Goal: Information Seeking & Learning: Learn about a topic

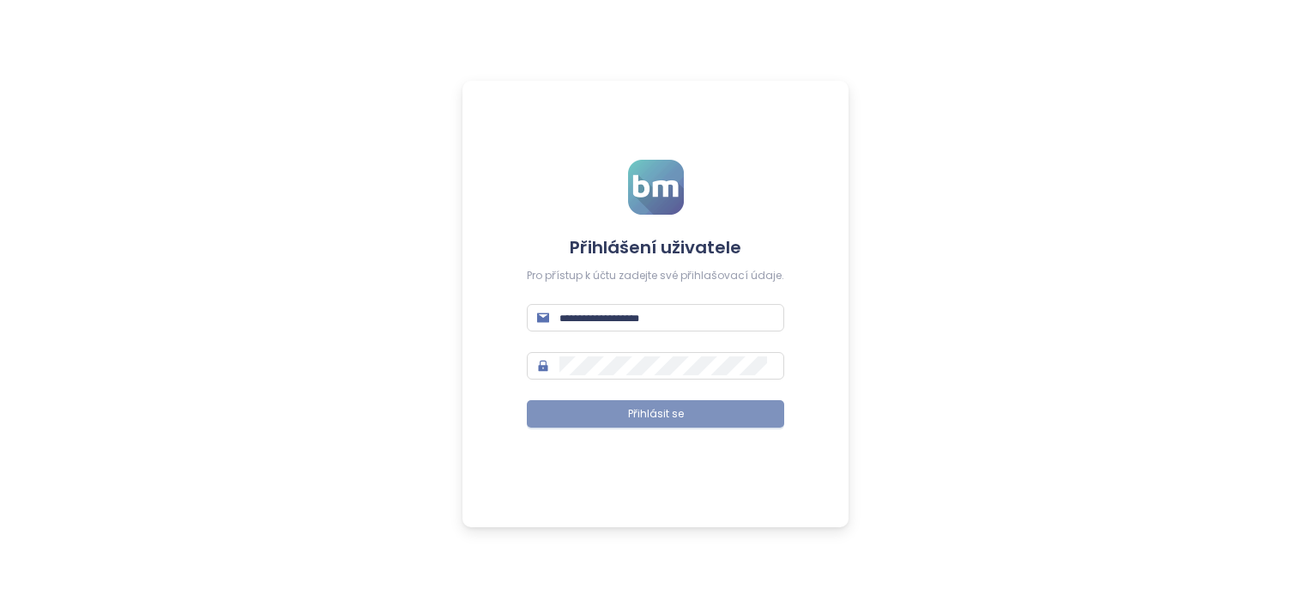
type input "**********"
click at [681, 415] on span "Přihlásit se" at bounding box center [656, 414] width 56 height 16
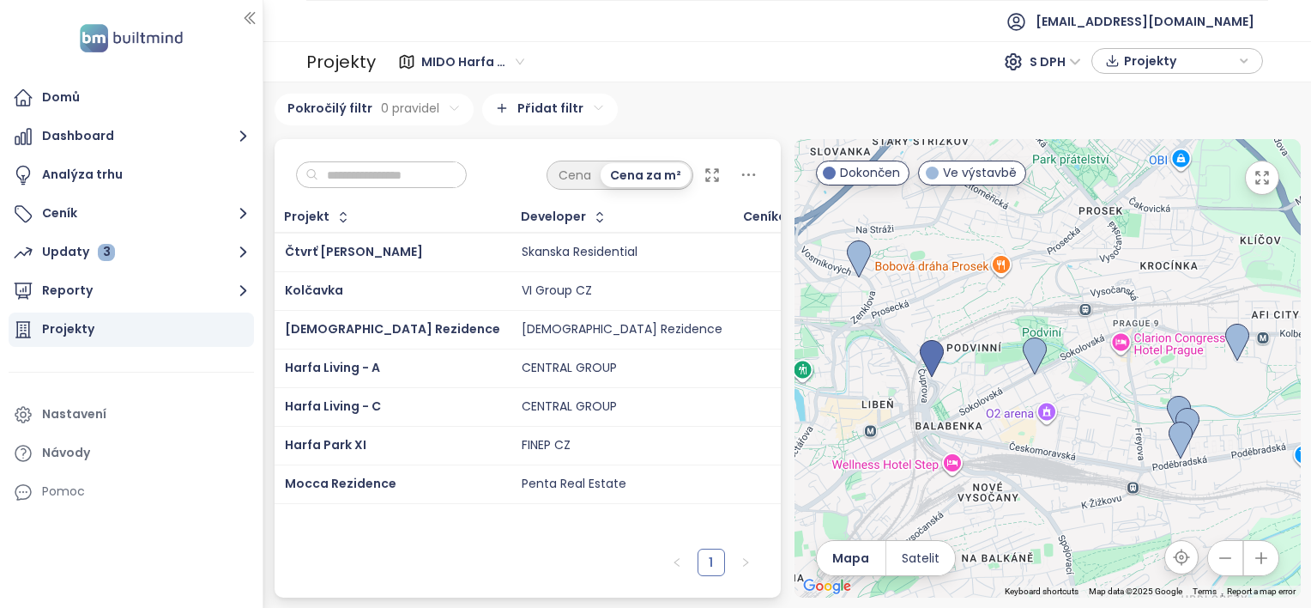
click at [343, 172] on input "text" at bounding box center [387, 175] width 139 height 26
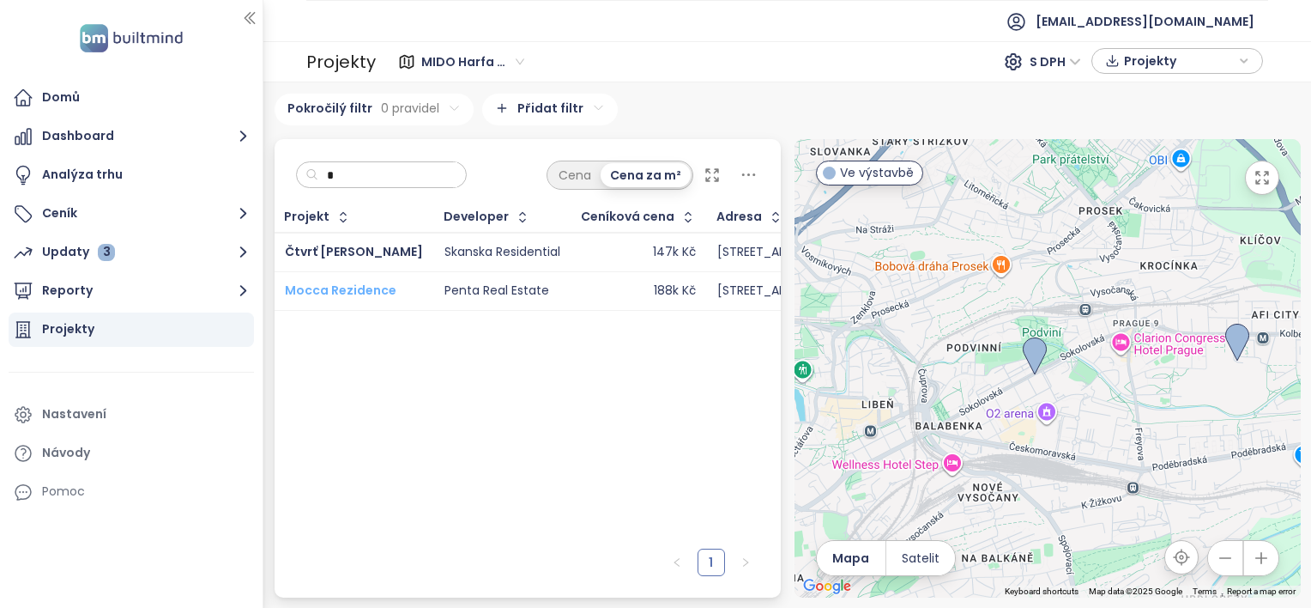
type input "*"
click at [336, 289] on span "Mocca Rezidence" at bounding box center [341, 289] width 112 height 17
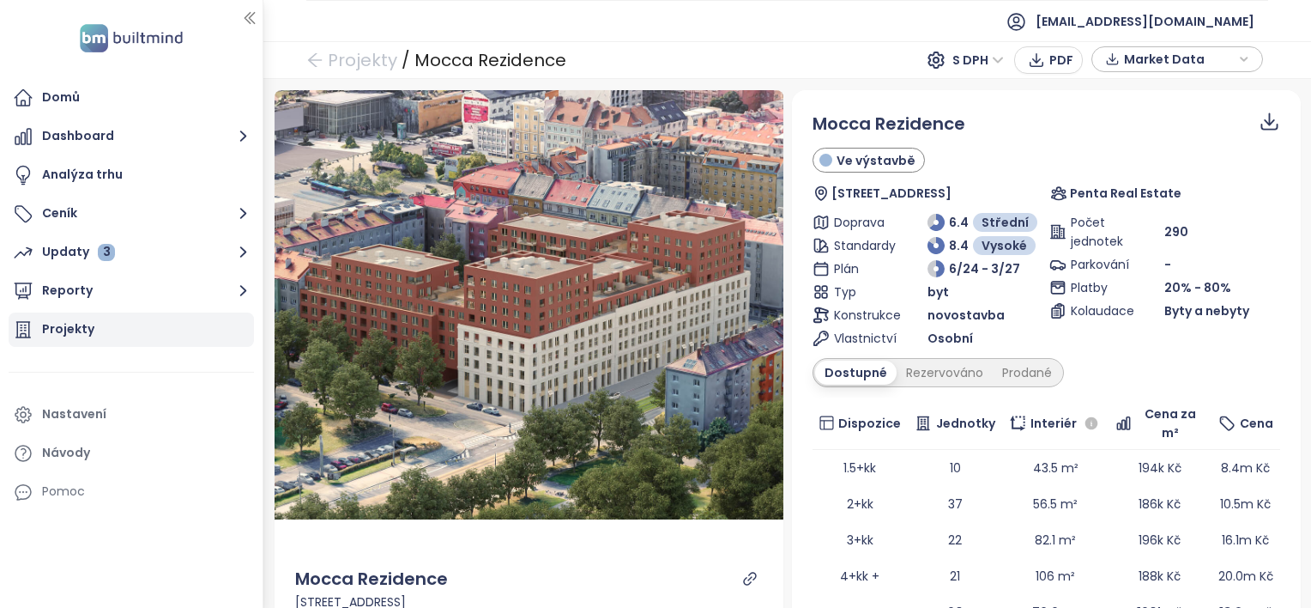
click at [94, 332] on div "Projekty" at bounding box center [131, 329] width 245 height 34
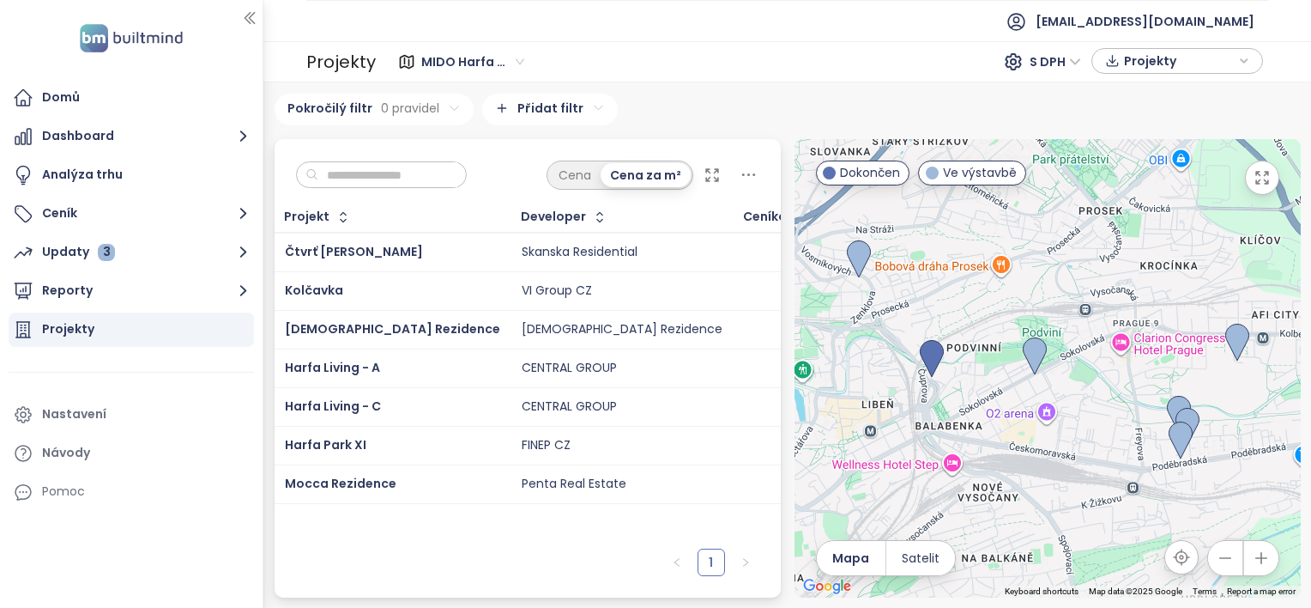
click at [367, 179] on input "text" at bounding box center [387, 175] width 139 height 26
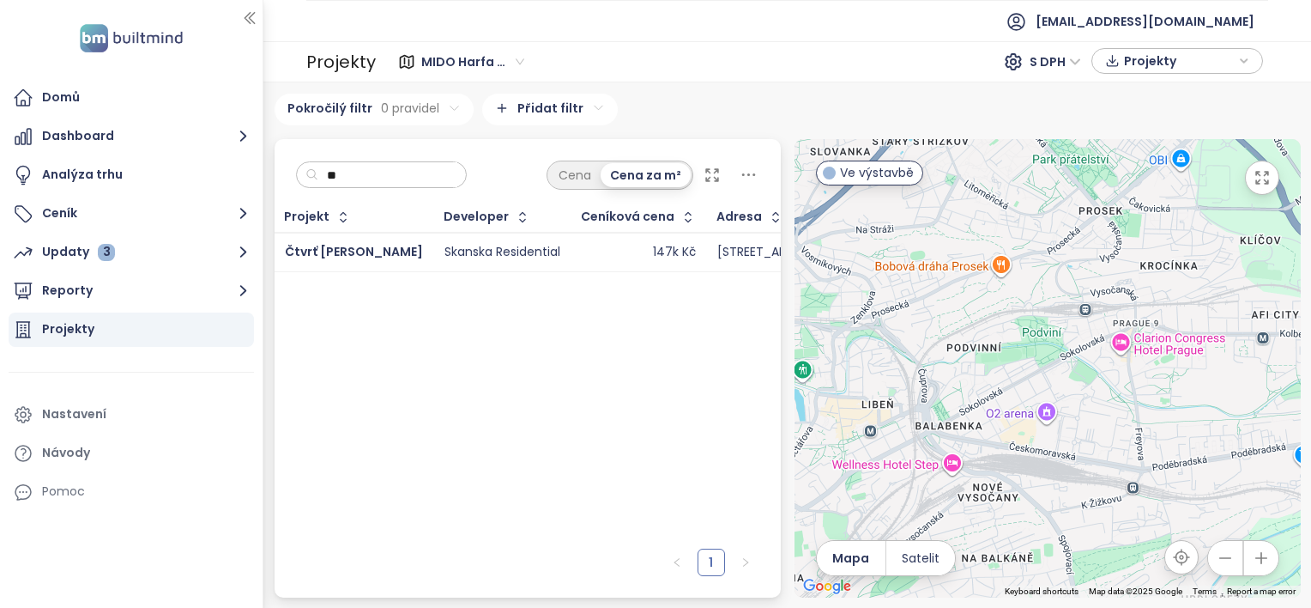
type input "*"
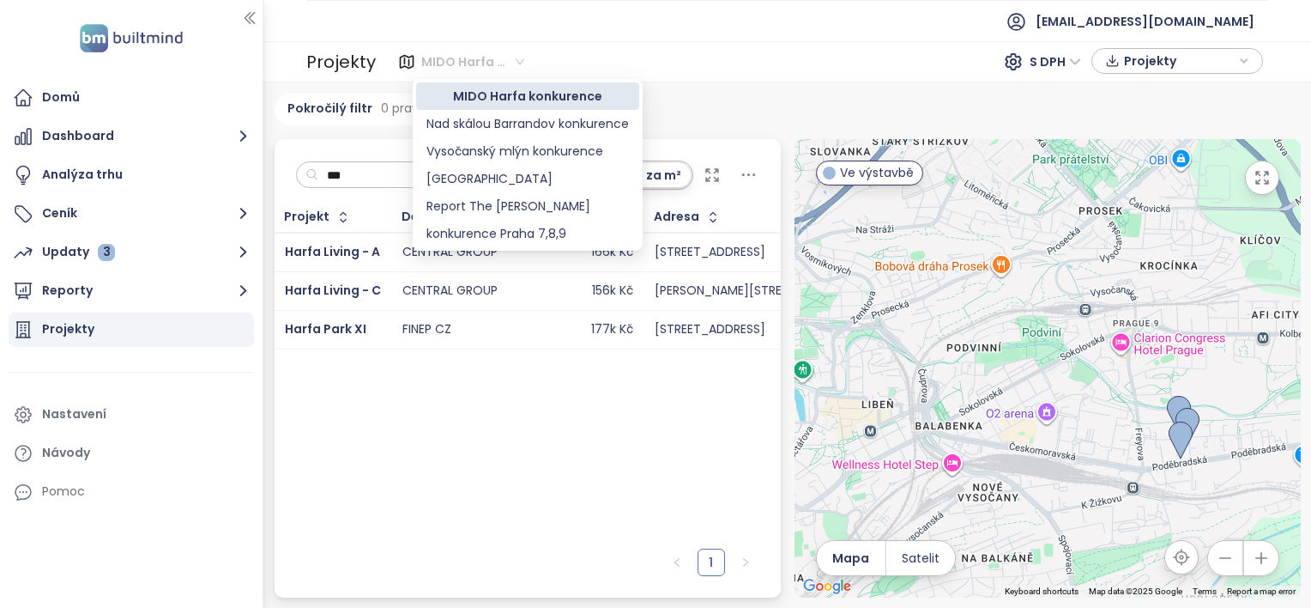
click at [522, 61] on div "MIDO Harfa konkurence" at bounding box center [474, 61] width 119 height 27
type input "***"
click at [443, 179] on div "[GEOGRAPHIC_DATA]" at bounding box center [528, 178] width 203 height 19
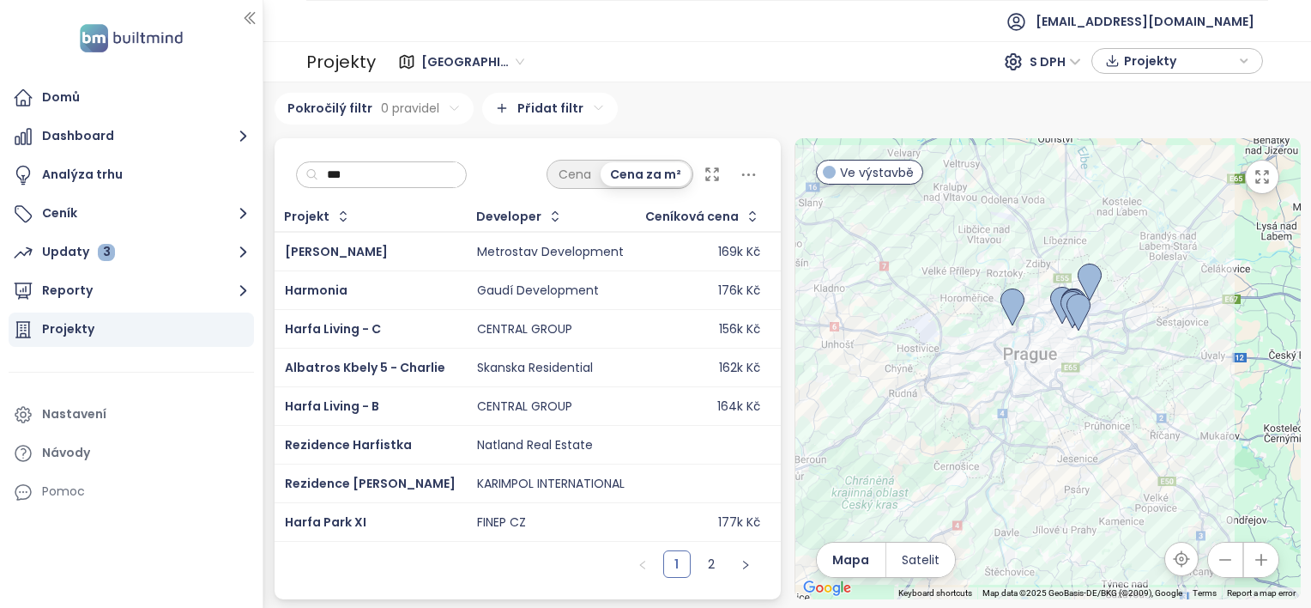
click at [367, 169] on input "***" at bounding box center [387, 175] width 139 height 26
click at [340, 247] on span "Mido Harfa" at bounding box center [336, 251] width 103 height 17
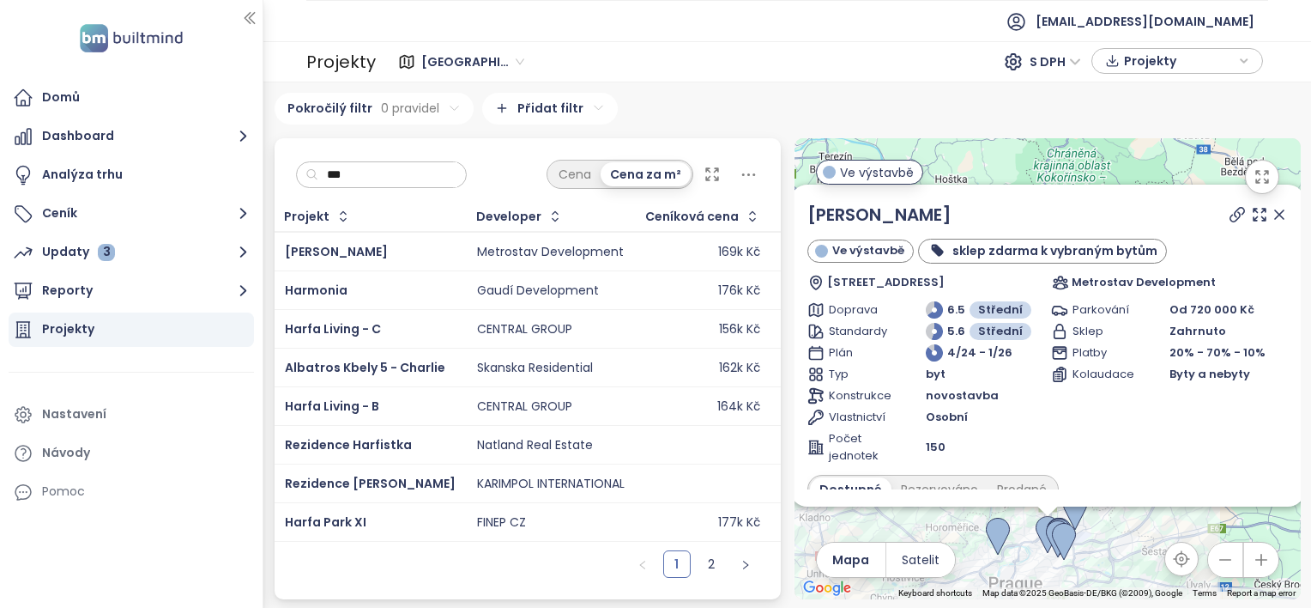
click at [364, 174] on input "***" at bounding box center [387, 175] width 139 height 26
type input "*"
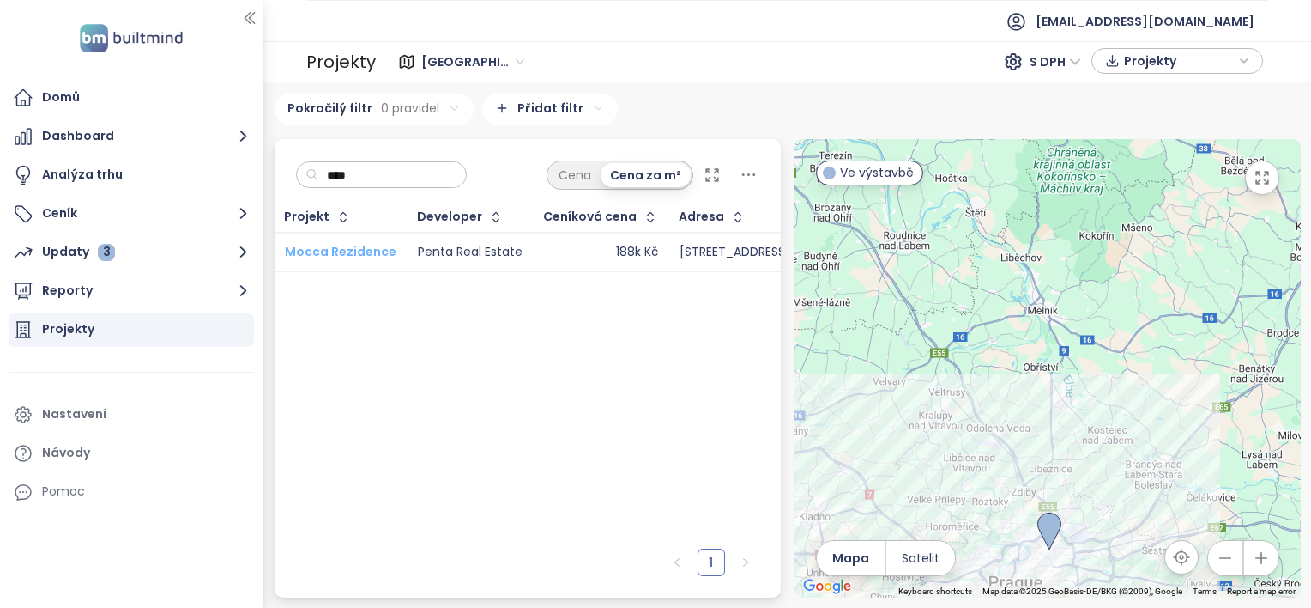
type input "****"
click at [322, 249] on span "Mocca Rezidence" at bounding box center [341, 251] width 112 height 17
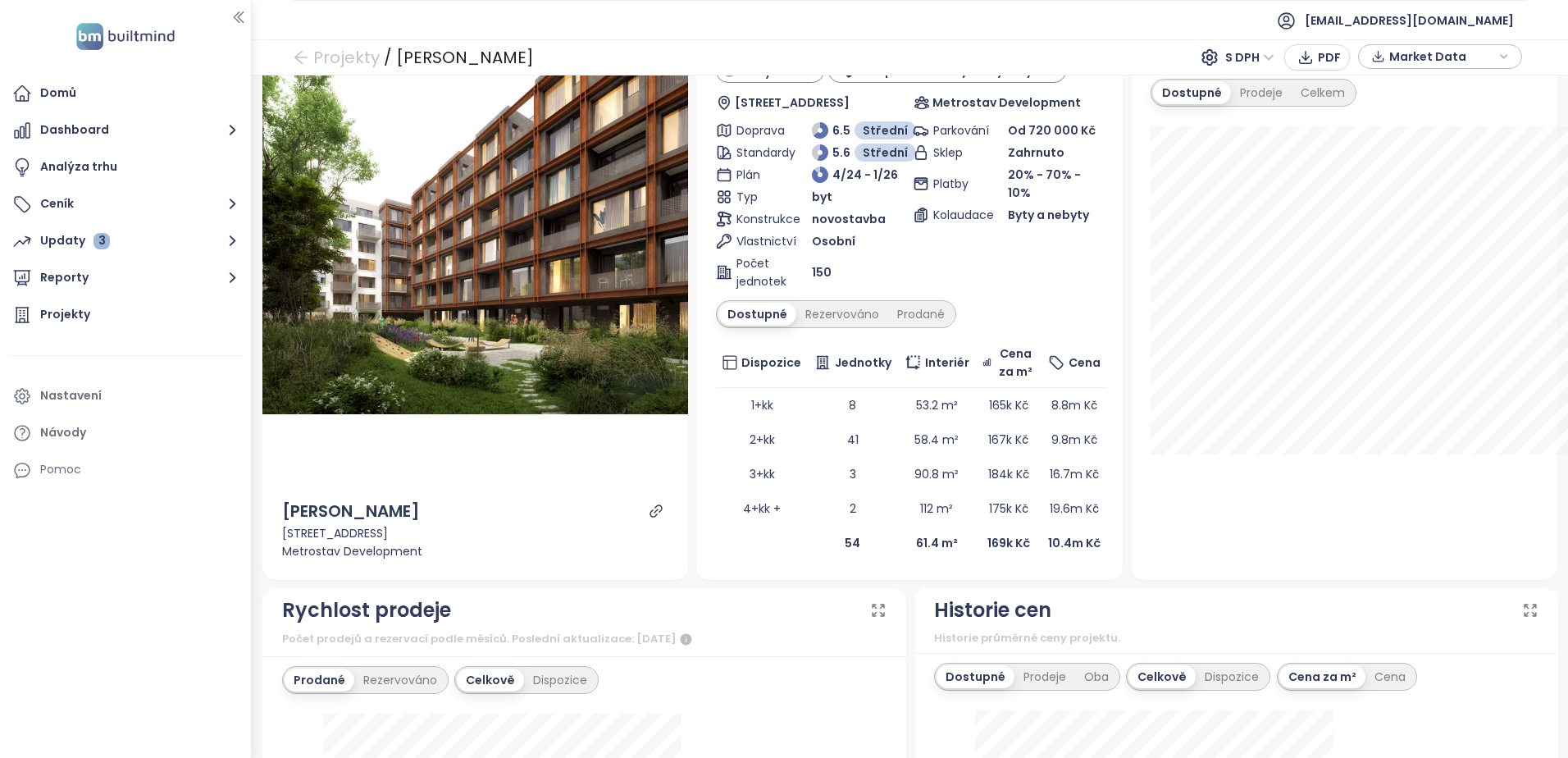
scroll to position [82, 0]
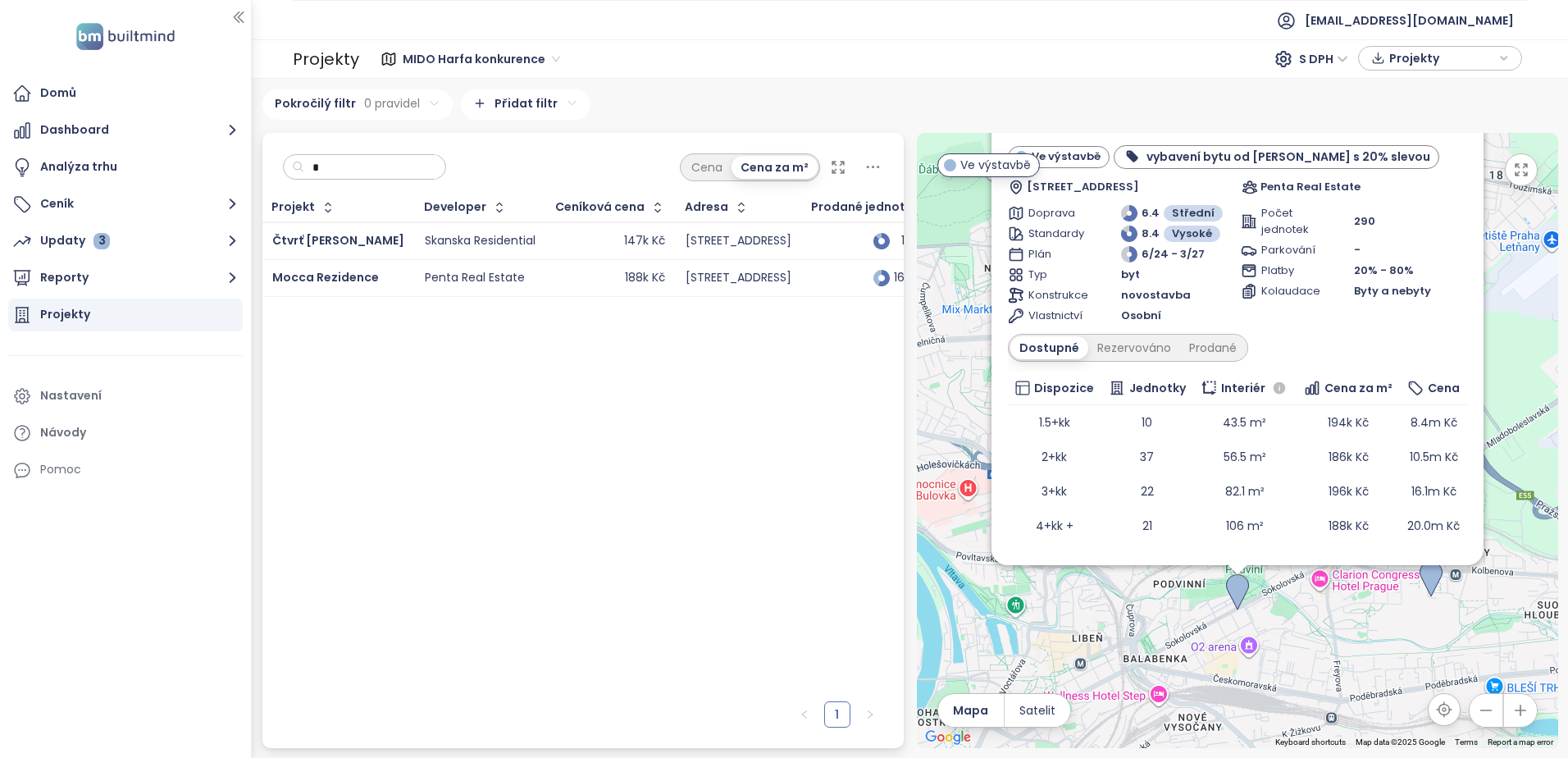
click at [331, 168] on input "*" at bounding box center [370, 167] width 133 height 25
click at [547, 55] on span "MIDO Harfa konkurence" at bounding box center [481, 59] width 158 height 25
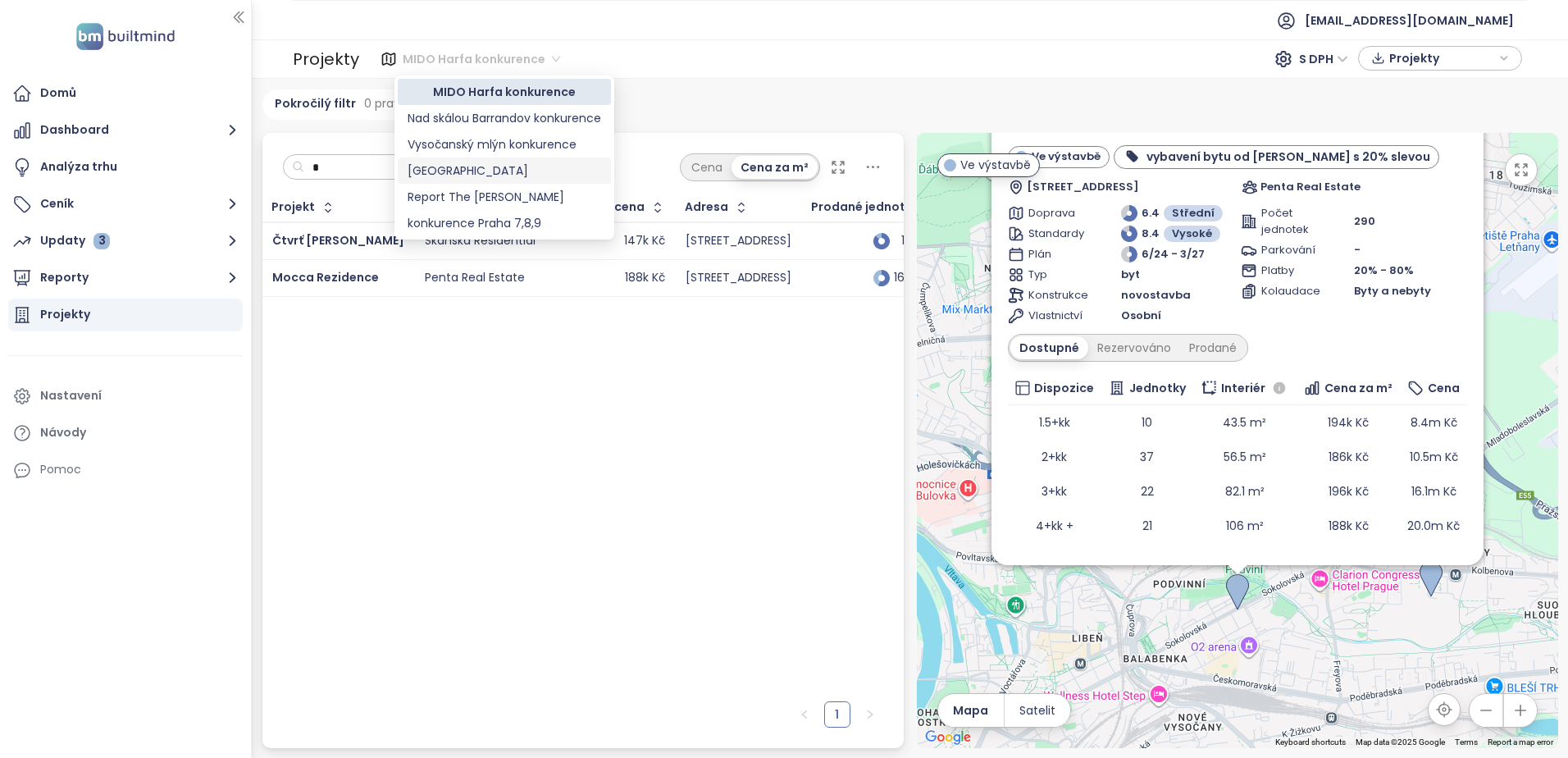
click at [442, 168] on div "[GEOGRAPHIC_DATA]" at bounding box center [505, 170] width 194 height 18
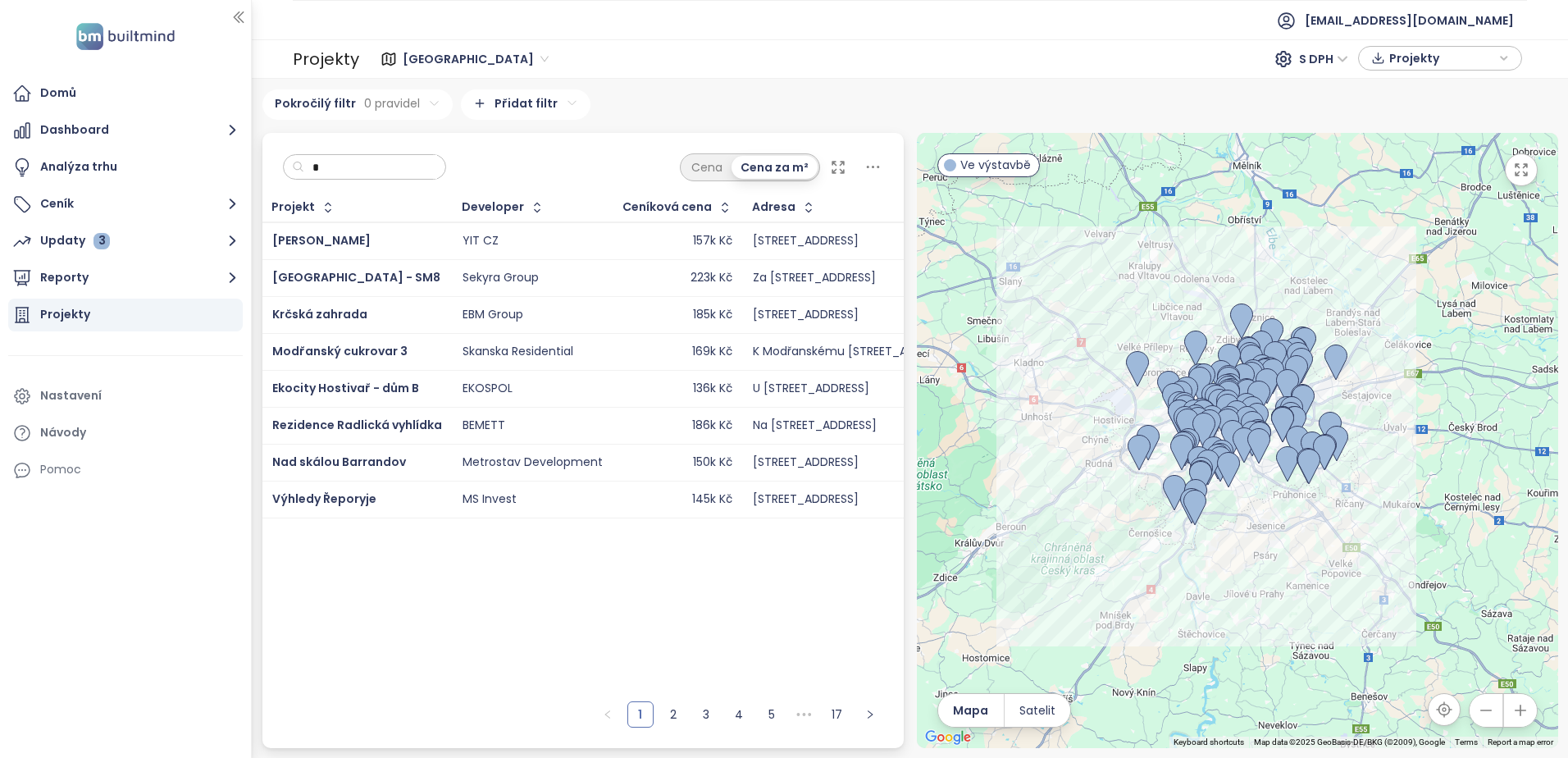
click at [344, 164] on input "*" at bounding box center [370, 167] width 133 height 25
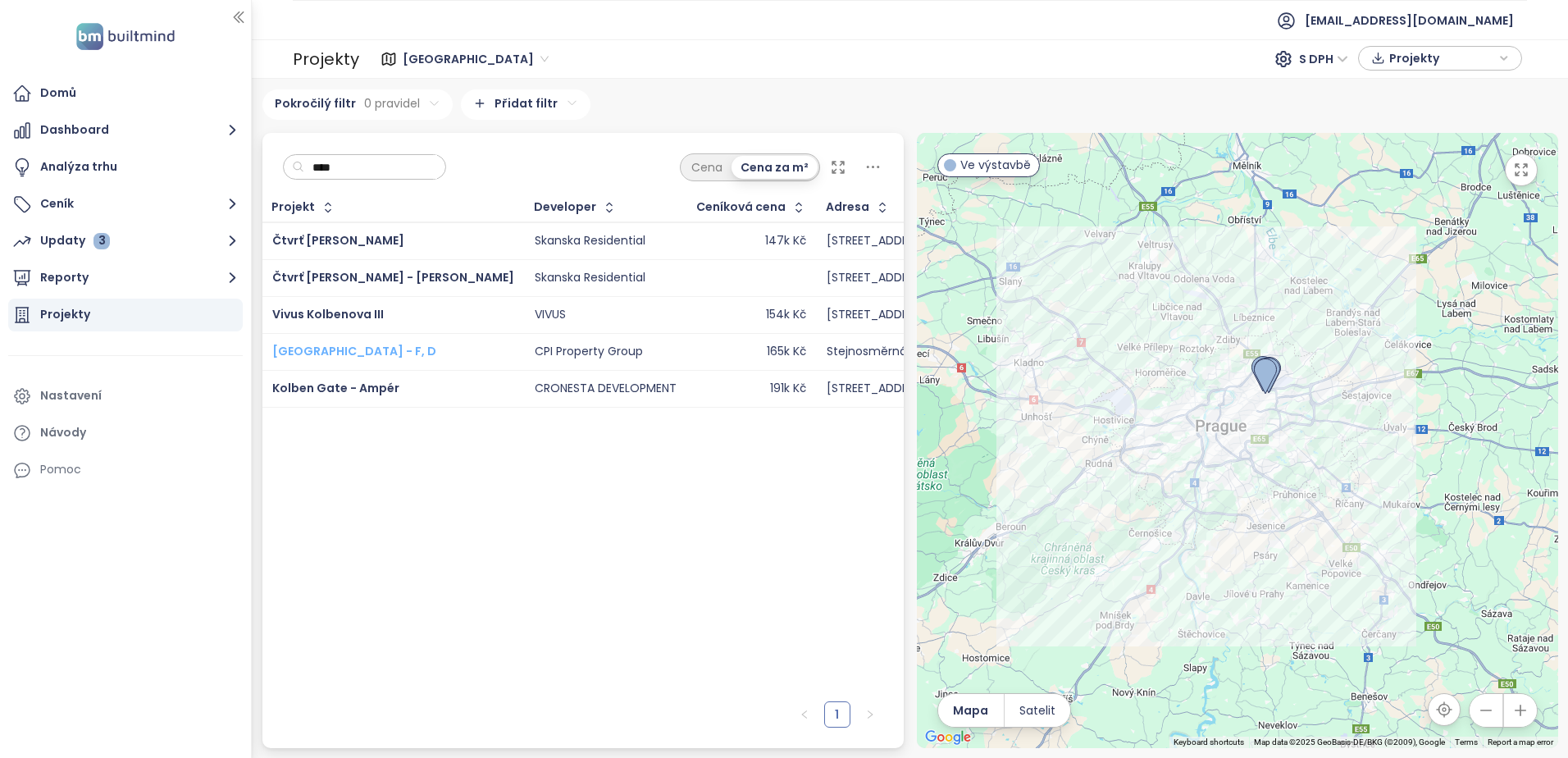
type input "****"
click at [333, 352] on span "[GEOGRAPHIC_DATA] - F, D" at bounding box center [354, 351] width 164 height 16
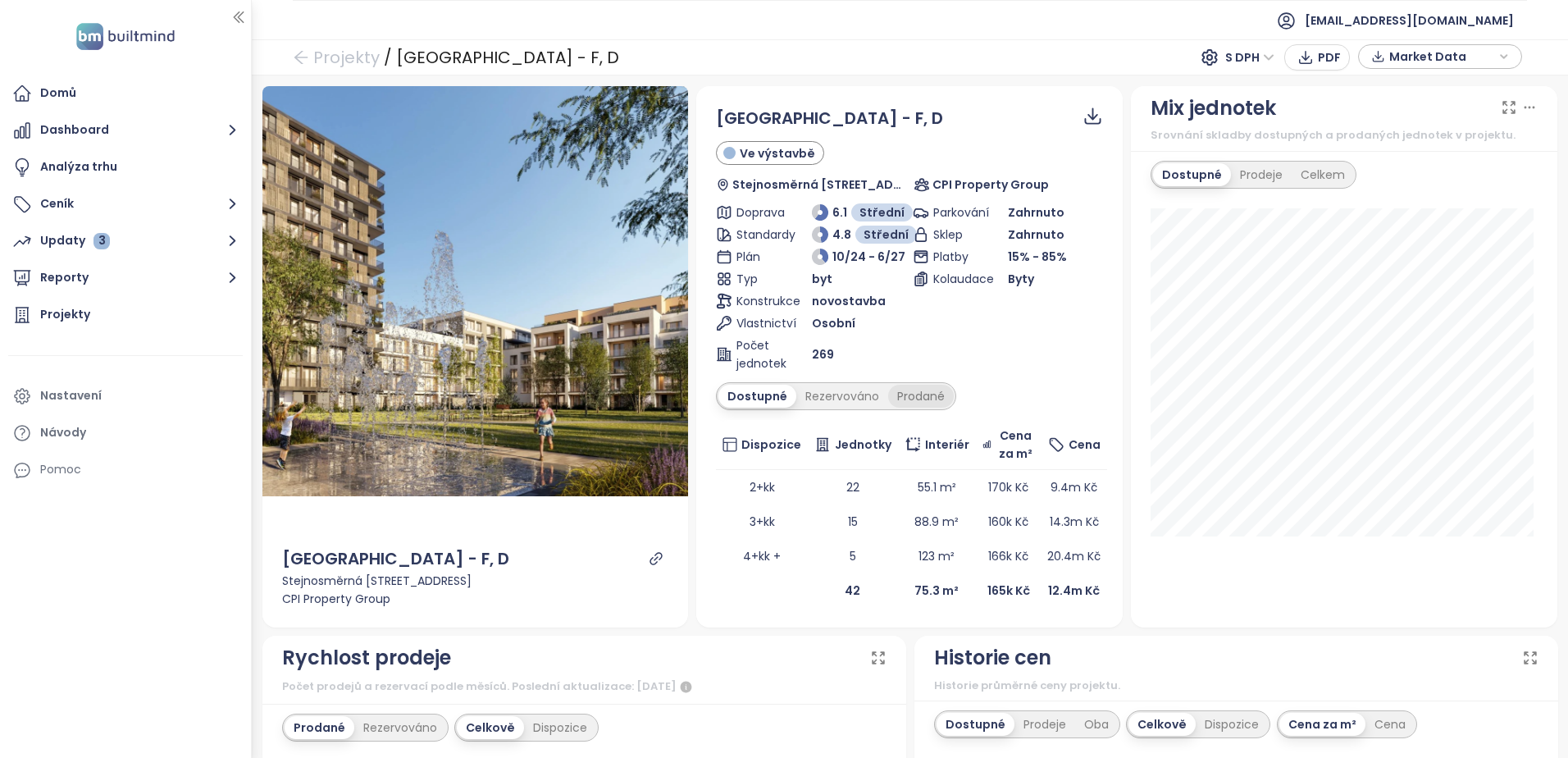
click at [922, 397] on div "Prodané" at bounding box center [920, 396] width 66 height 23
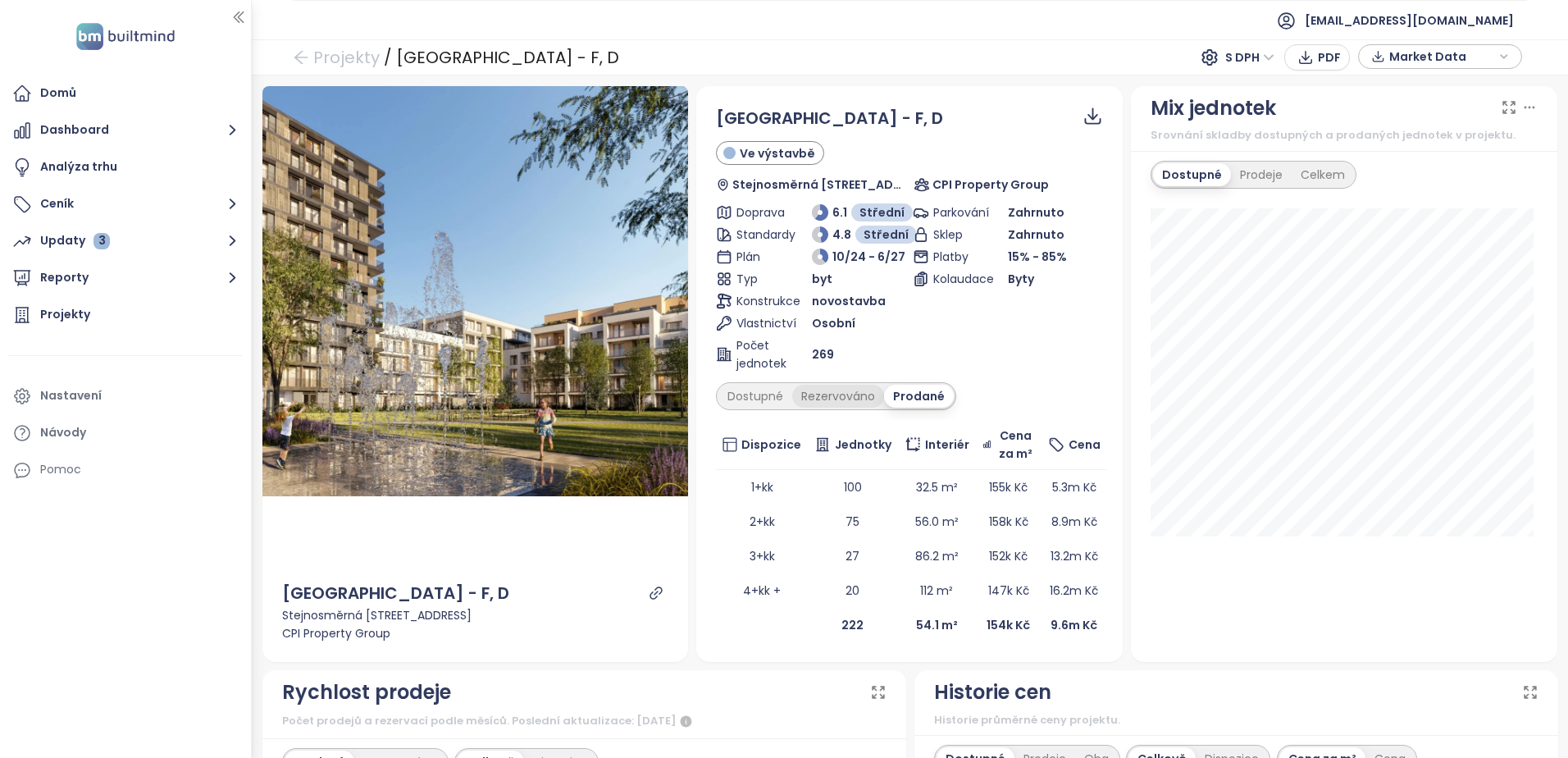
click at [852, 396] on div "Rezervováno" at bounding box center [838, 396] width 92 height 23
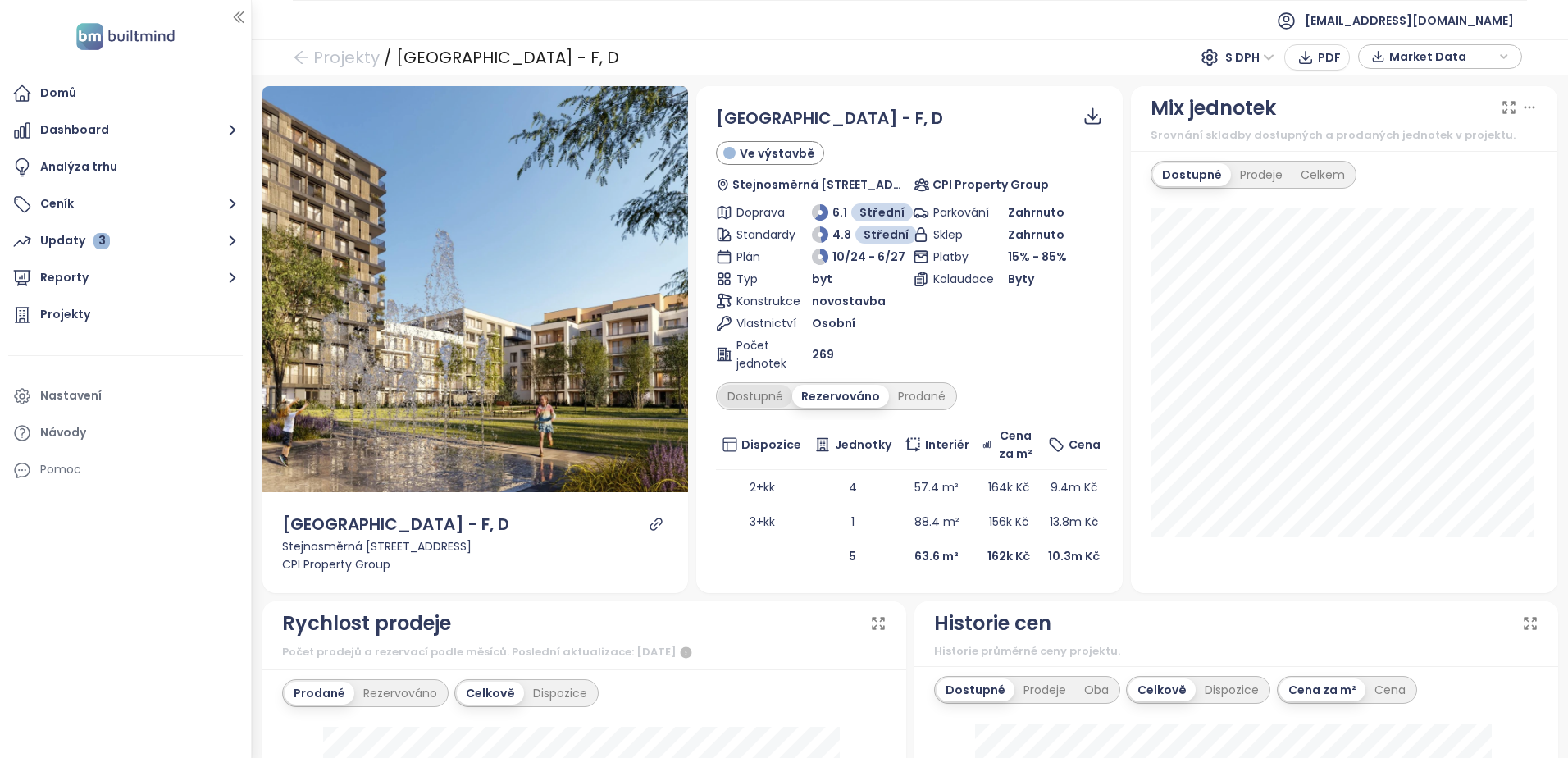
click at [757, 397] on div "Dostupné" at bounding box center [755, 396] width 74 height 23
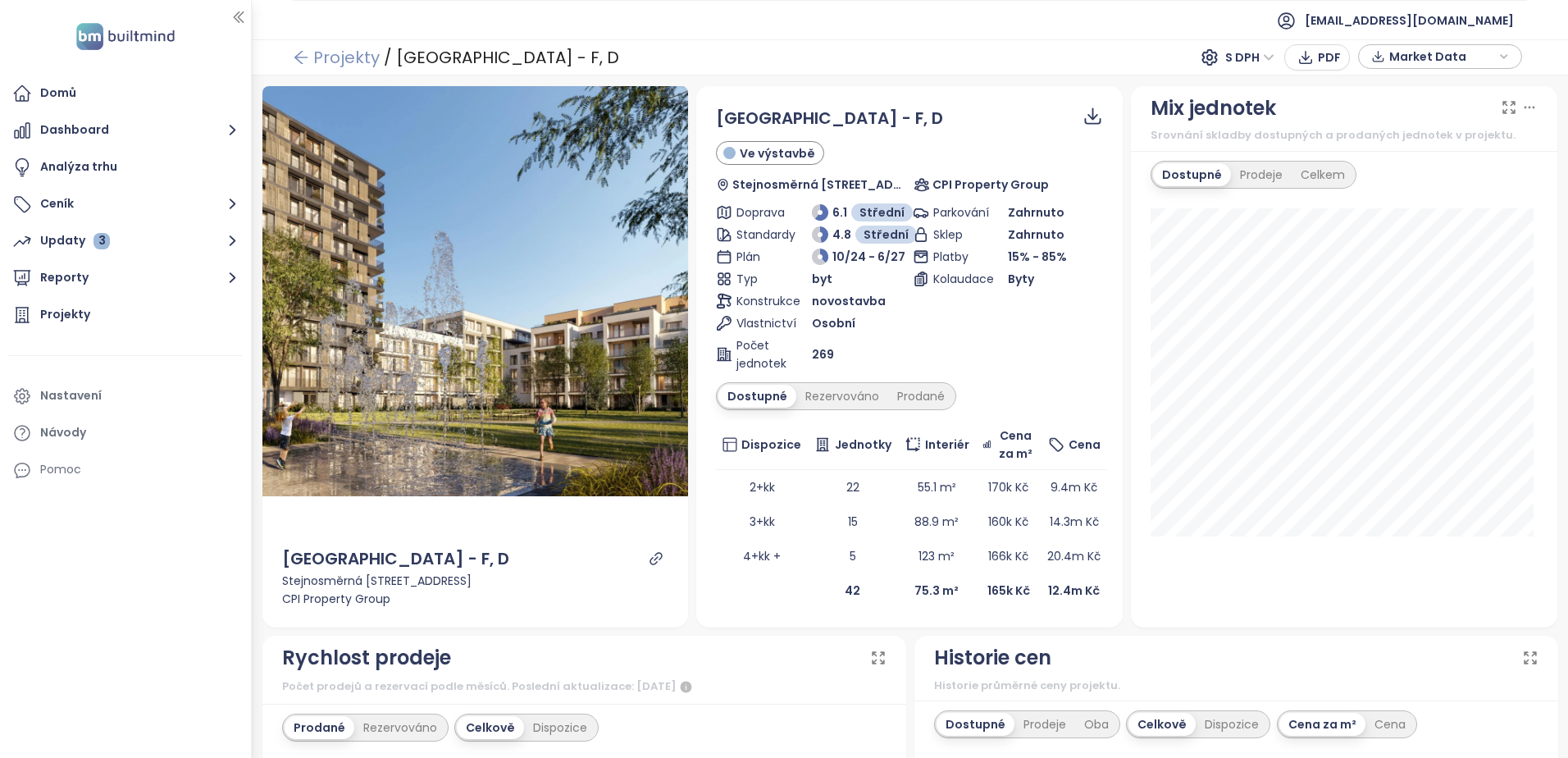
click at [354, 56] on link "Projekty" at bounding box center [335, 57] width 87 height 30
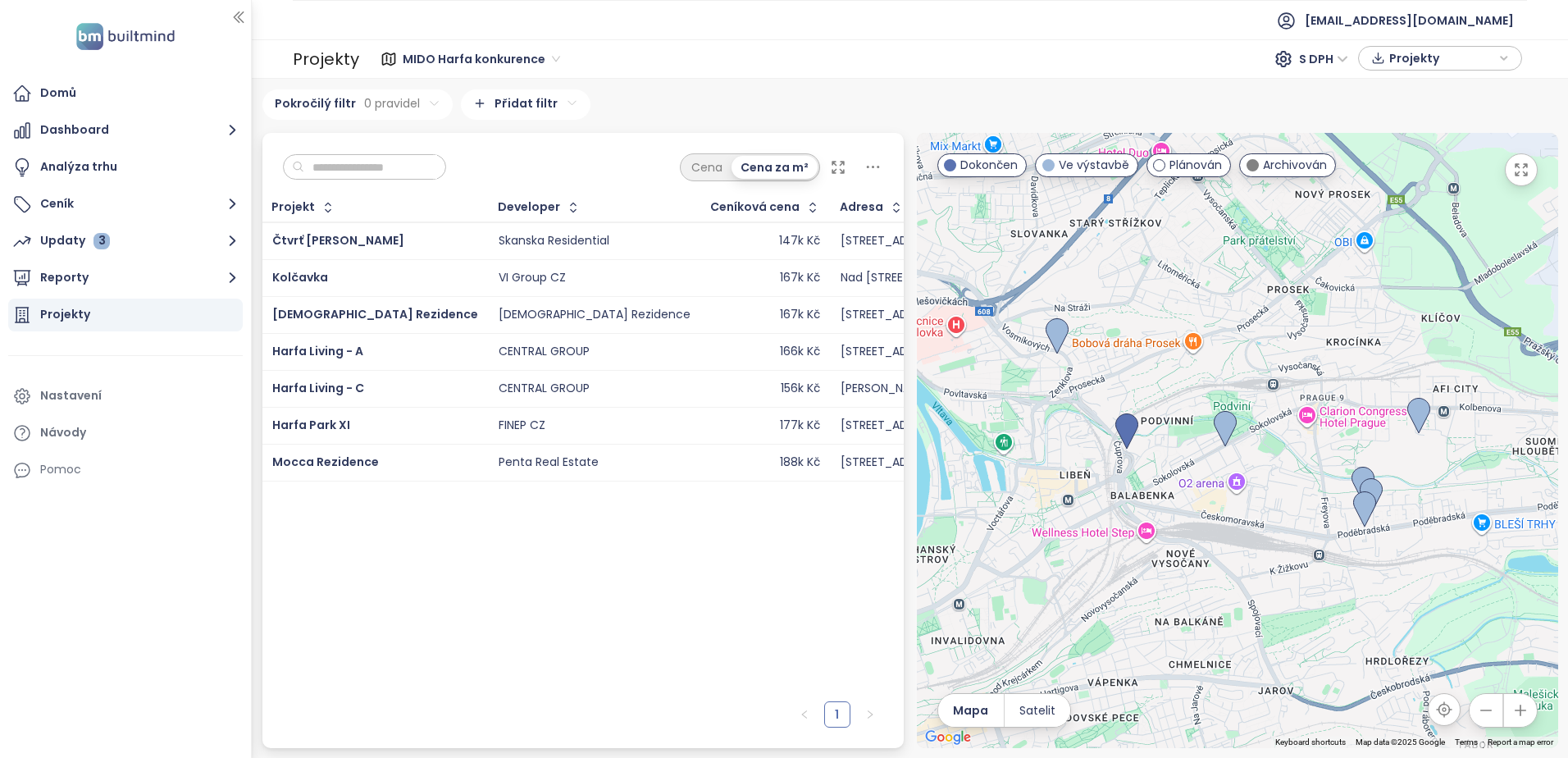
click at [551, 56] on span "MIDO Harfa konkurence" at bounding box center [481, 59] width 158 height 25
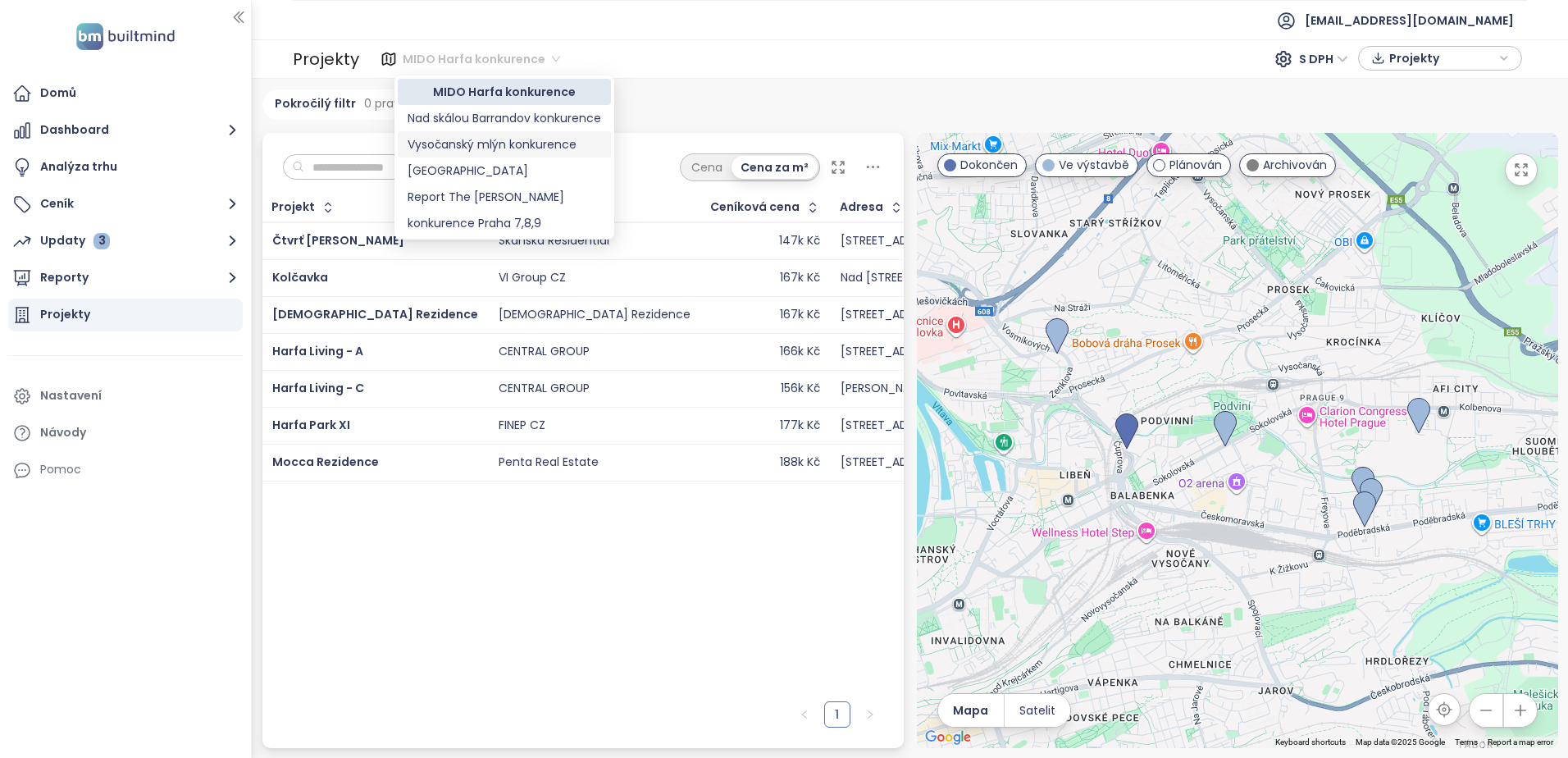
click at [543, 142] on div "Vysočanský mlýn konkurence" at bounding box center [505, 144] width 194 height 18
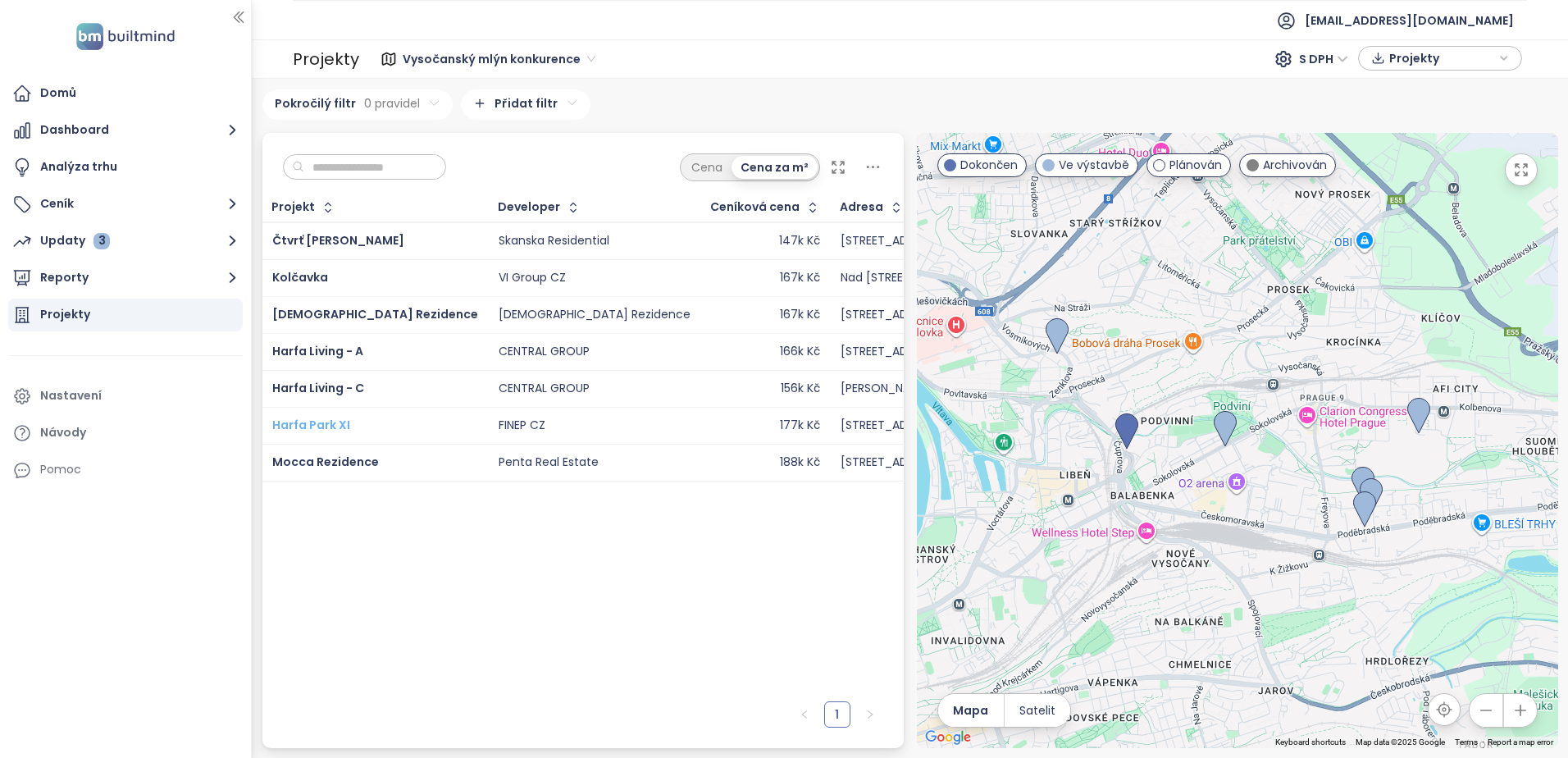
click at [313, 424] on span "Harfa Park XI" at bounding box center [311, 424] width 78 height 16
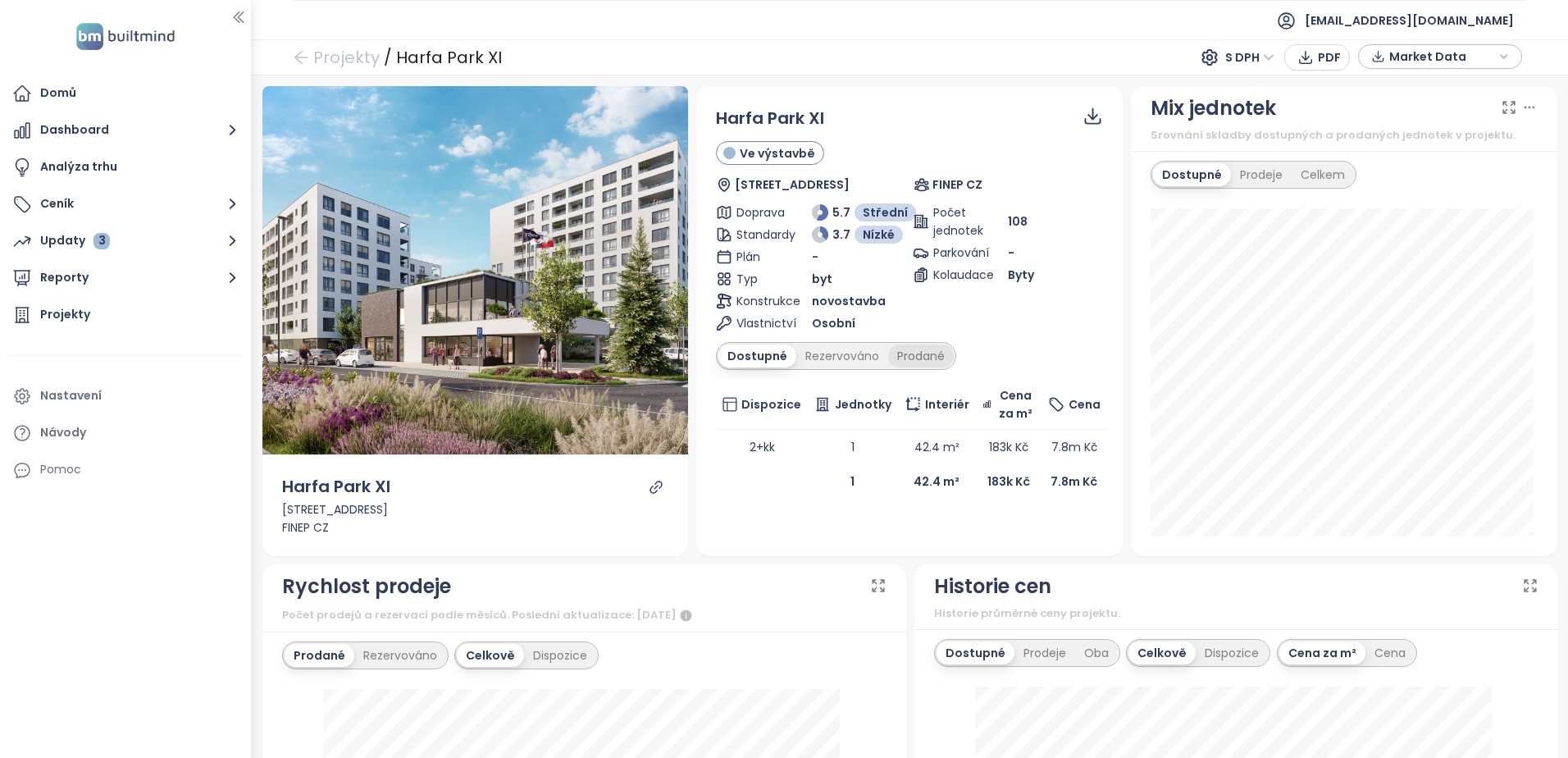
click at [914, 357] on div "Prodané" at bounding box center [920, 356] width 66 height 23
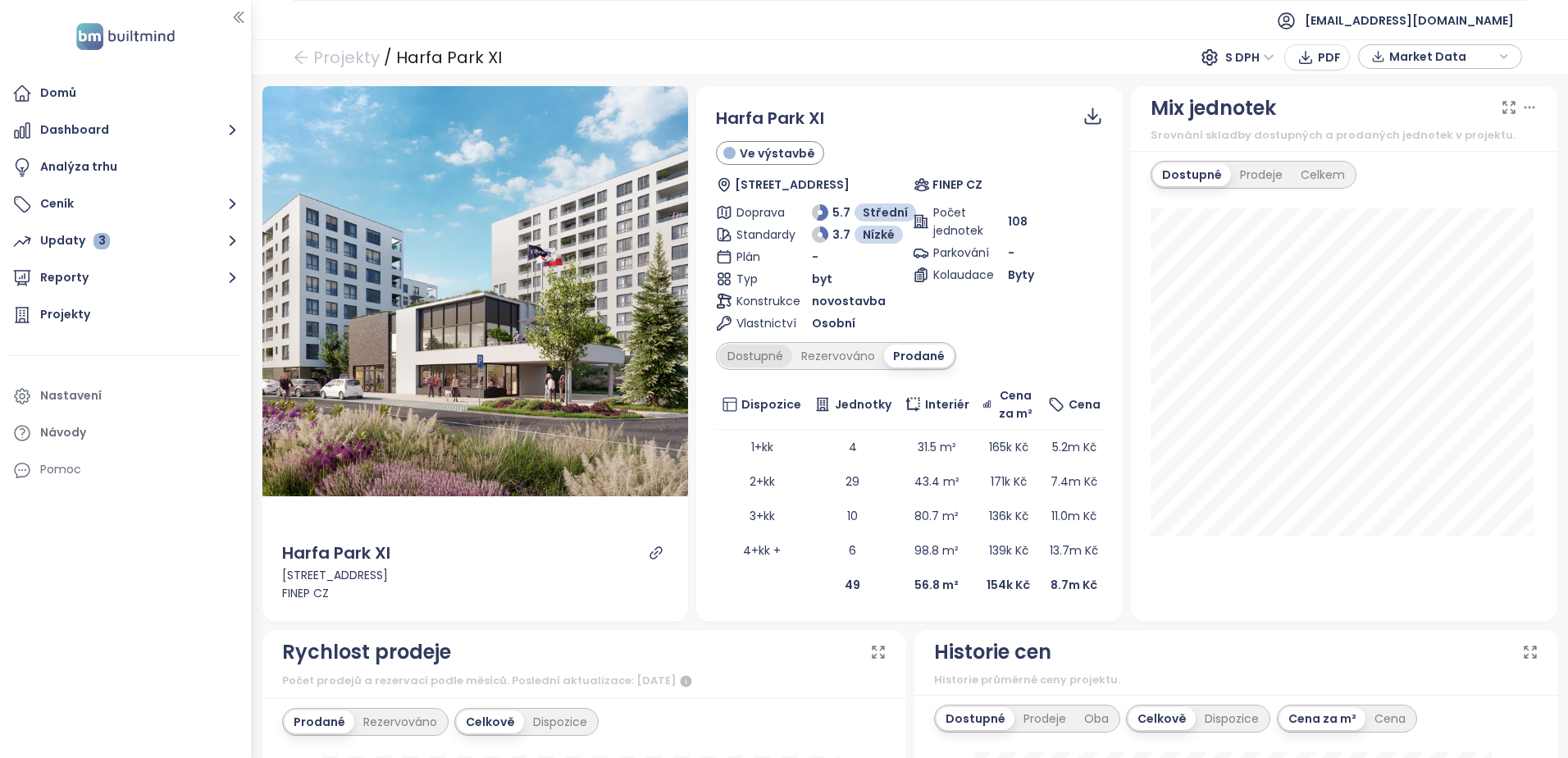
click at [726, 351] on div "Dostupné" at bounding box center [755, 356] width 74 height 23
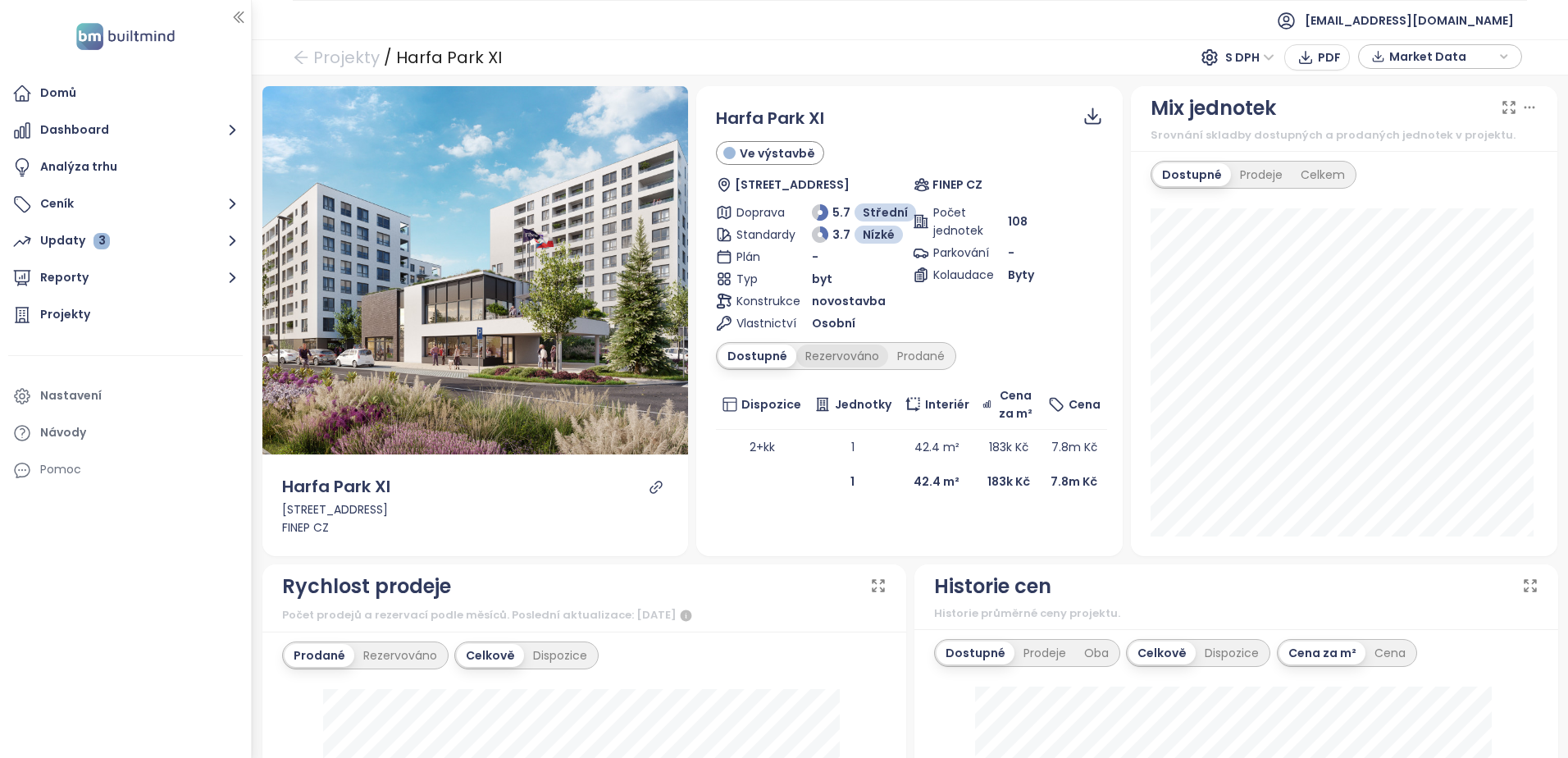
click at [842, 356] on div "Rezervováno" at bounding box center [842, 356] width 92 height 23
click at [334, 55] on link "Projekty" at bounding box center [335, 57] width 87 height 30
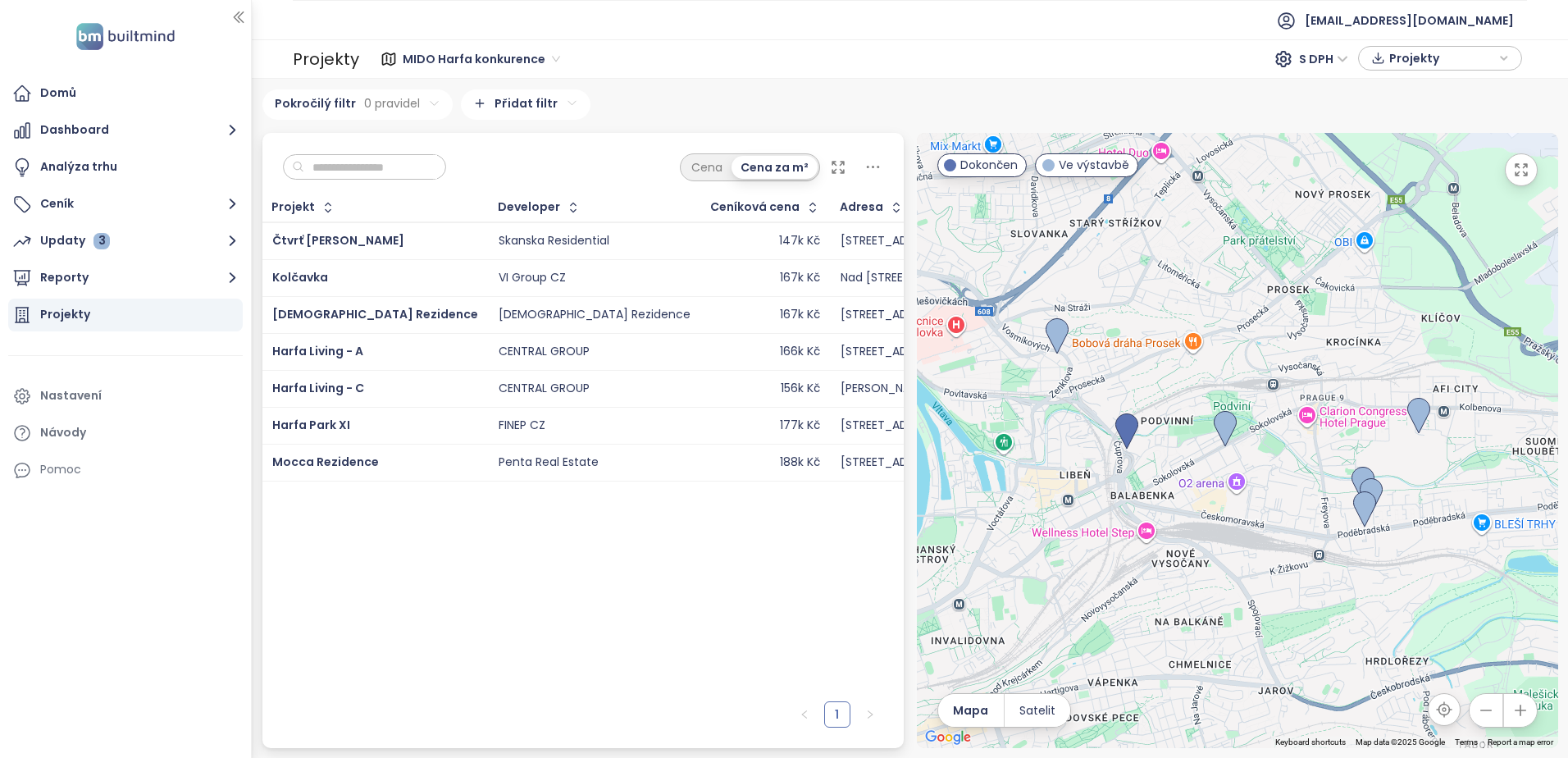
click at [499, 426] on div "FINEP CZ" at bounding box center [522, 425] width 47 height 14
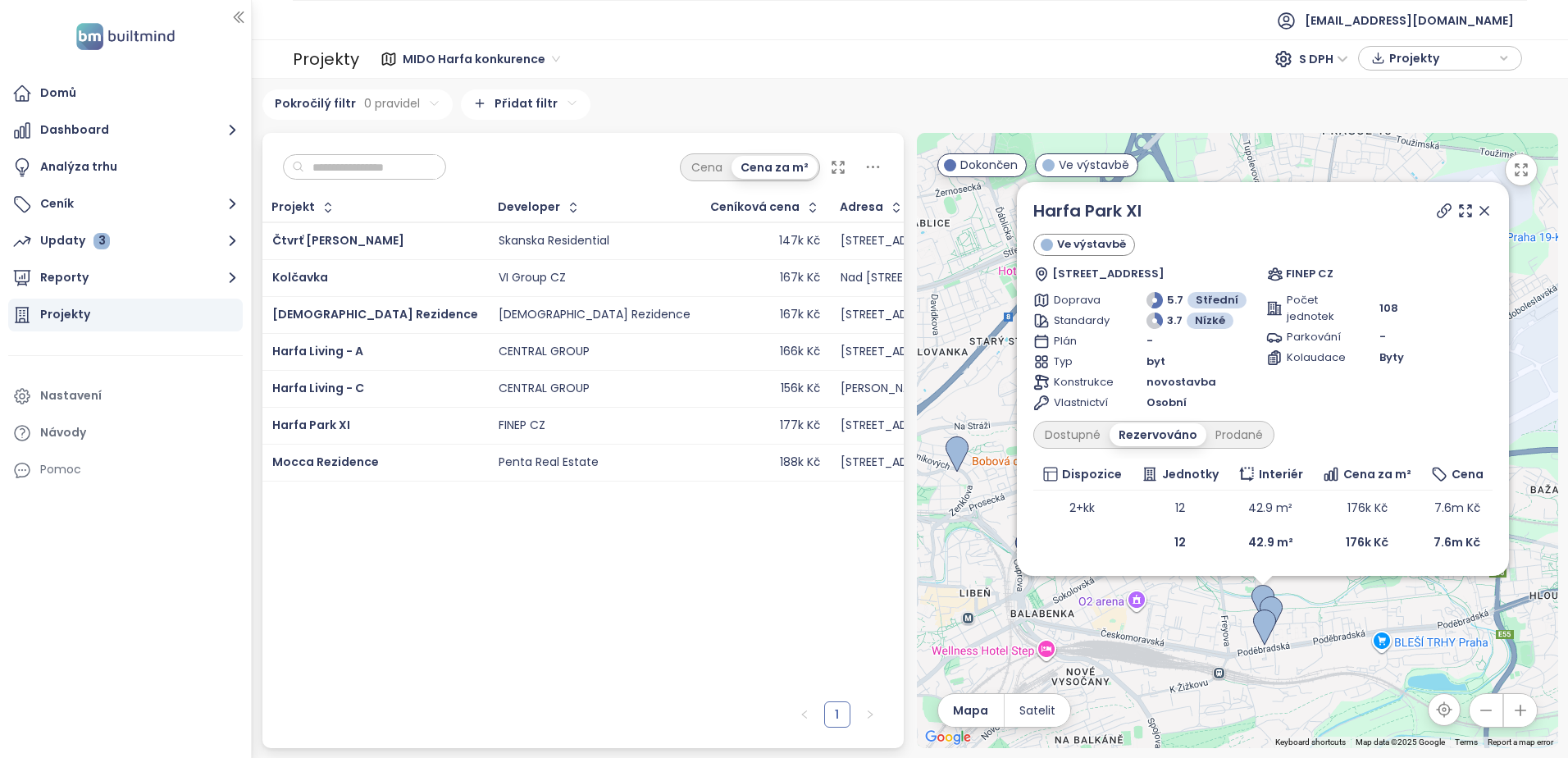
click at [550, 59] on span "MIDO Harfa konkurence" at bounding box center [481, 59] width 158 height 25
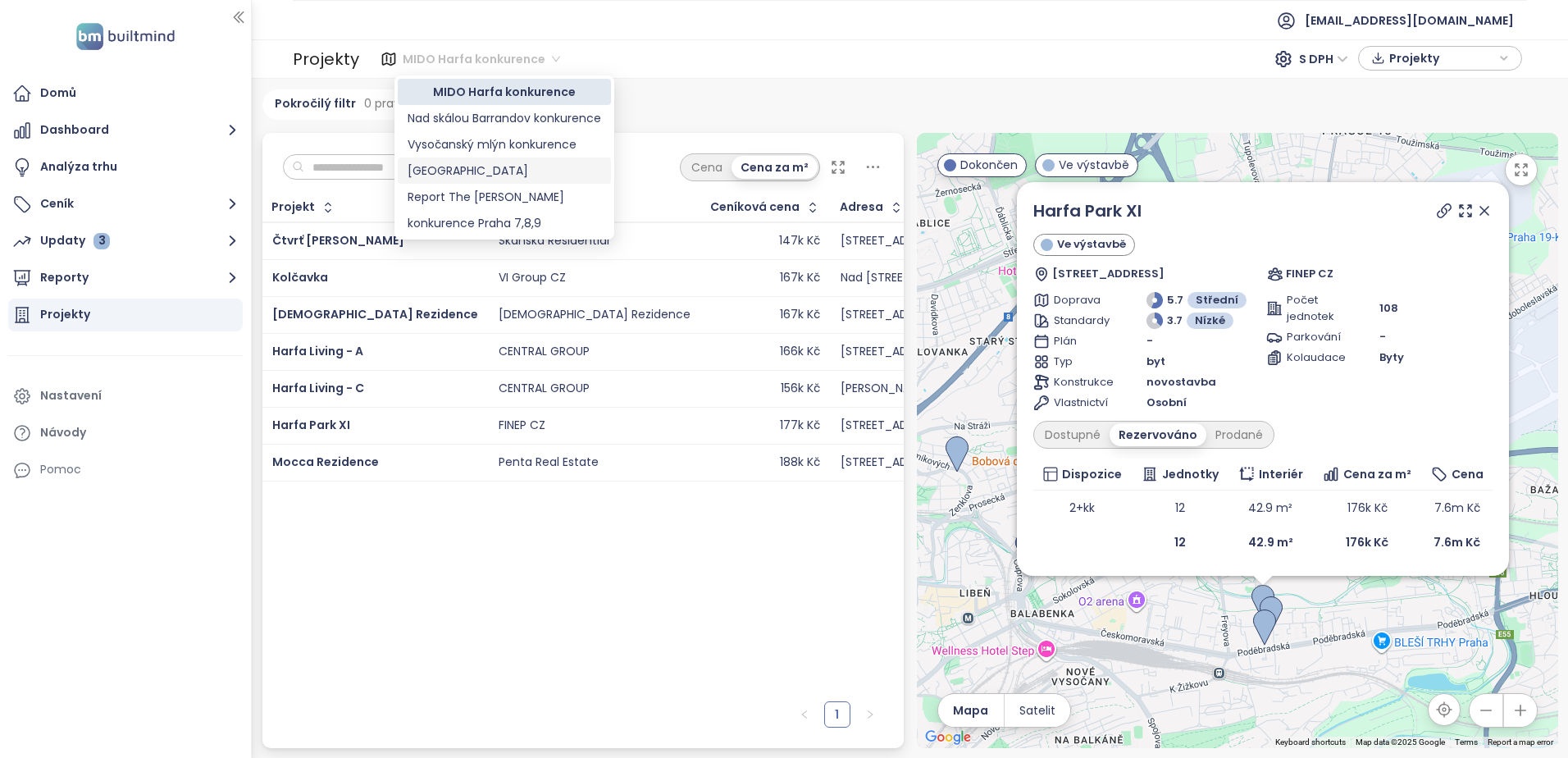
click at [442, 169] on div "[GEOGRAPHIC_DATA]" at bounding box center [505, 170] width 194 height 18
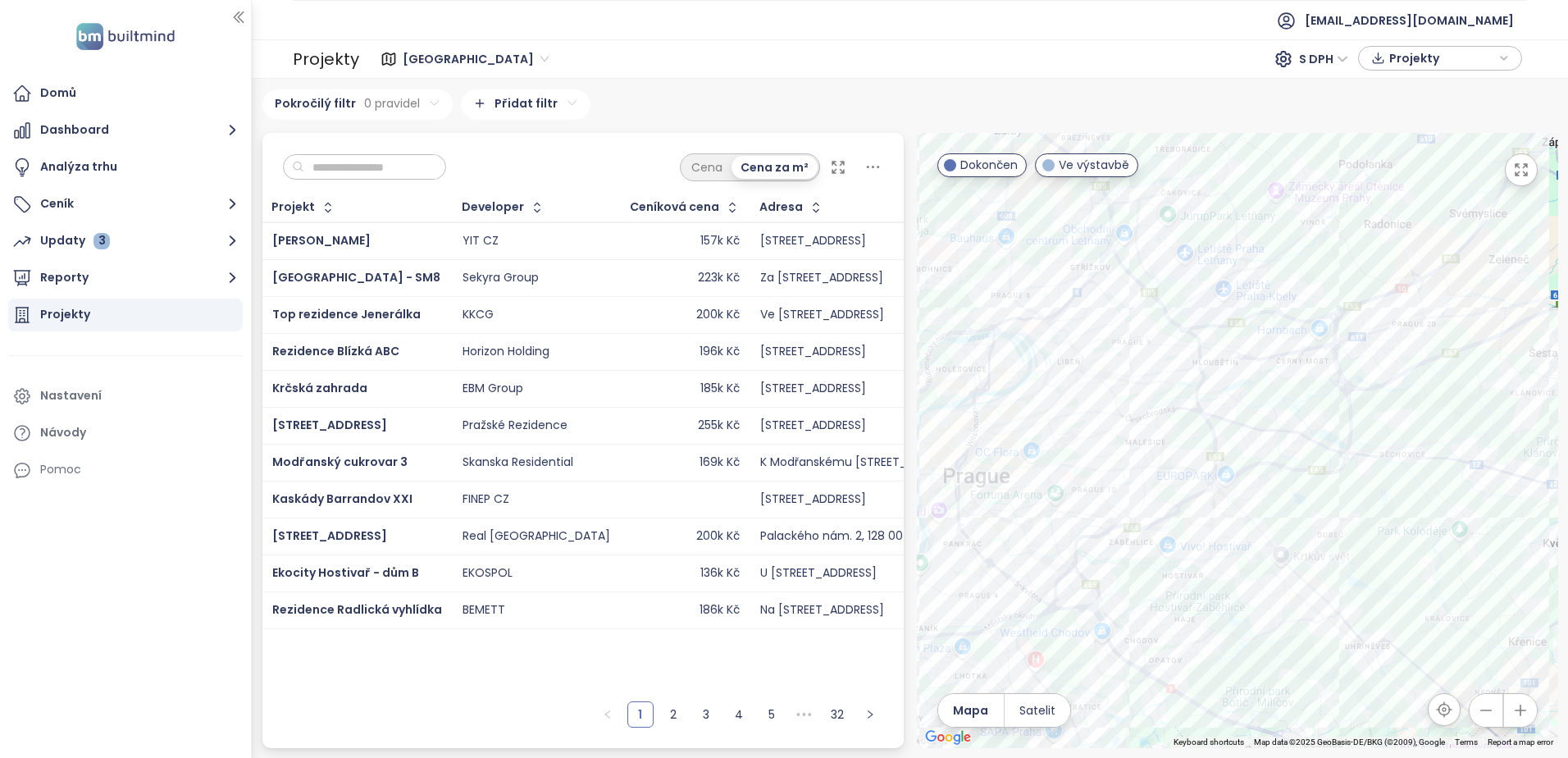
drag, startPoint x: 1278, startPoint y: 408, endPoint x: 1192, endPoint y: 790, distance: 391.6
click at [1192, 757] on html "Domů Dashboard Analýza trhu Ceník Updaty 3 Reporty Projekty Nastavení Návody Po…" at bounding box center [784, 379] width 1568 height 758
drag, startPoint x: 1135, startPoint y: 370, endPoint x: 1379, endPoint y: 700, distance: 410.4
click at [1379, 700] on div at bounding box center [1236, 441] width 641 height 616
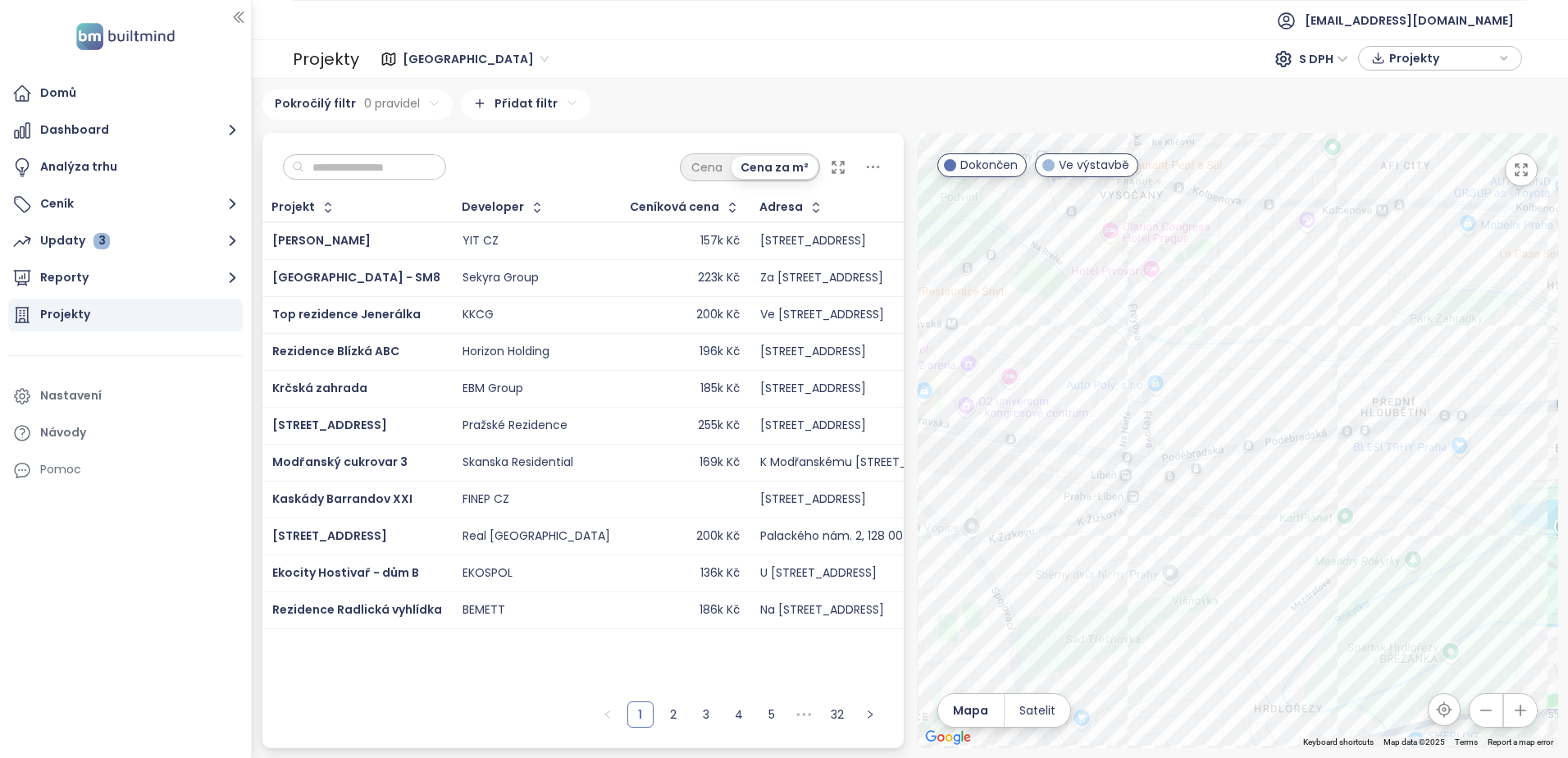
drag, startPoint x: 1057, startPoint y: 581, endPoint x: 1407, endPoint y: 598, distance: 350.4
click at [1407, 598] on div at bounding box center [1236, 441] width 641 height 616
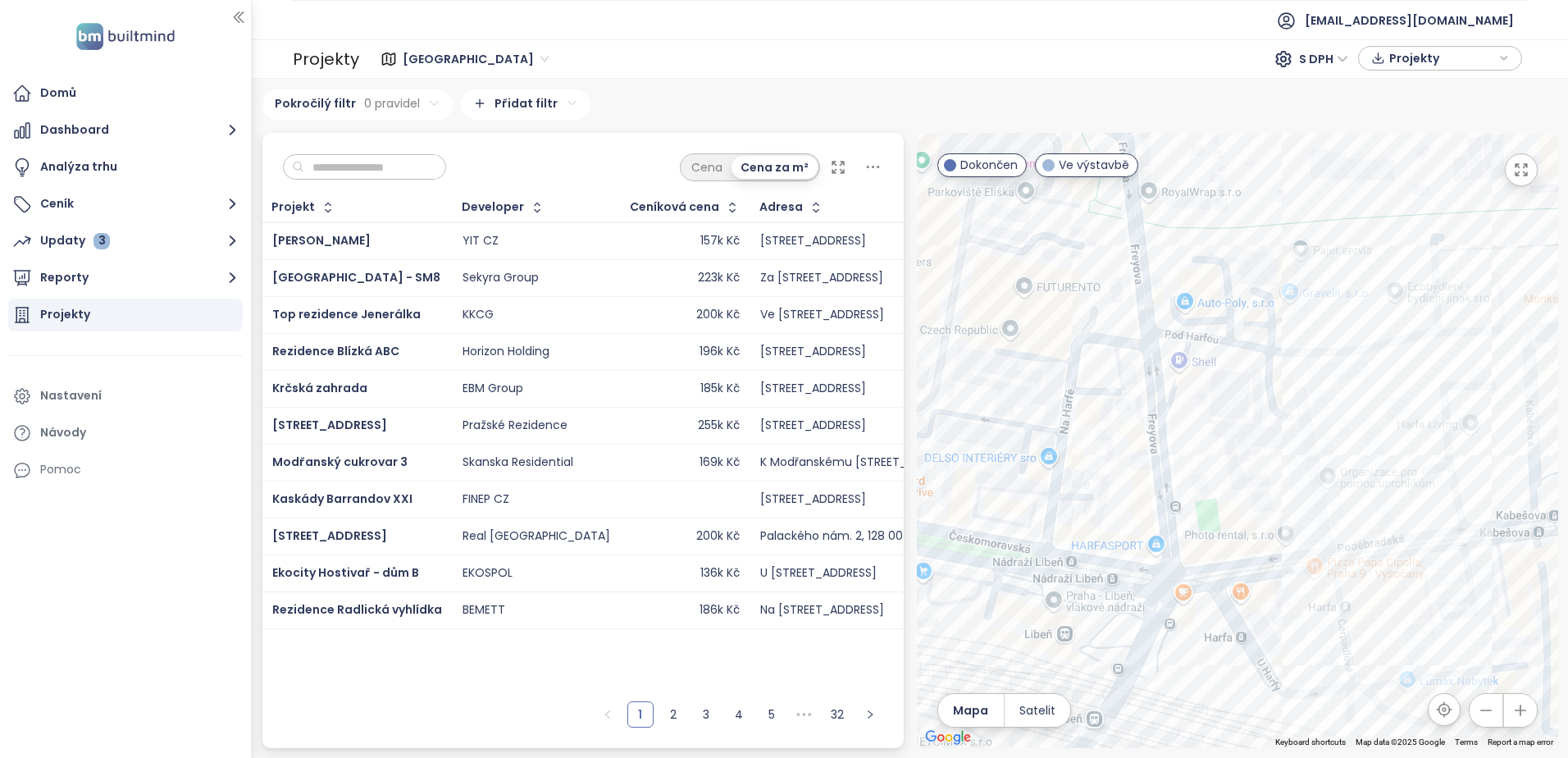
drag, startPoint x: 1184, startPoint y: 406, endPoint x: 1313, endPoint y: 711, distance: 331.2
click at [1313, 711] on div at bounding box center [1236, 441] width 641 height 616
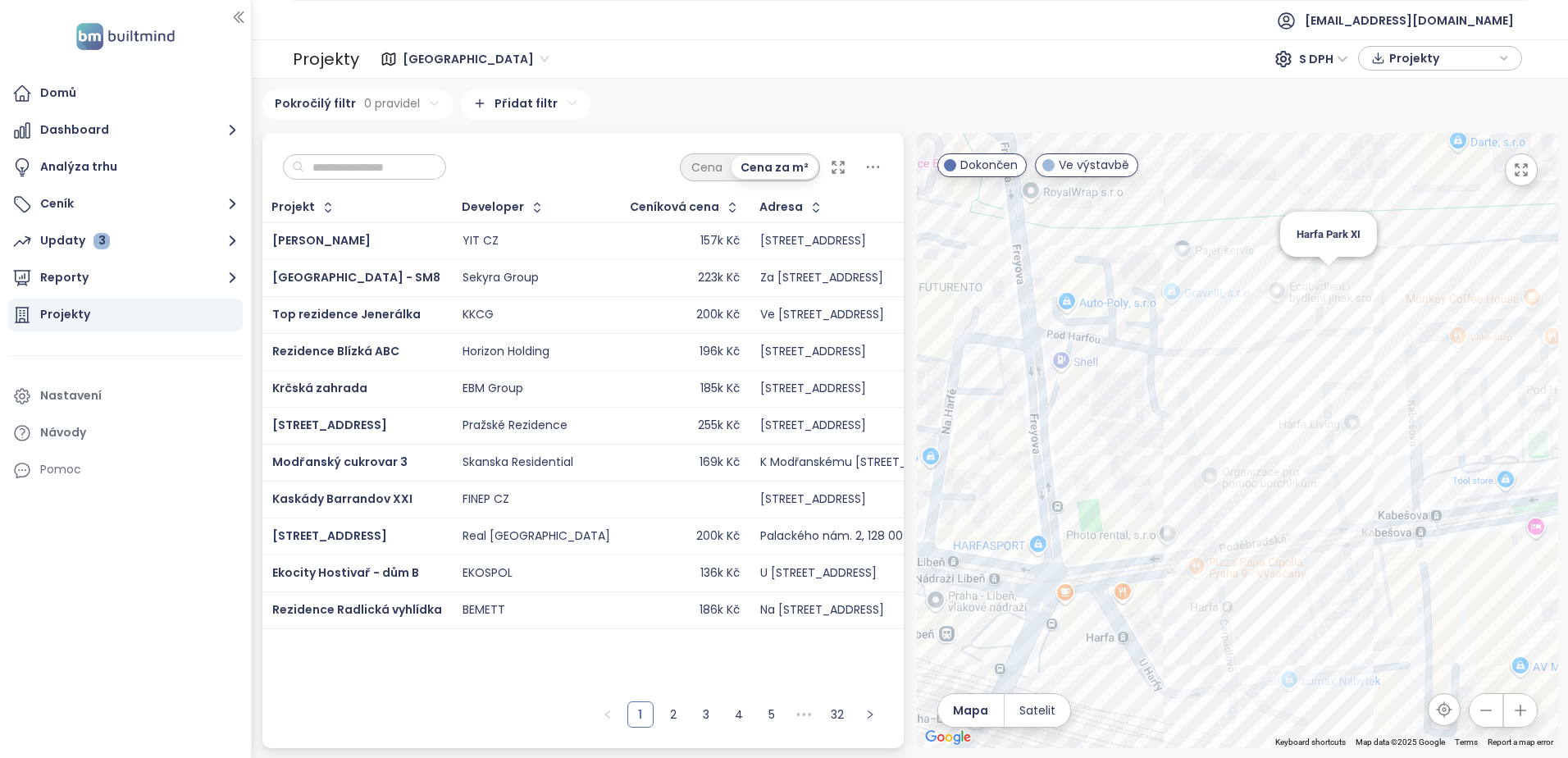
click at [1330, 280] on div "Harfa Park XI" at bounding box center [1236, 441] width 641 height 616
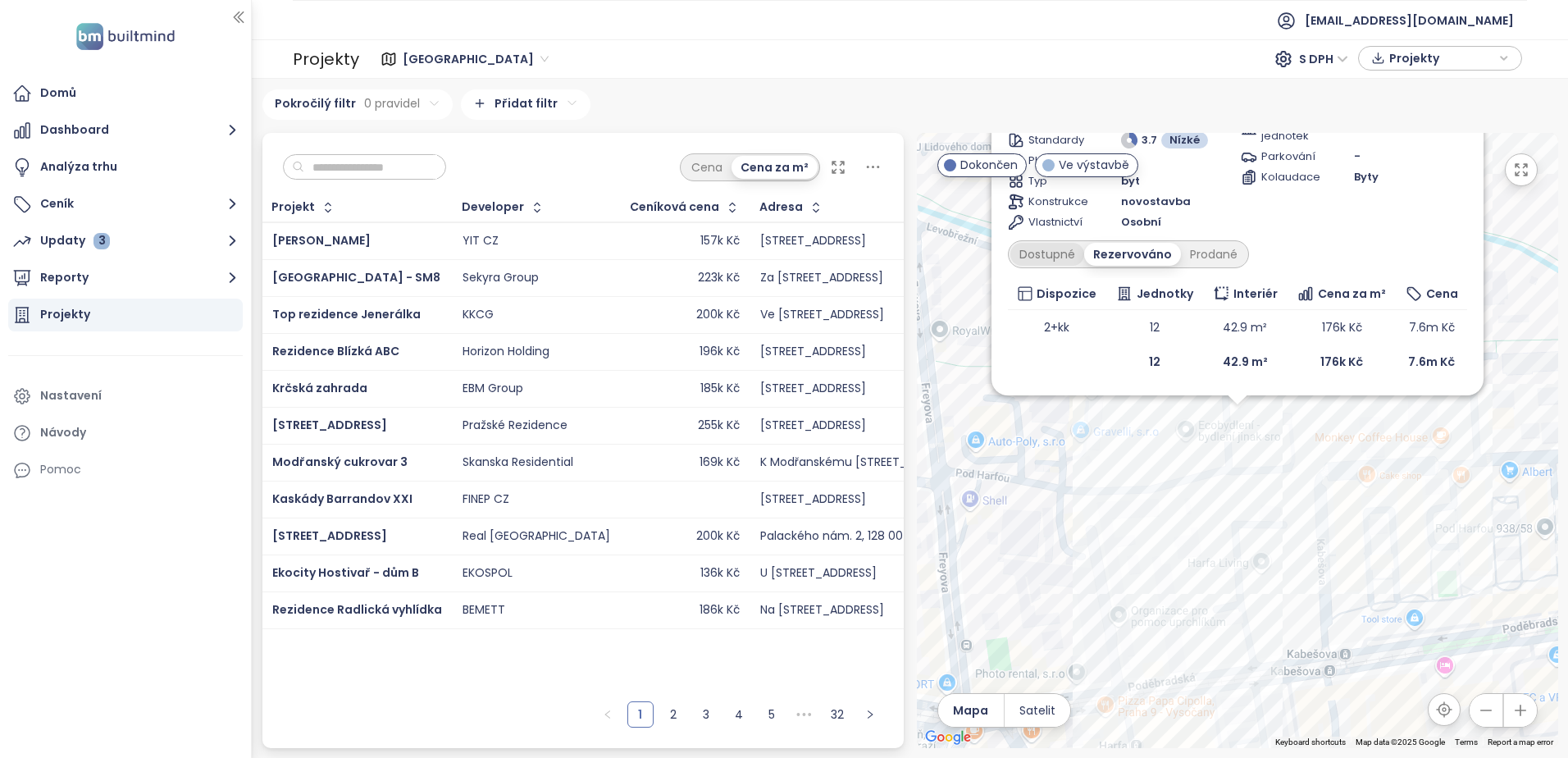
click at [1061, 251] on div "Dostupné" at bounding box center [1046, 254] width 74 height 23
click at [1371, 441] on div "Harfa Park XI Ve výstavbě Pod Harfou 9, 190 00 Praha 9, Czechia FINEP CZ Doprav…" at bounding box center [1236, 441] width 641 height 616
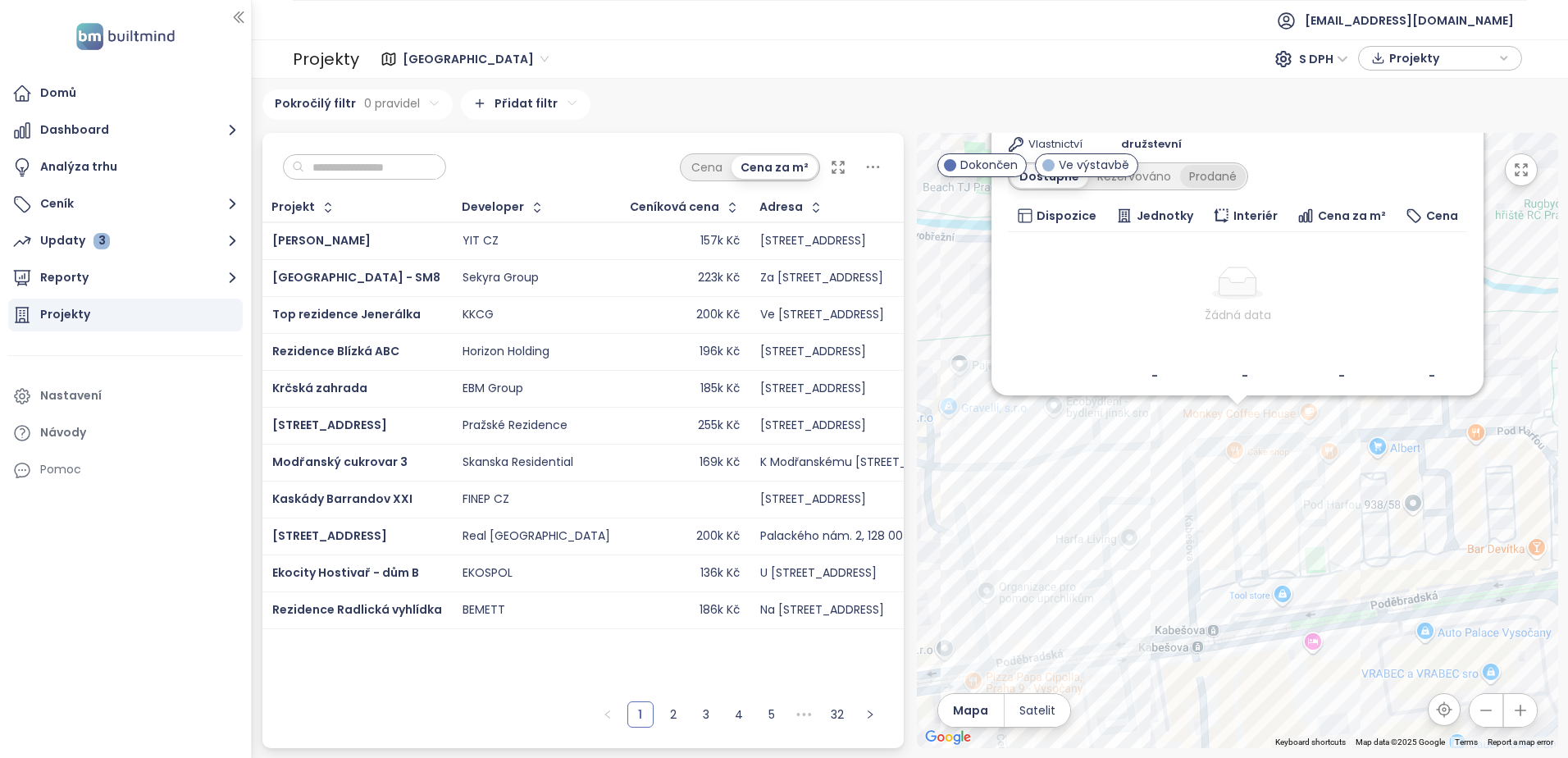
click at [1207, 176] on div "Prodané" at bounding box center [1213, 176] width 66 height 23
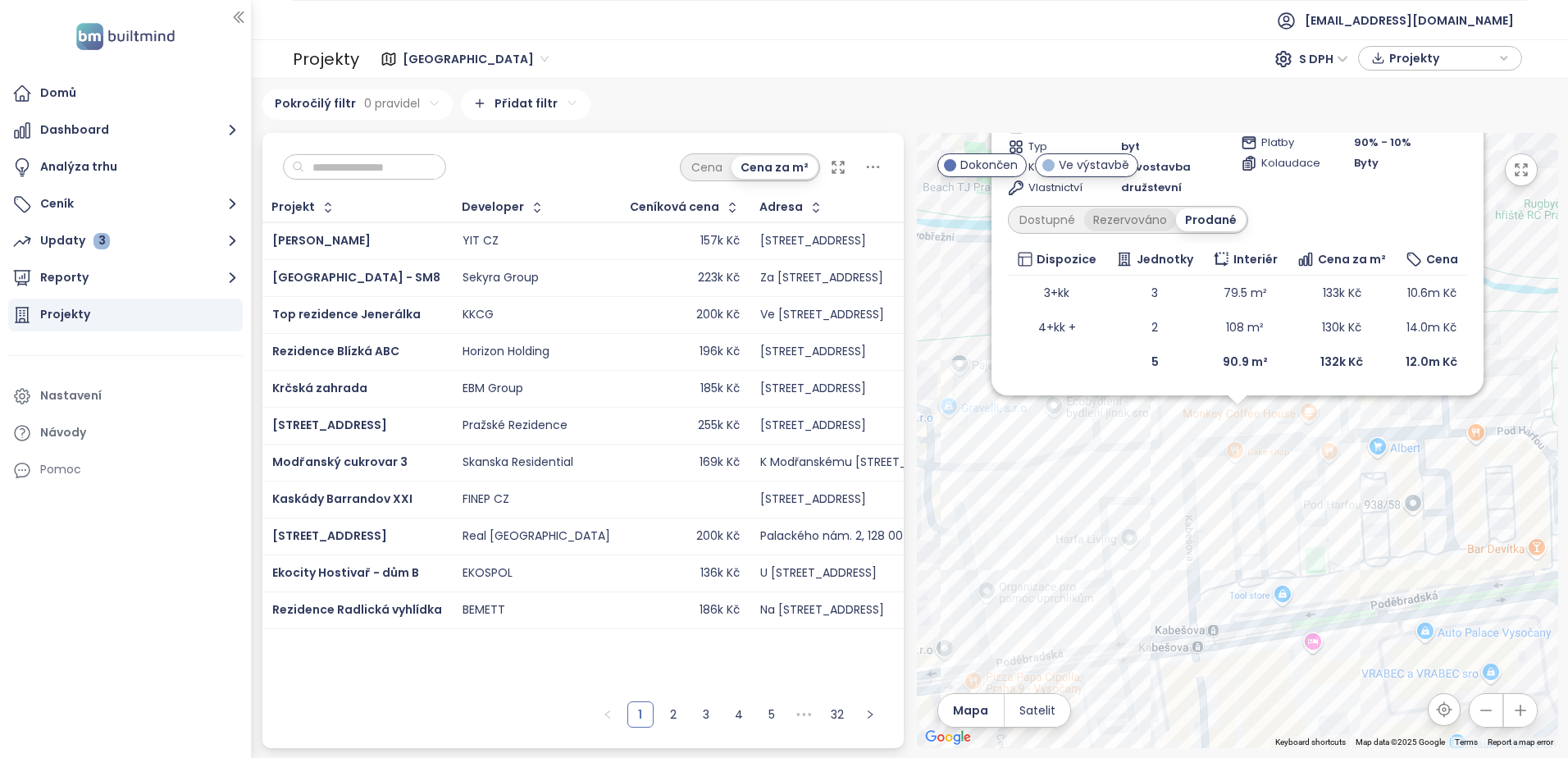
click at [1119, 220] on div "Rezervováno" at bounding box center [1130, 220] width 92 height 23
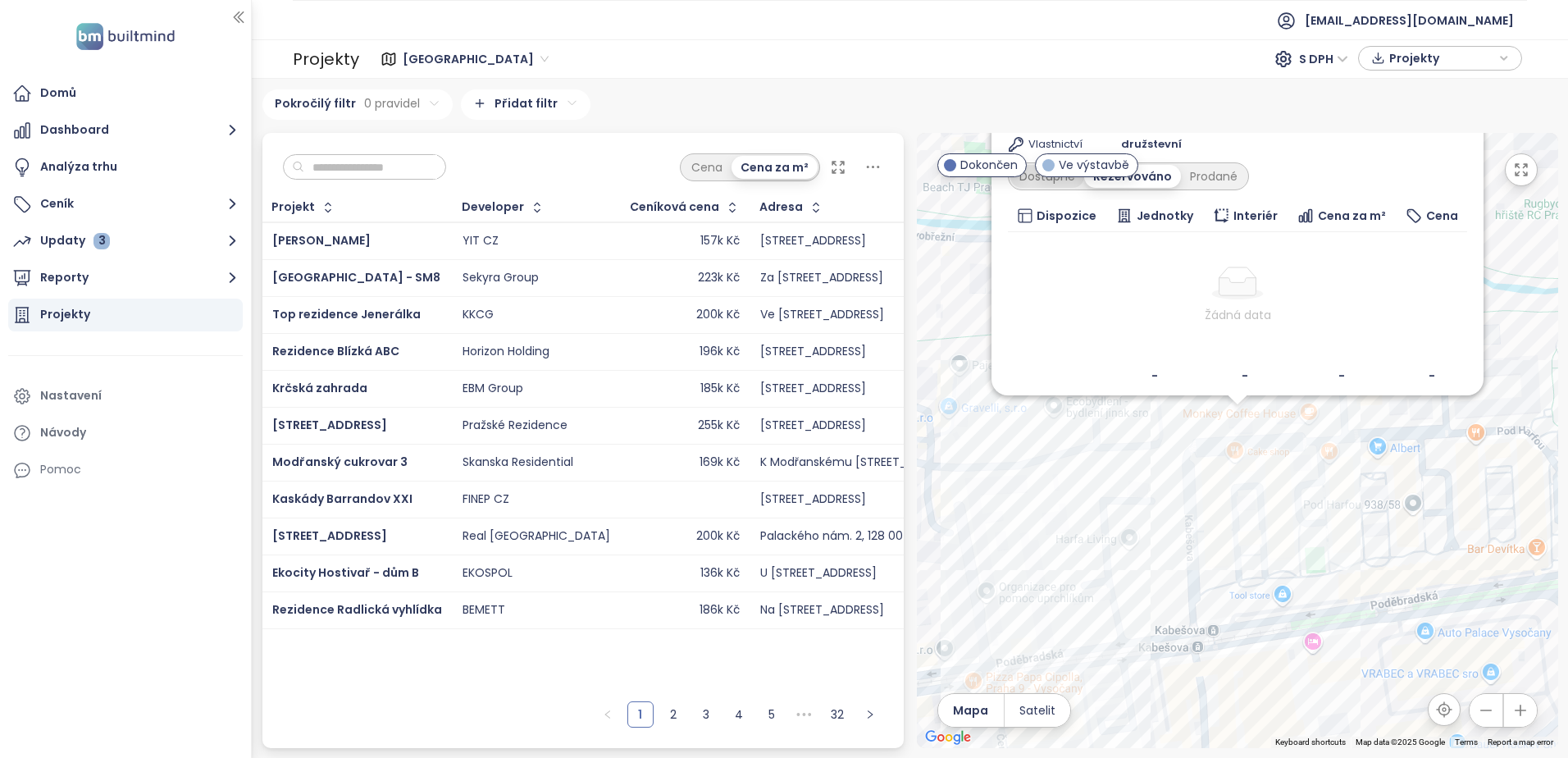
click at [1038, 180] on div "Dostupné" at bounding box center [1046, 176] width 74 height 23
click at [1104, 470] on div "Harfa Park IX Ve výstavbě Pod Harfou 994/21, 190 00 Praha 9, Czechia FINEP CZ D…" at bounding box center [1236, 441] width 641 height 616
click at [1503, 284] on div "Harfa Park IX Ve výstavbě Pod Harfou 994/21, 190 00 Praha 9, Czechia FINEP CZ D…" at bounding box center [1236, 441] width 641 height 616
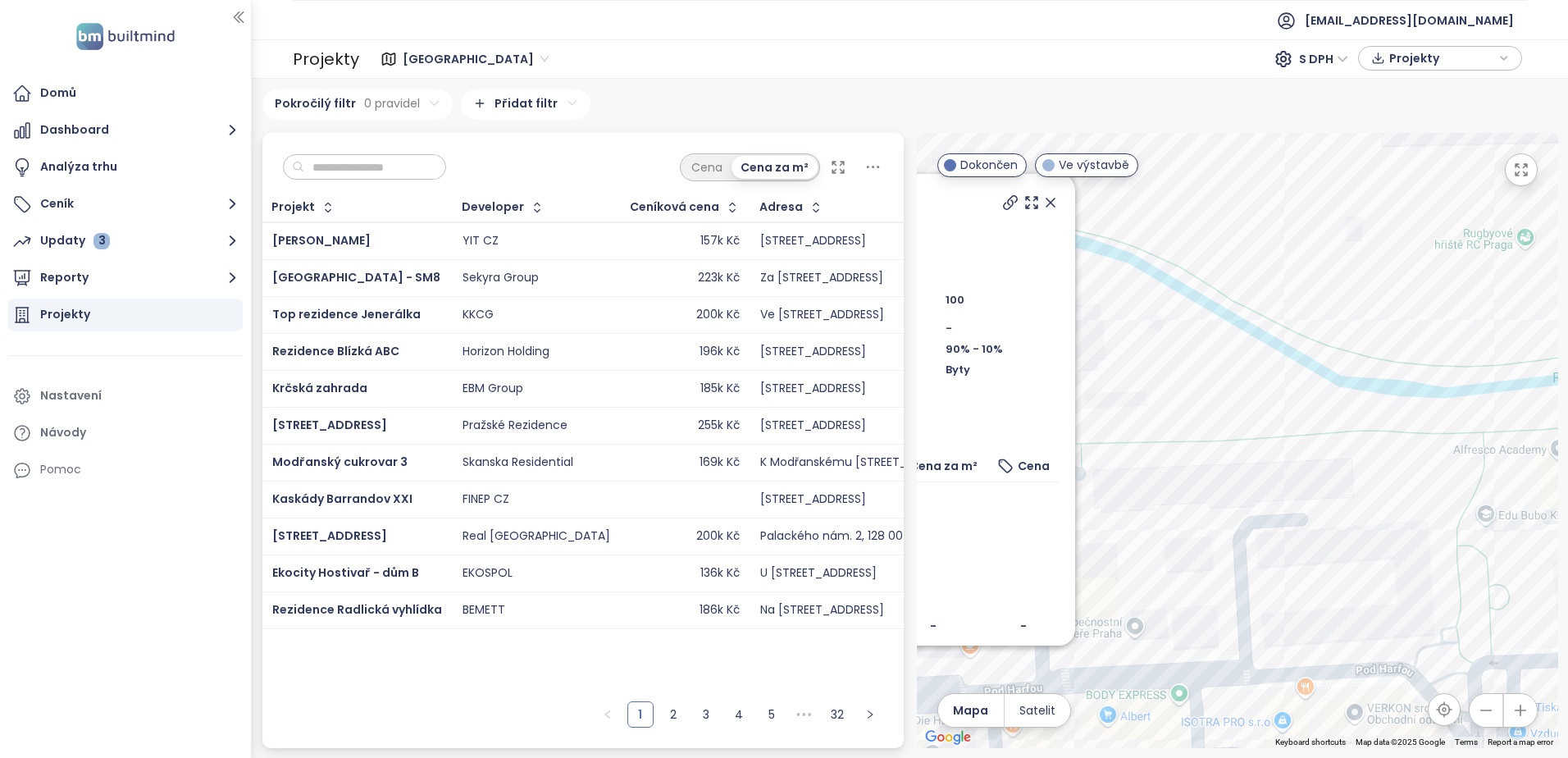
click at [1042, 200] on icon at bounding box center [1050, 202] width 16 height 16
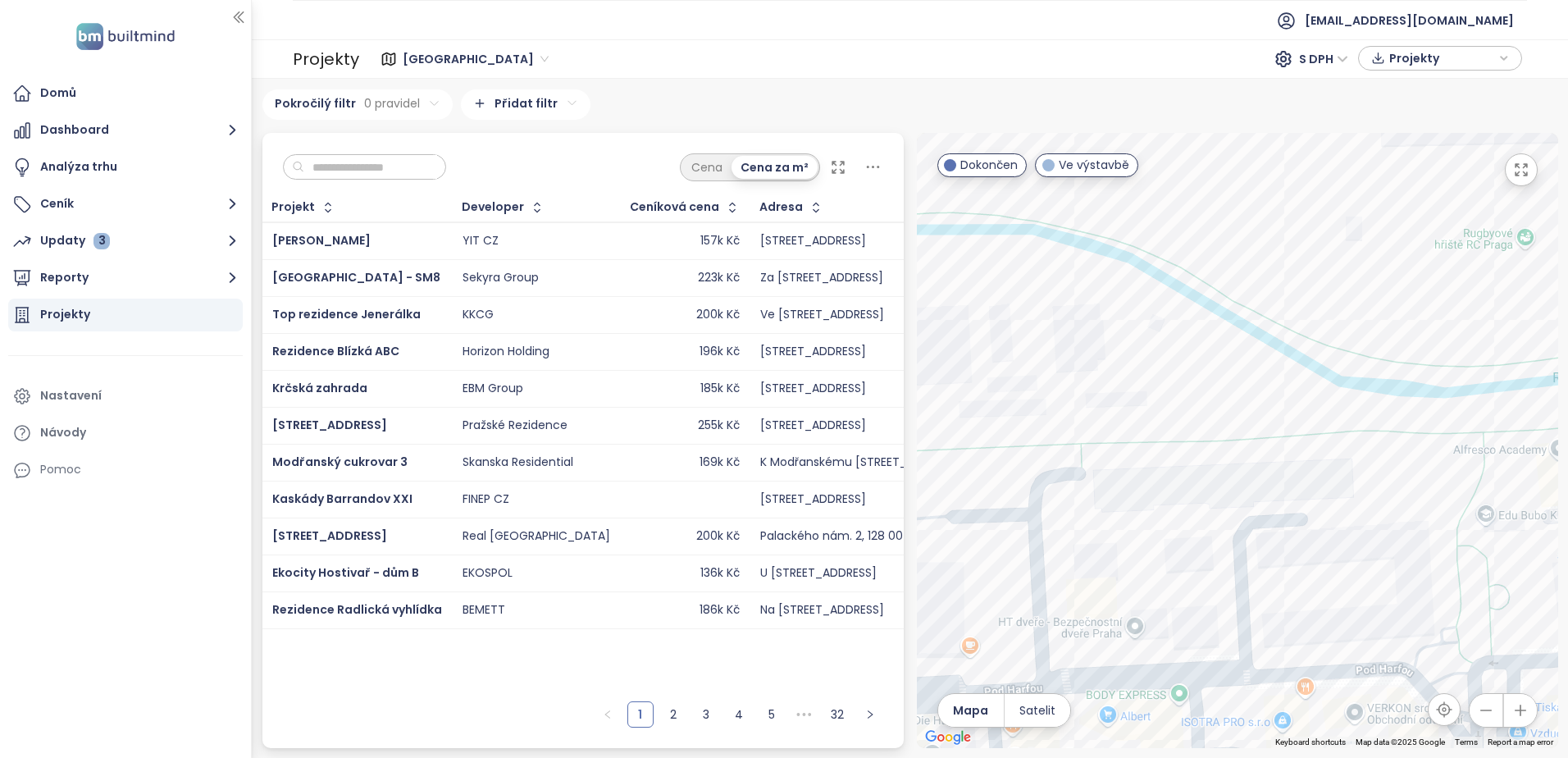
click at [1058, 554] on div at bounding box center [1236, 441] width 641 height 616
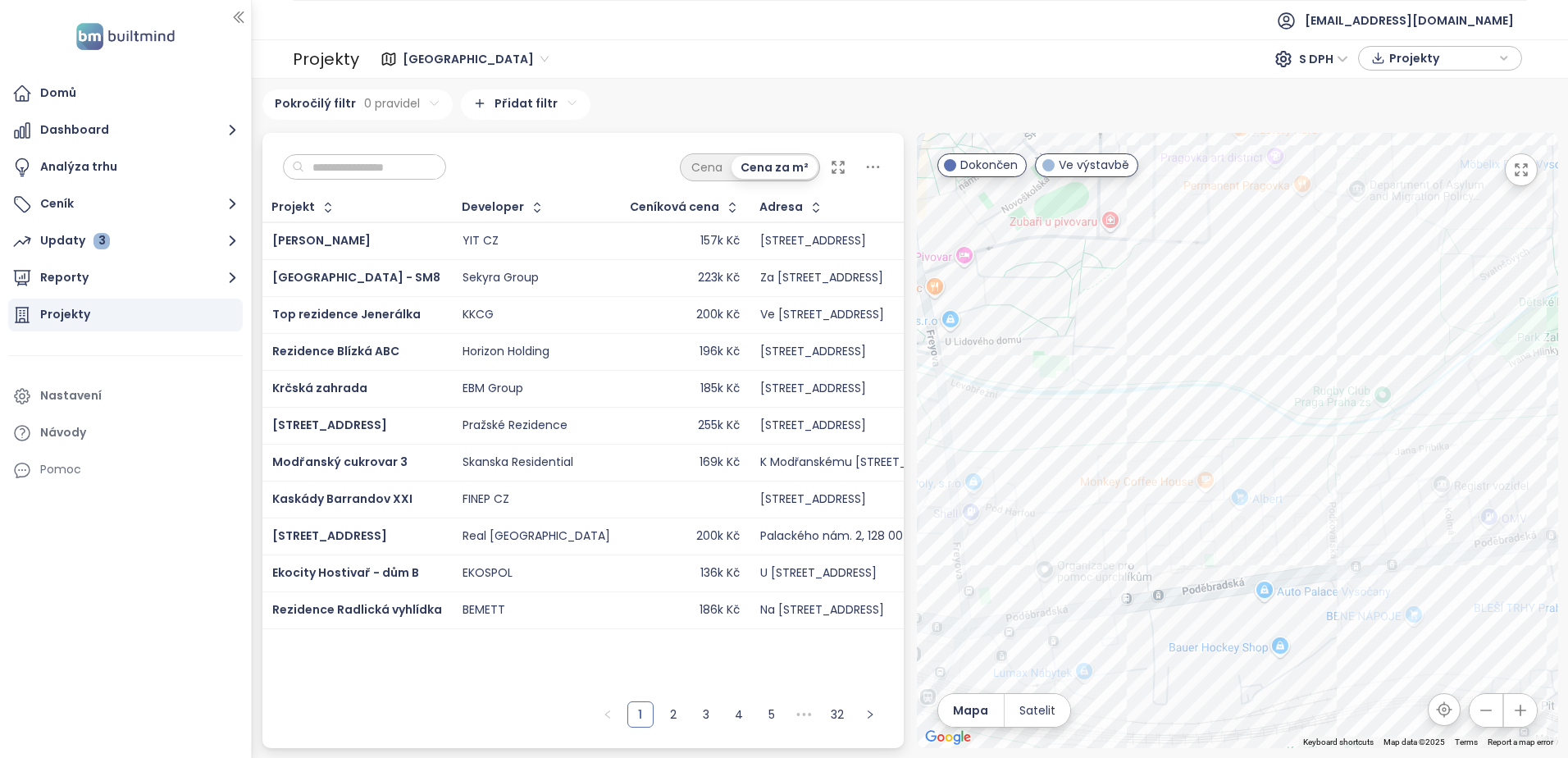
drag, startPoint x: 1041, startPoint y: 596, endPoint x: 1237, endPoint y: 509, distance: 214.4
click at [1191, 523] on div at bounding box center [1236, 441] width 641 height 616
click at [1444, 485] on div "THE TRIANGLE A" at bounding box center [1236, 441] width 641 height 616
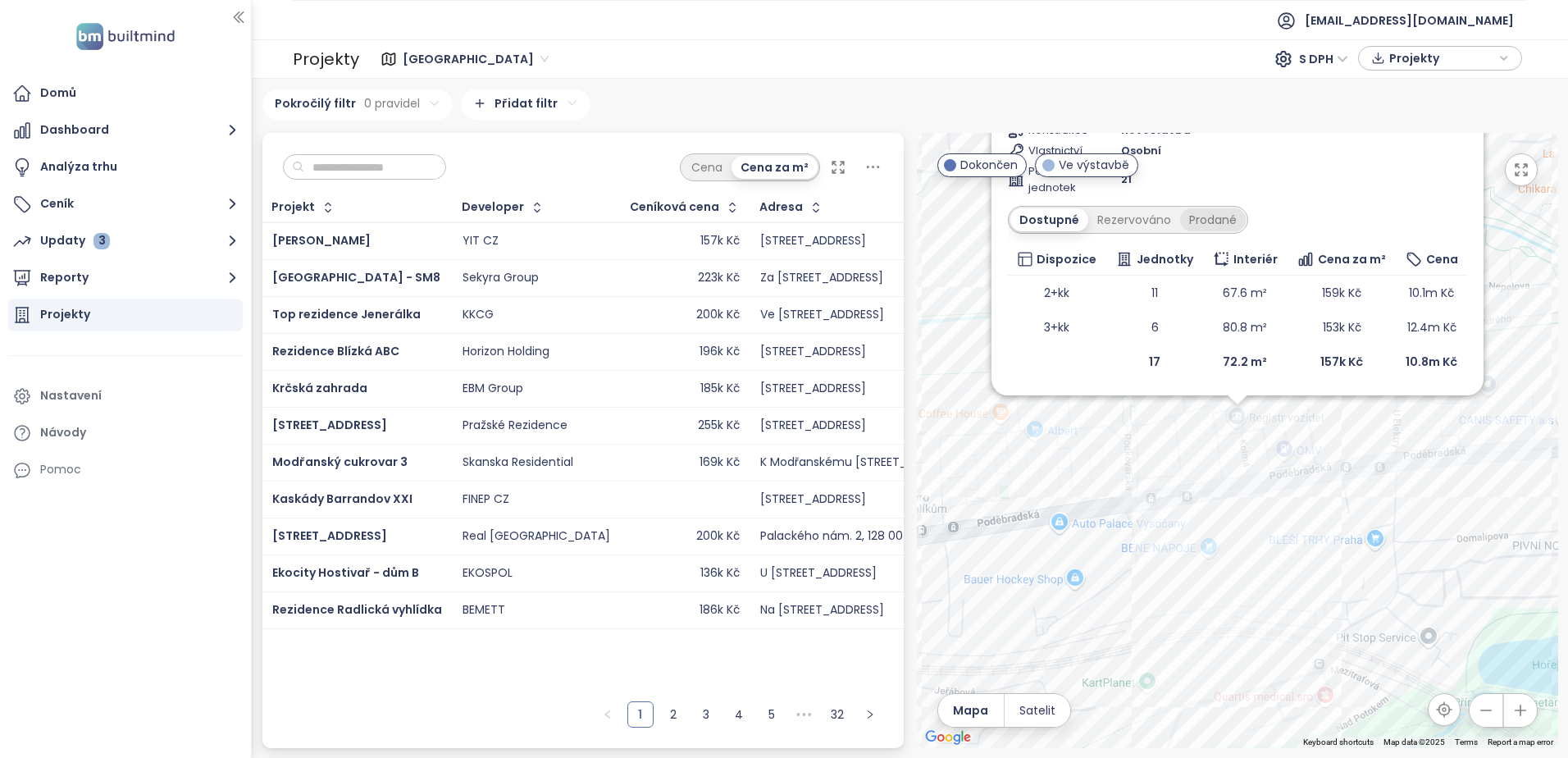
click at [1212, 217] on div "Prodané" at bounding box center [1213, 220] width 66 height 23
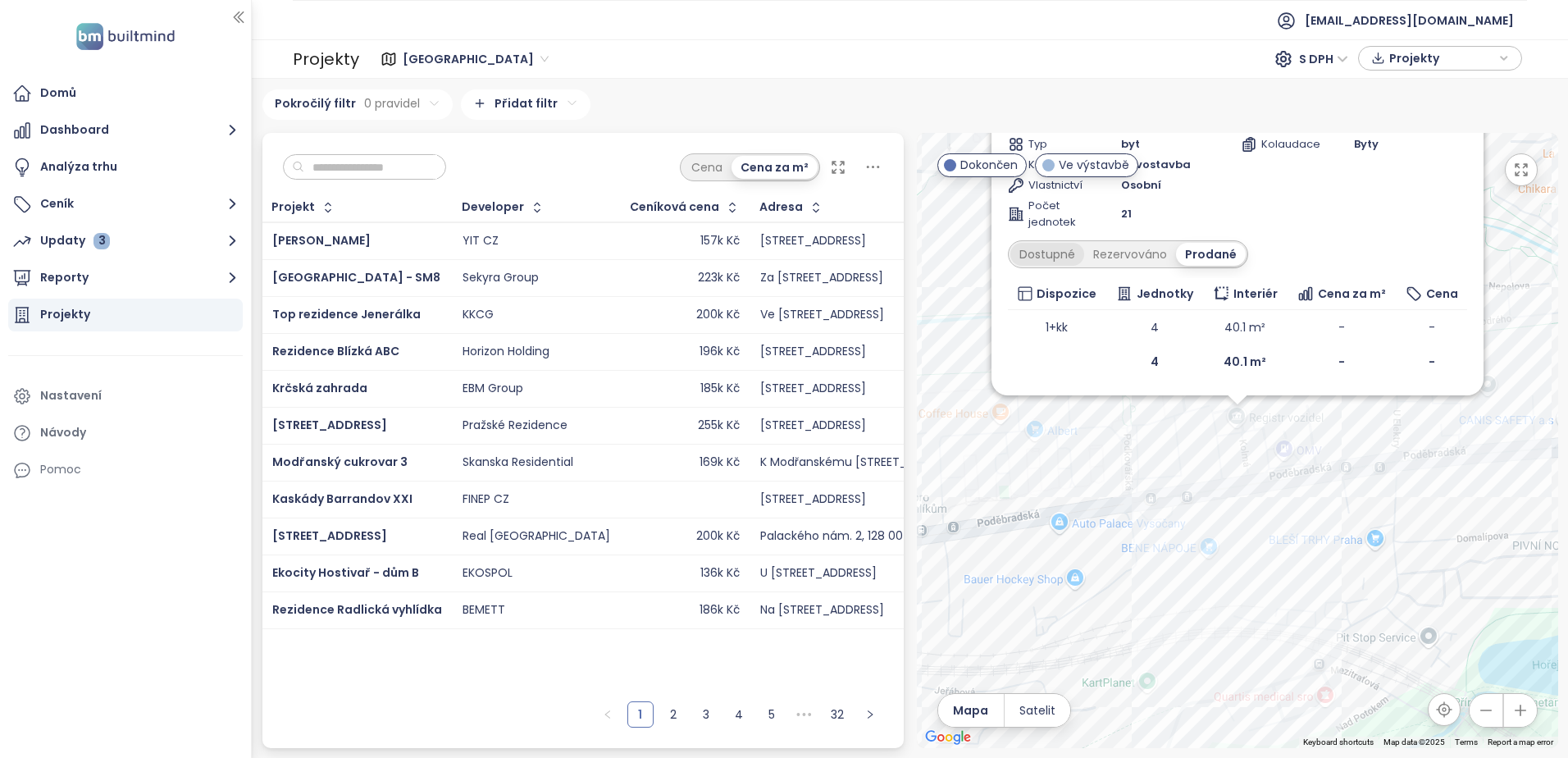
click at [1047, 252] on div "Dostupné" at bounding box center [1046, 254] width 74 height 23
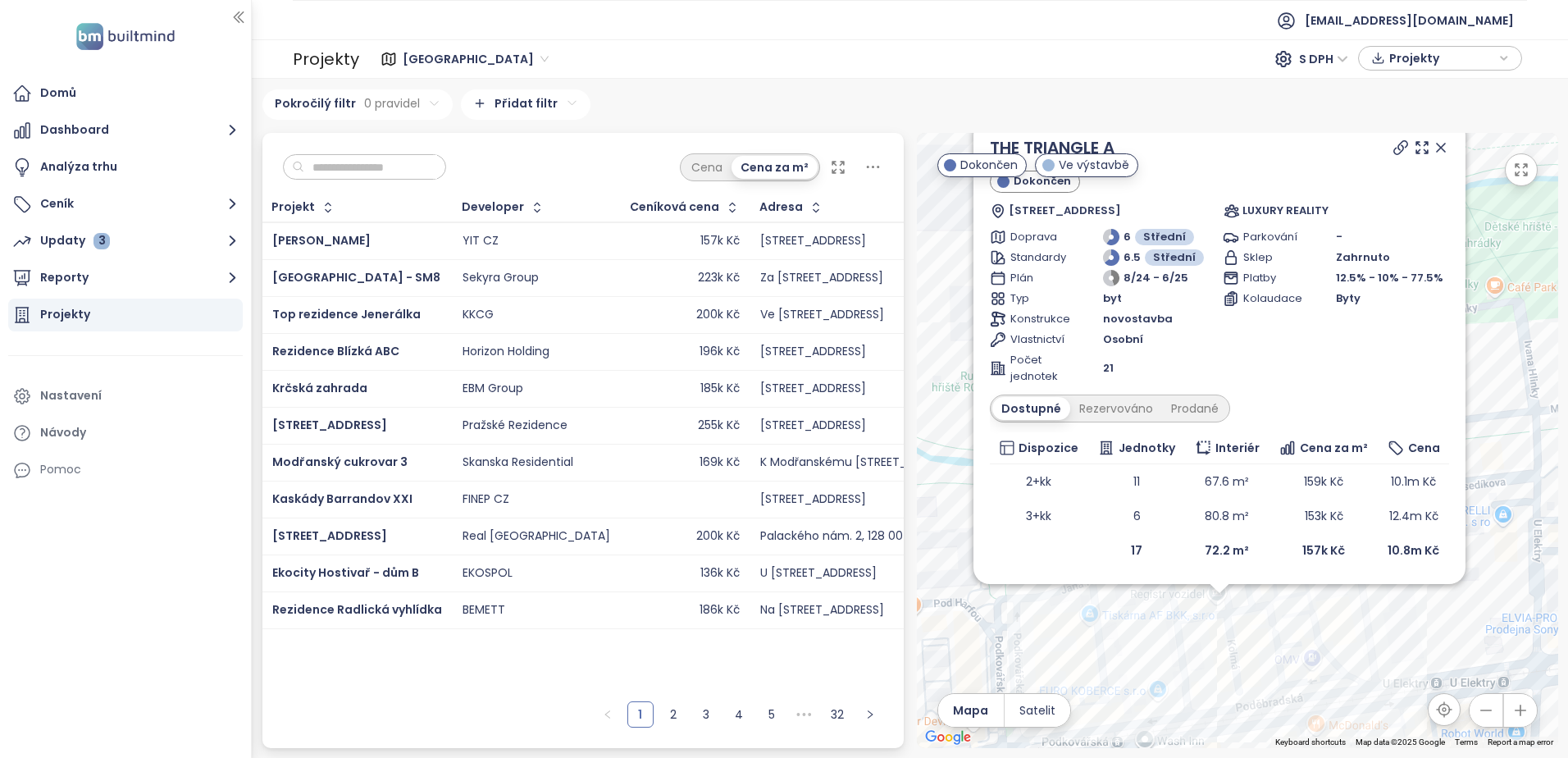
drag, startPoint x: 1127, startPoint y: 639, endPoint x: 1367, endPoint y: 638, distance: 240.0
click at [1367, 638] on div "THE TRIANGLE A Dokončen Kolmá 671/11, 190 00 Praha 9-Vysočany, Czechia LUXURY R…" at bounding box center [1236, 441] width 641 height 616
click at [1442, 144] on icon at bounding box center [1440, 147] width 16 height 16
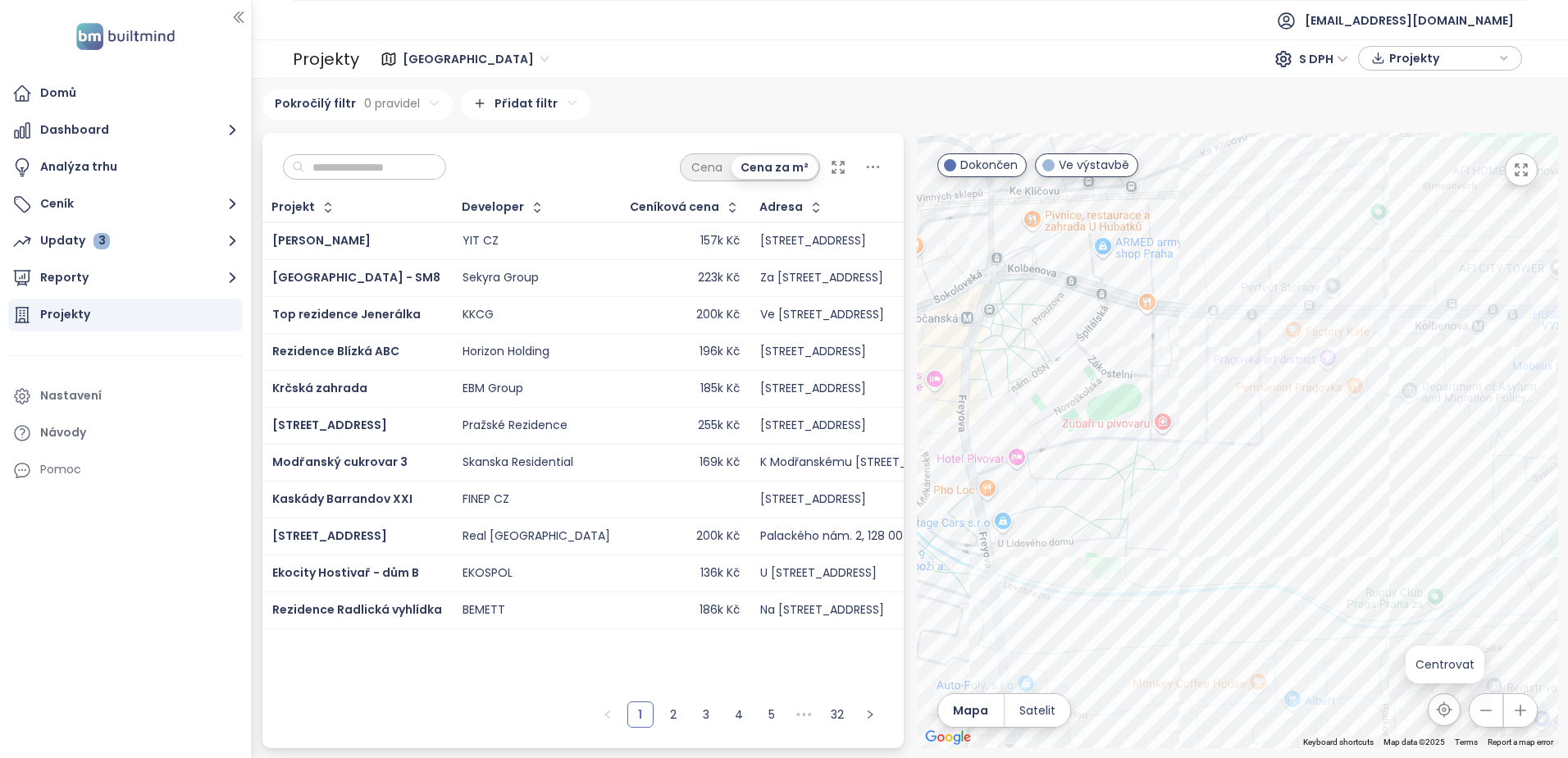
drag, startPoint x: 1189, startPoint y: 610, endPoint x: 1448, endPoint y: 724, distance: 283.0
click at [1448, 724] on div "← Move left → Move right ↑ Move up ↓ Move down + Zoom in - Zoom out Home Jump l…" at bounding box center [1236, 441] width 641 height 616
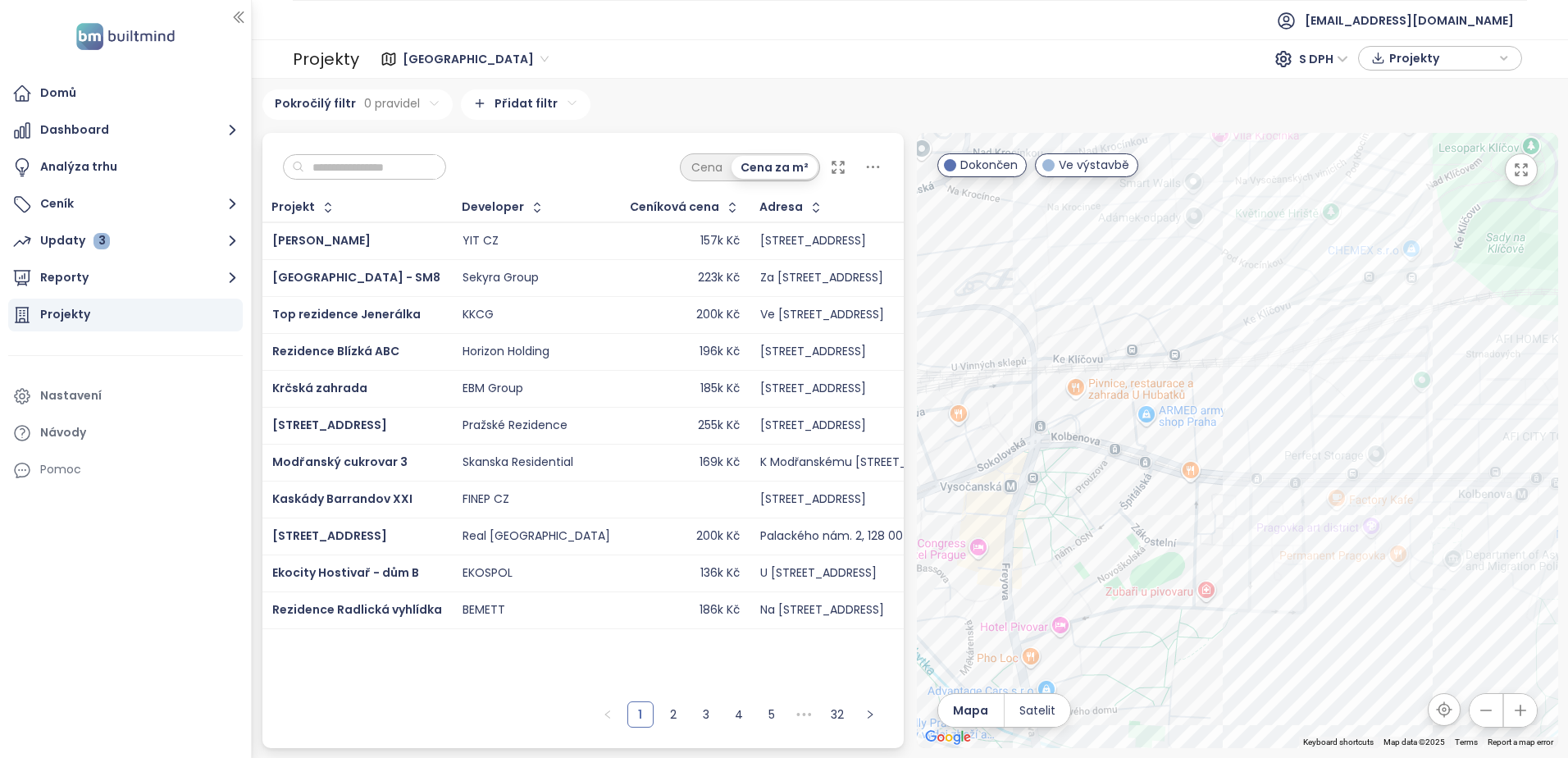
drag, startPoint x: 1213, startPoint y: 439, endPoint x: 1257, endPoint y: 609, distance: 175.6
click at [1257, 609] on div at bounding box center [1236, 441] width 641 height 616
click at [1347, 443] on div "Lofty Kolbenova" at bounding box center [1236, 441] width 641 height 616
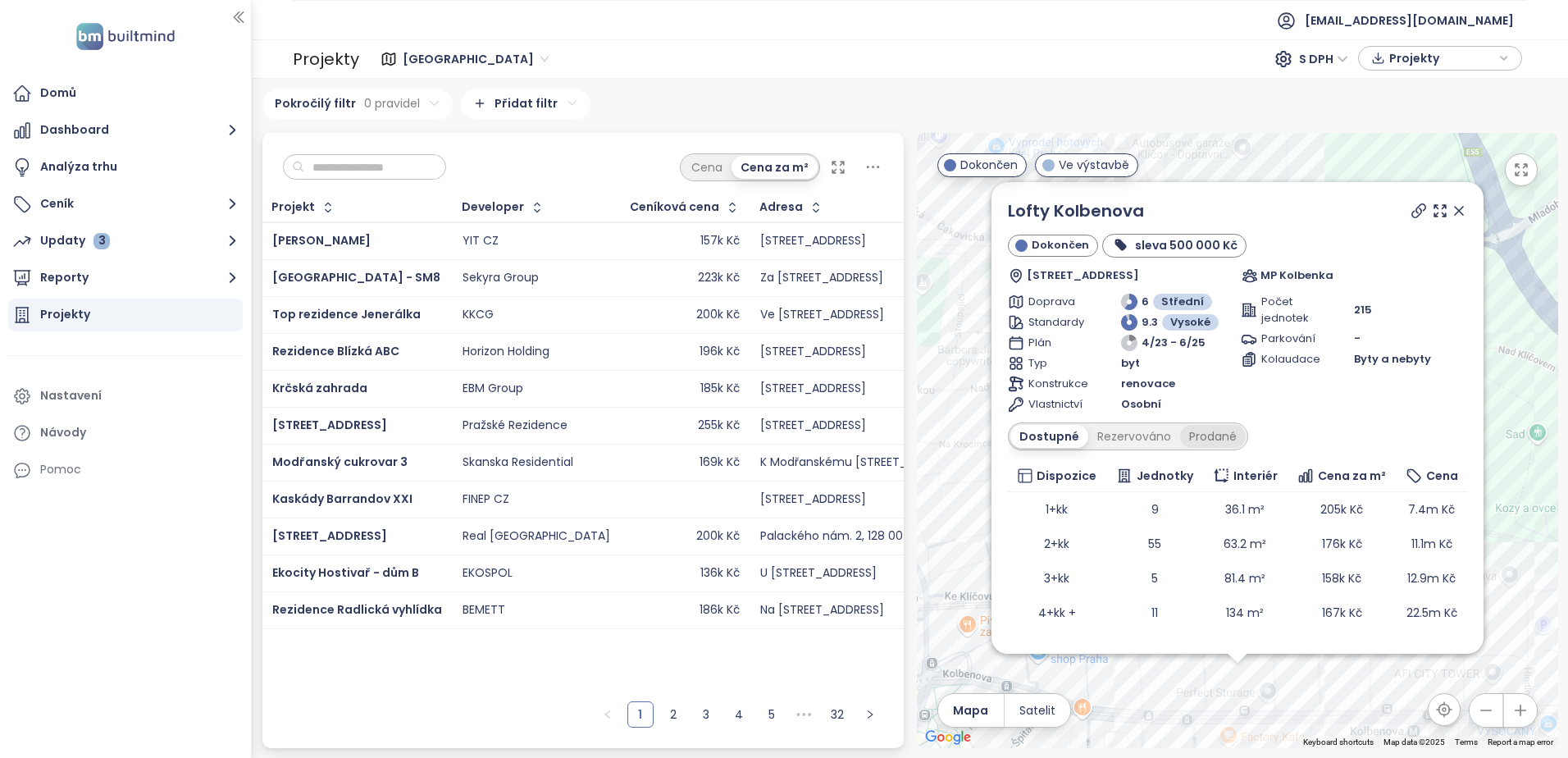
click at [1210, 435] on div "Prodané" at bounding box center [1213, 437] width 66 height 23
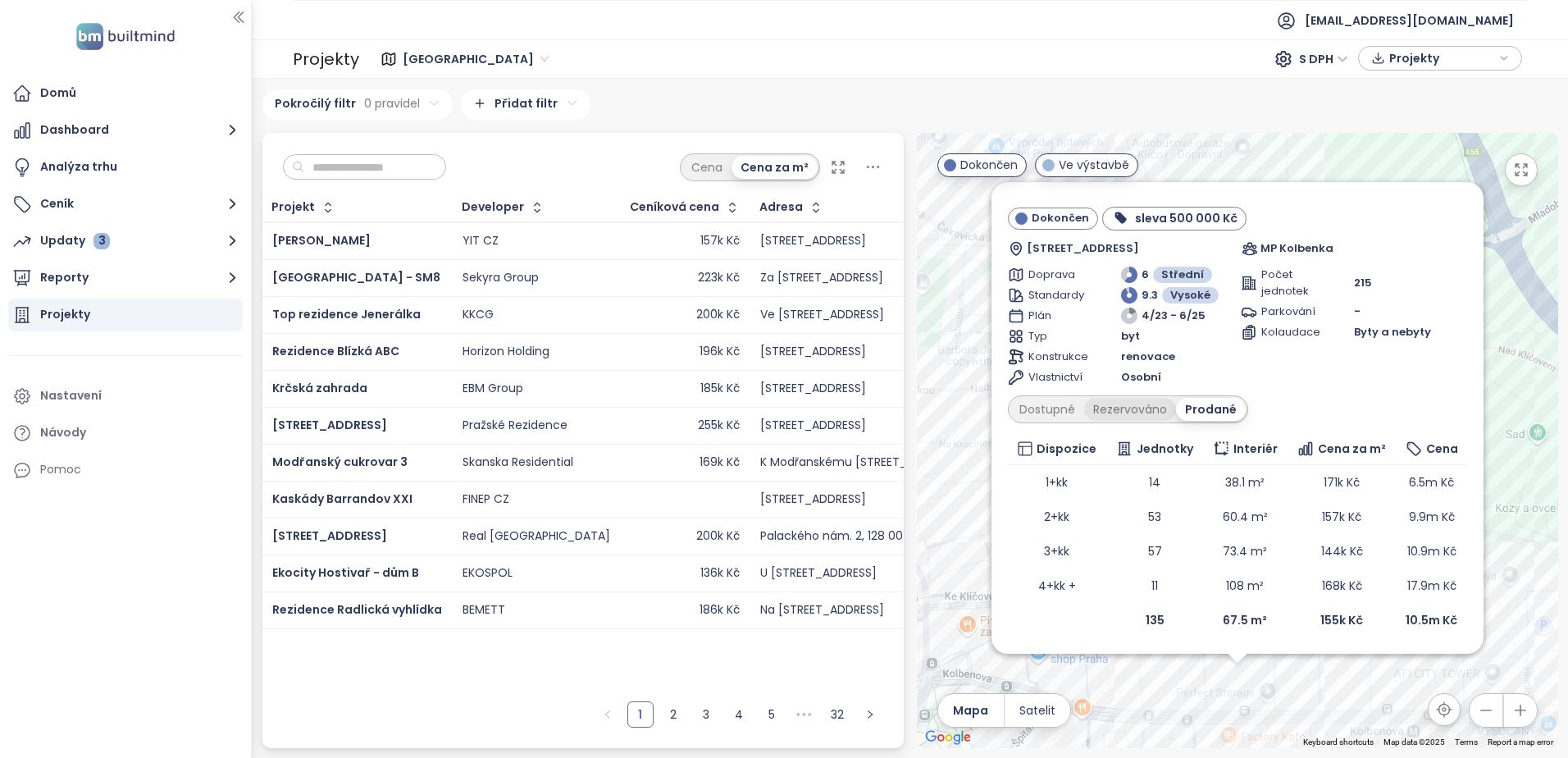
click at [1118, 408] on div "Rezervováno" at bounding box center [1130, 409] width 92 height 23
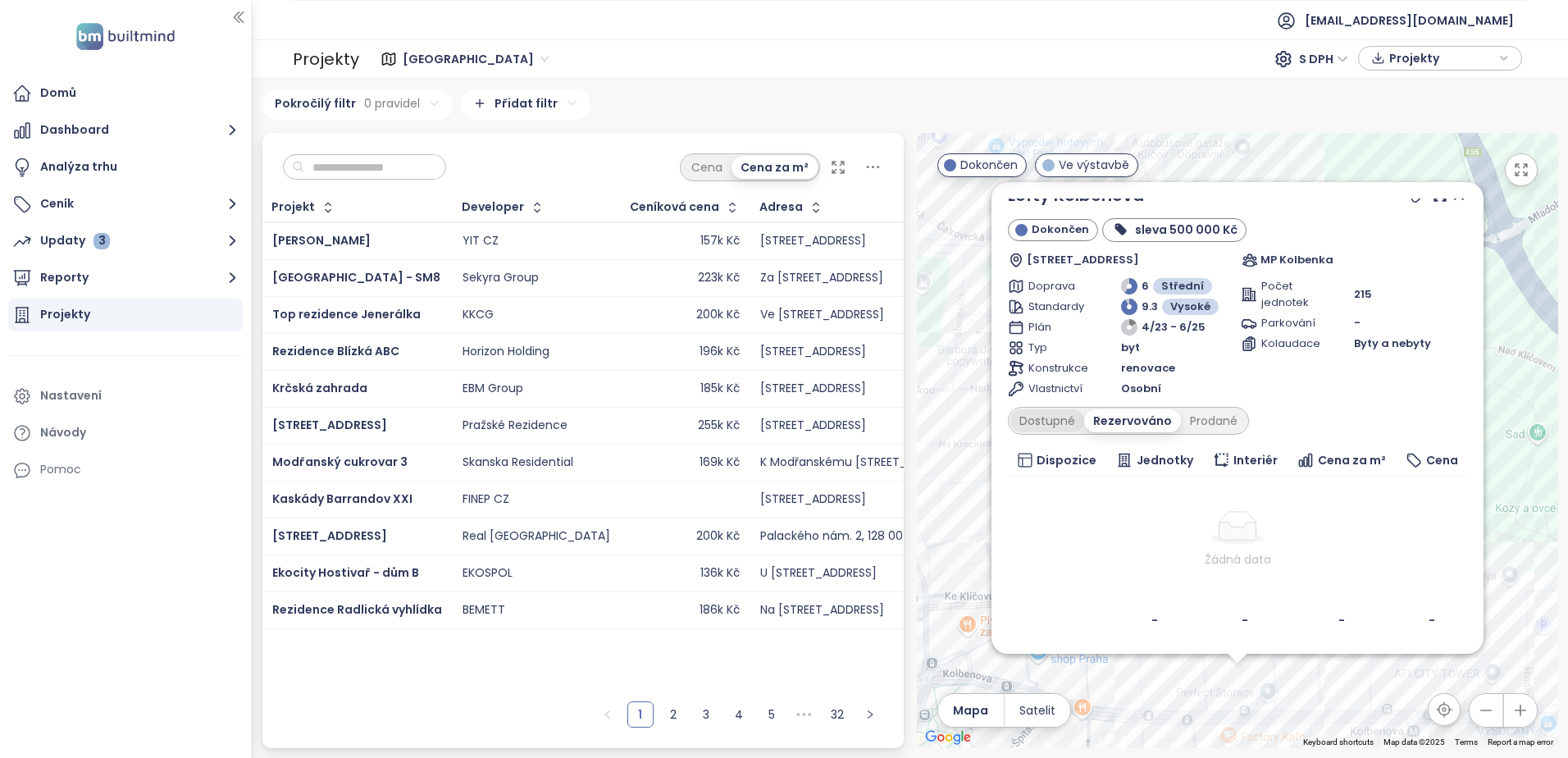
click at [1022, 420] on div "Dostupné" at bounding box center [1046, 421] width 74 height 23
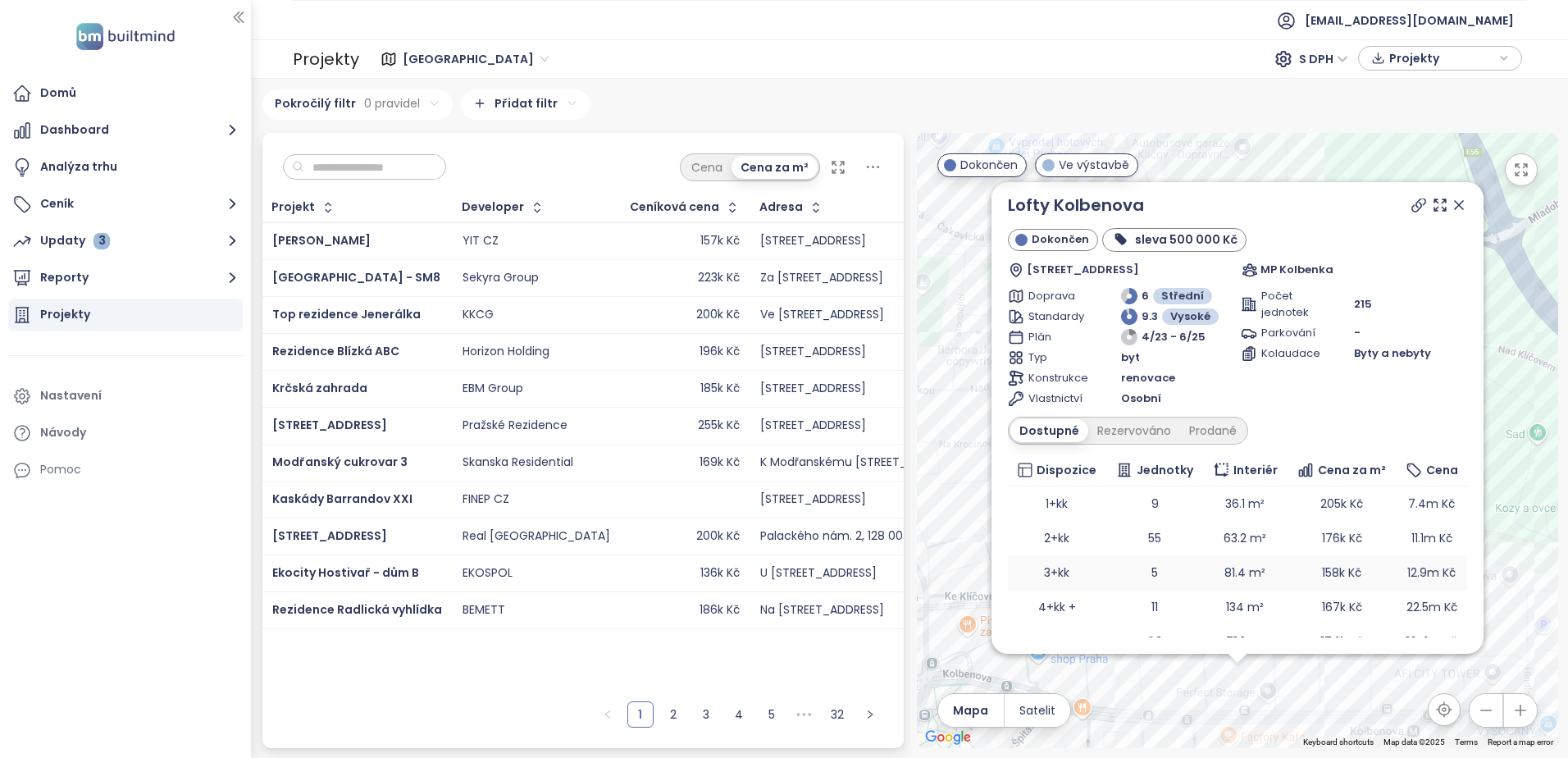
scroll to position [0, 0]
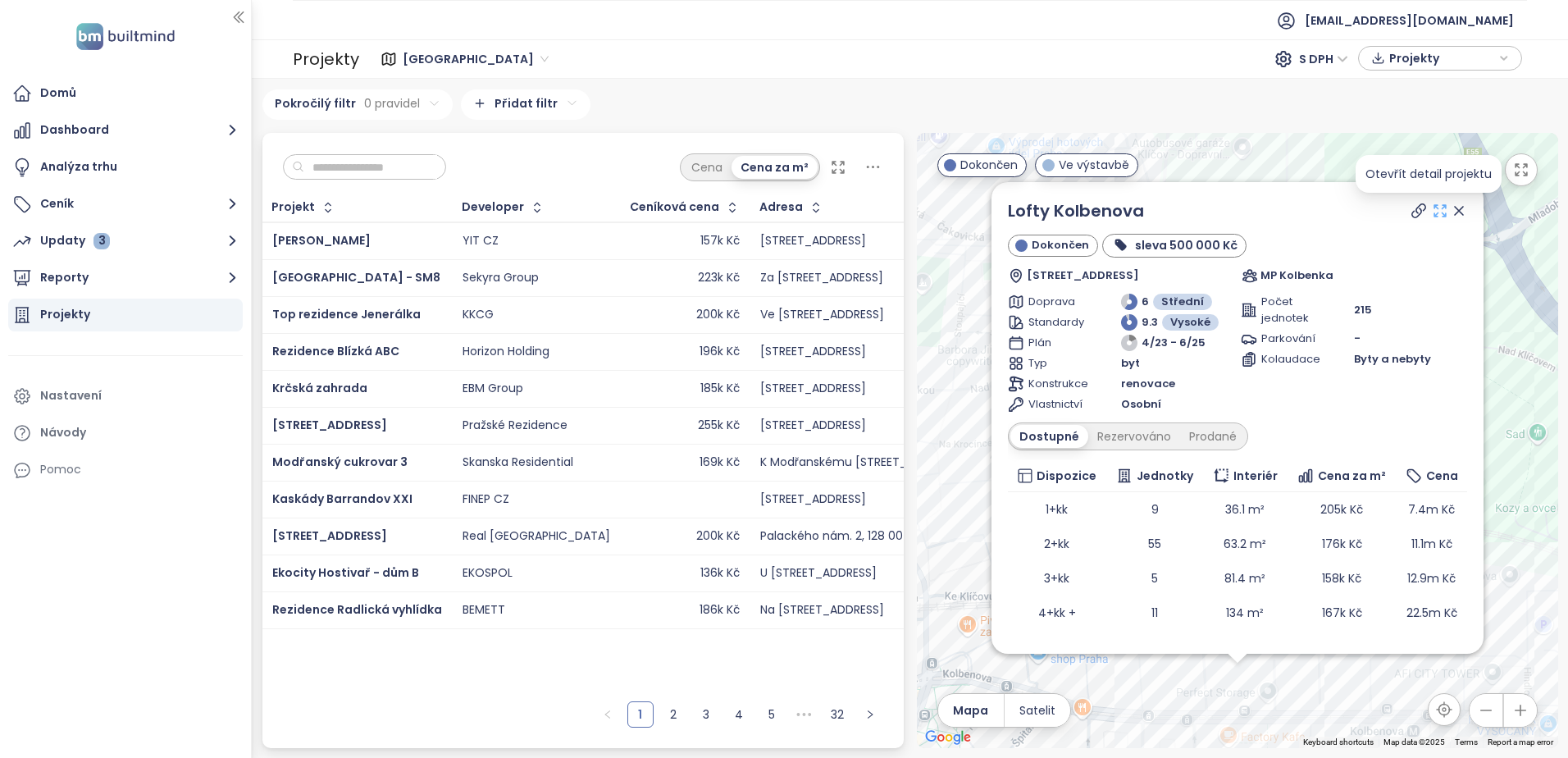
click at [1431, 211] on icon at bounding box center [1439, 210] width 16 height 16
click at [1454, 207] on icon at bounding box center [1458, 210] width 9 height 9
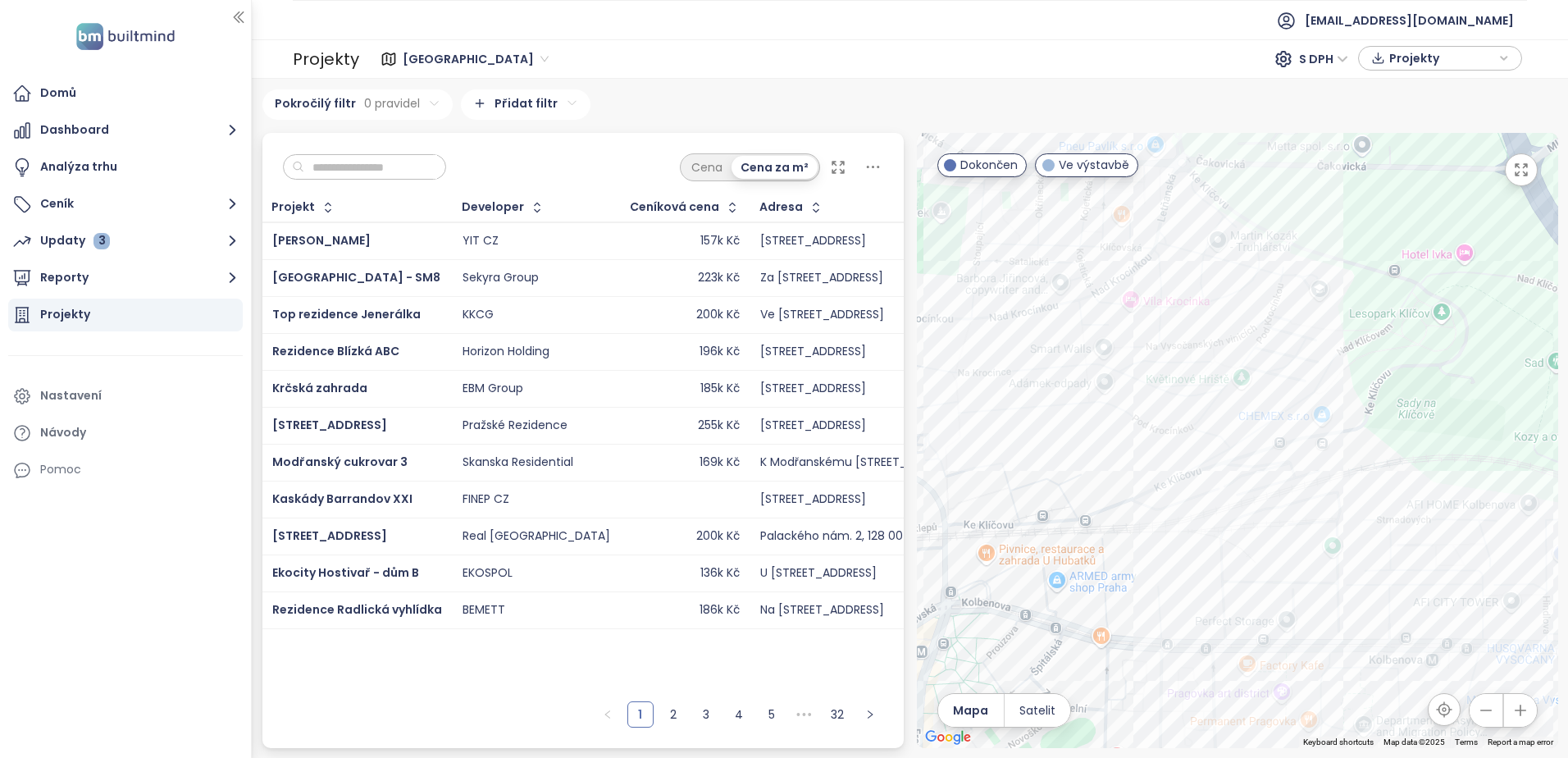
drag, startPoint x: 1354, startPoint y: 623, endPoint x: 1373, endPoint y: 550, distance: 75.4
click at [1373, 550] on div at bounding box center [1236, 441] width 641 height 616
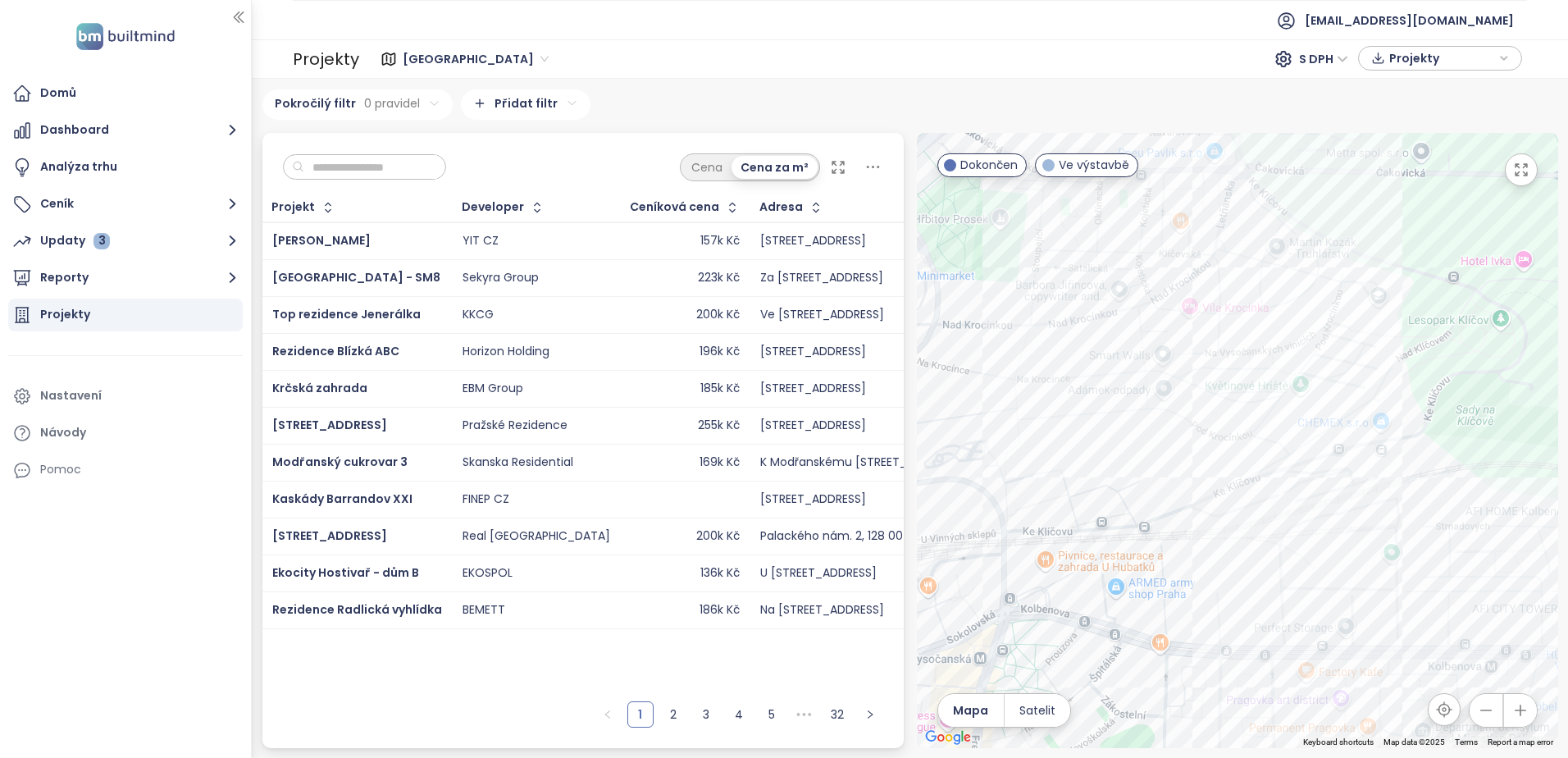
drag, startPoint x: 1125, startPoint y: 597, endPoint x: 1186, endPoint y: 604, distance: 61.4
click at [1186, 604] on div at bounding box center [1236, 441] width 641 height 616
click at [1278, 400] on div "Rezidence Klíčov" at bounding box center [1236, 441] width 641 height 616
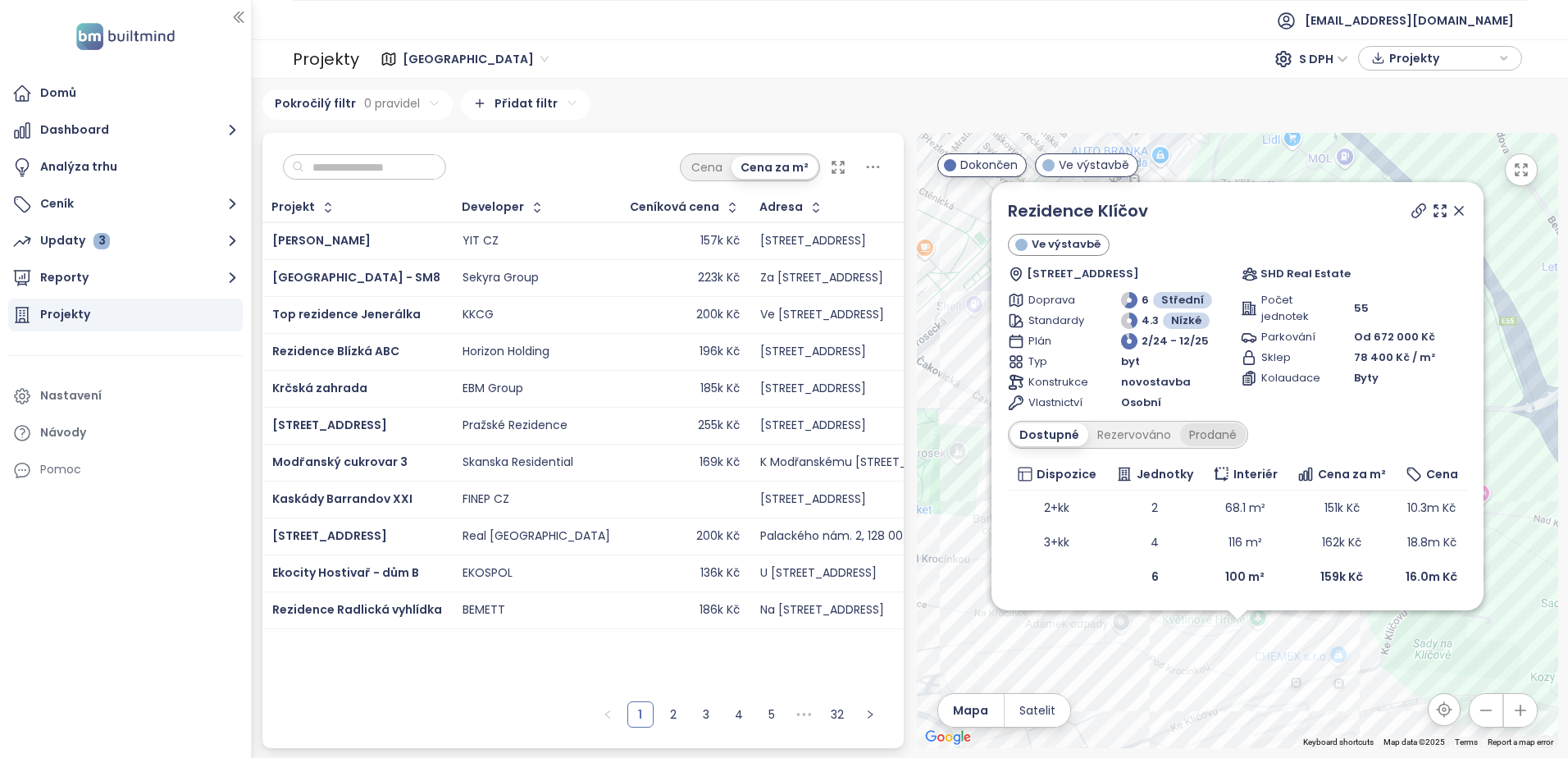
click at [1226, 435] on div "Prodané" at bounding box center [1213, 435] width 66 height 23
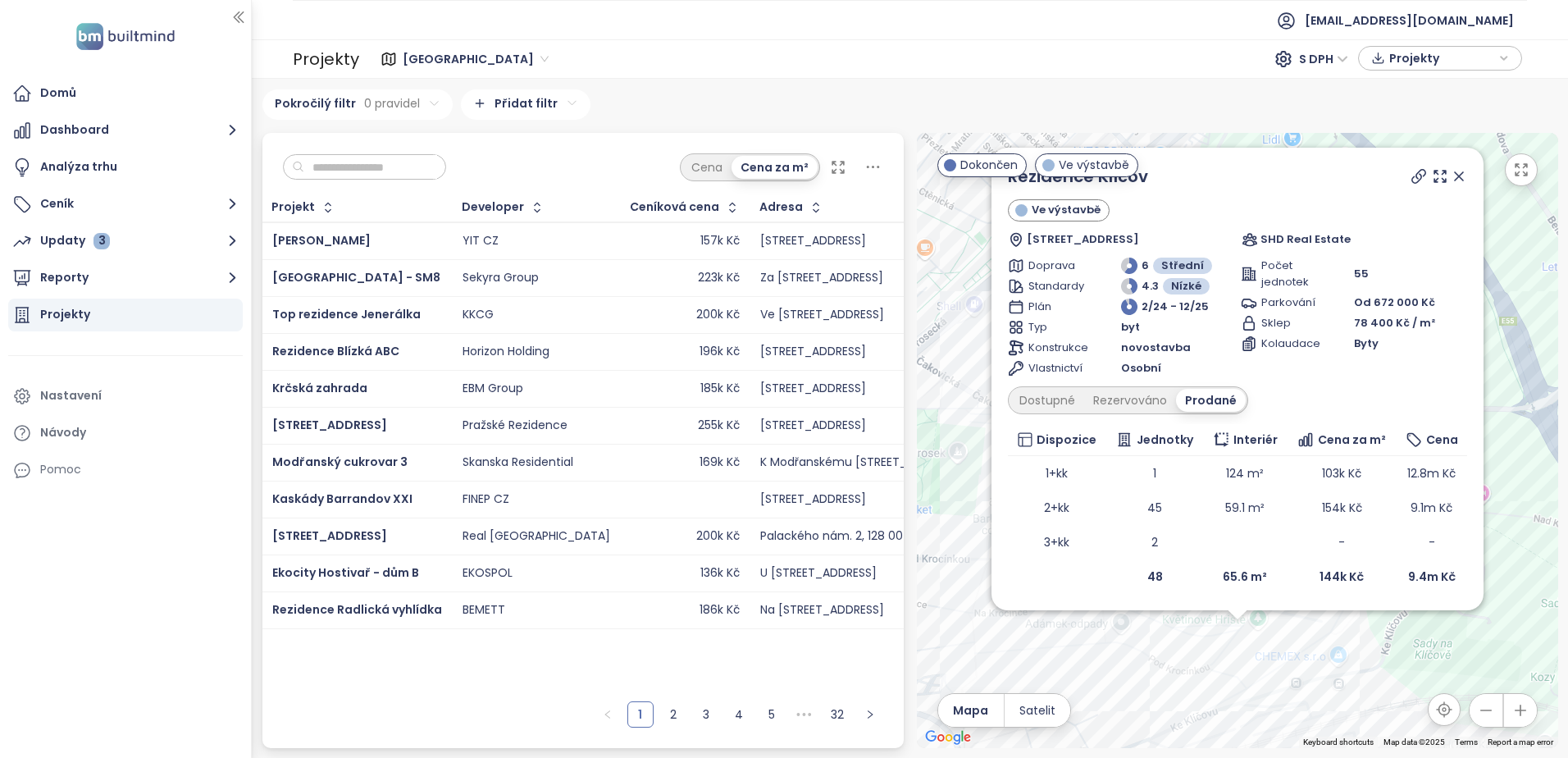
click at [1458, 174] on icon at bounding box center [1458, 176] width 16 height 16
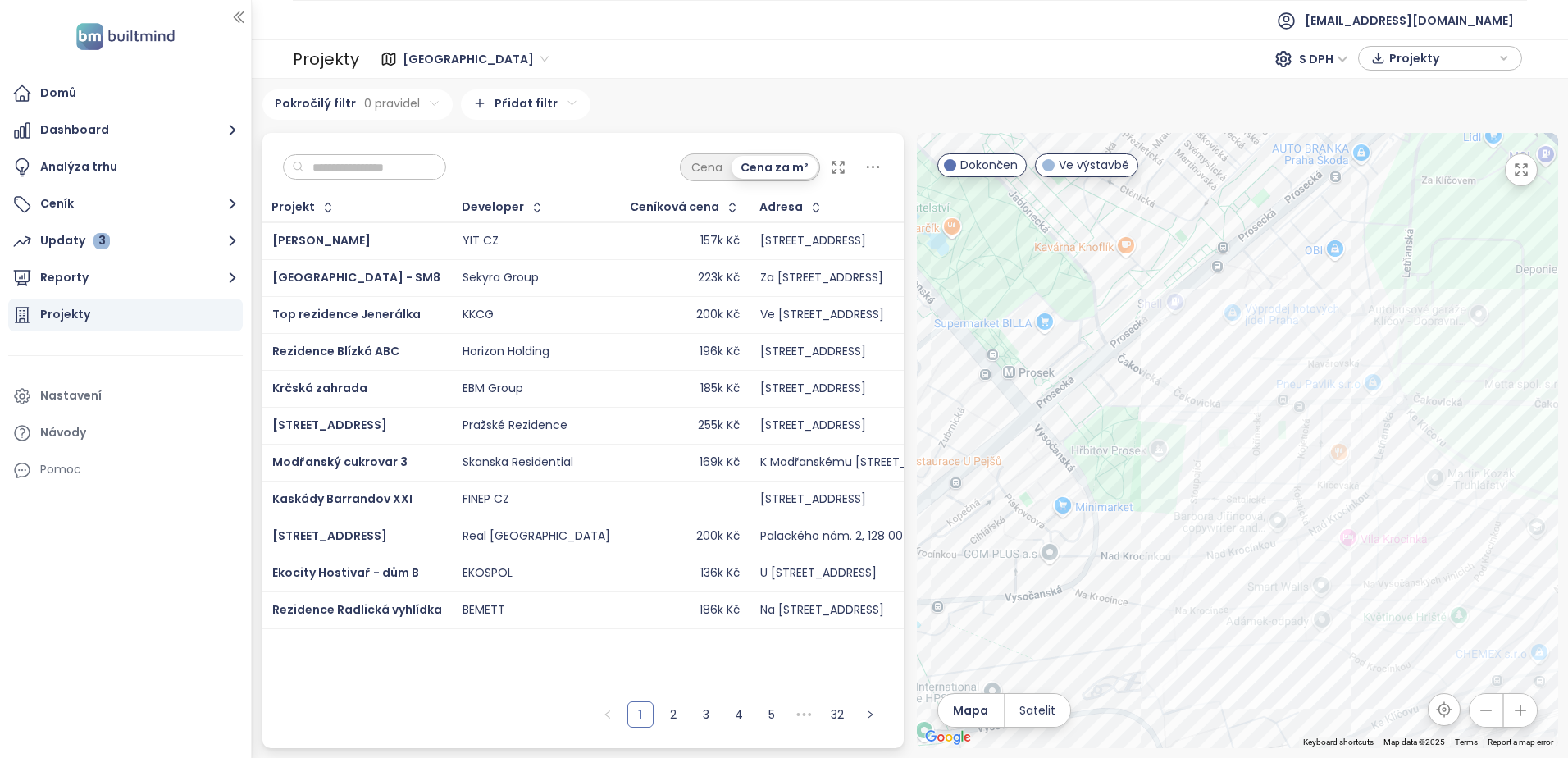
drag, startPoint x: 1075, startPoint y: 521, endPoint x: 1309, endPoint y: 433, distance: 250.0
click at [1282, 516] on div at bounding box center [1236, 441] width 641 height 616
click at [1365, 353] on div "Byty Nad Krocínkou IV" at bounding box center [1236, 441] width 641 height 616
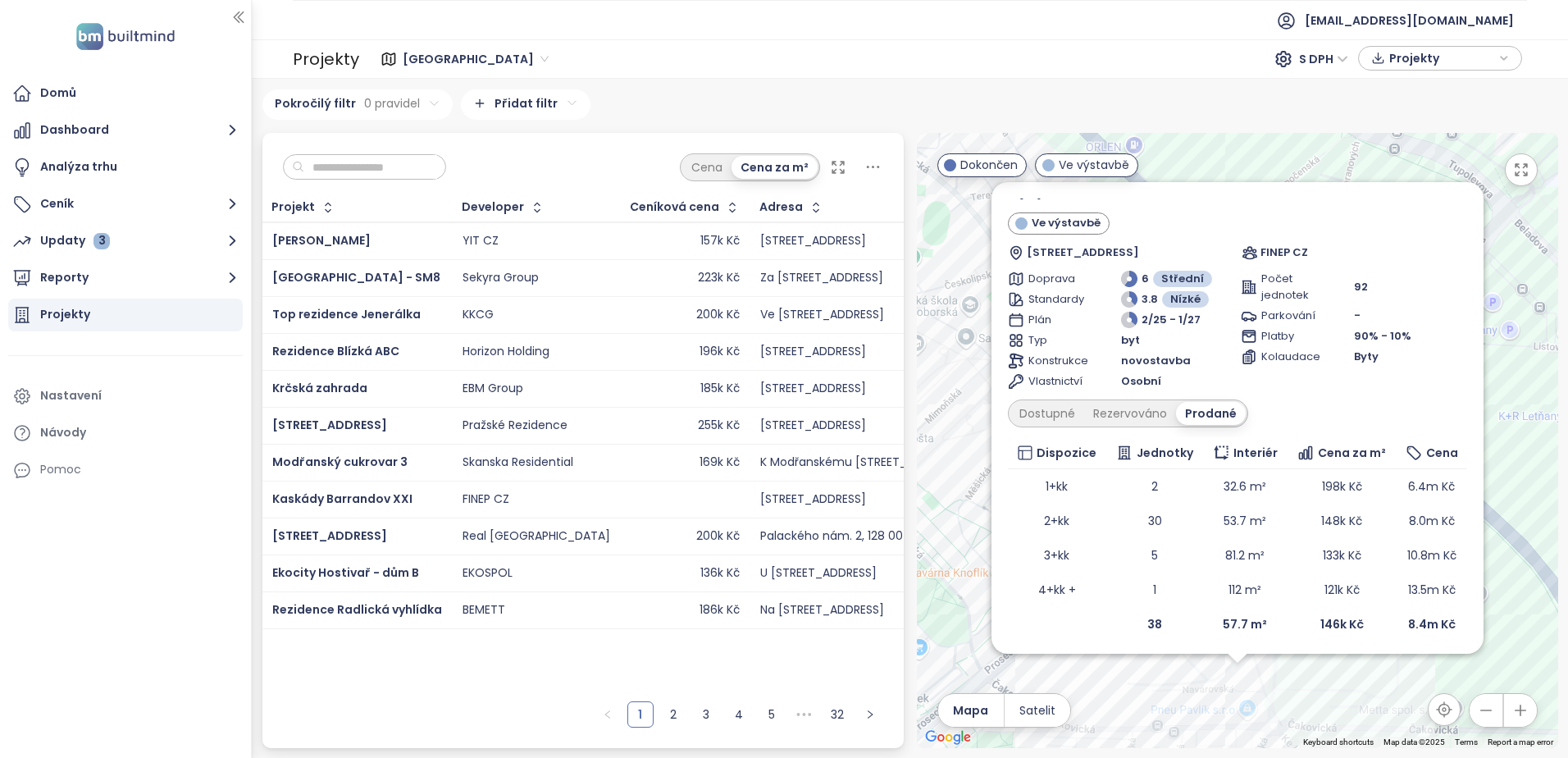
scroll to position [26, 0]
click at [1042, 408] on div "Dostupné" at bounding box center [1046, 409] width 74 height 23
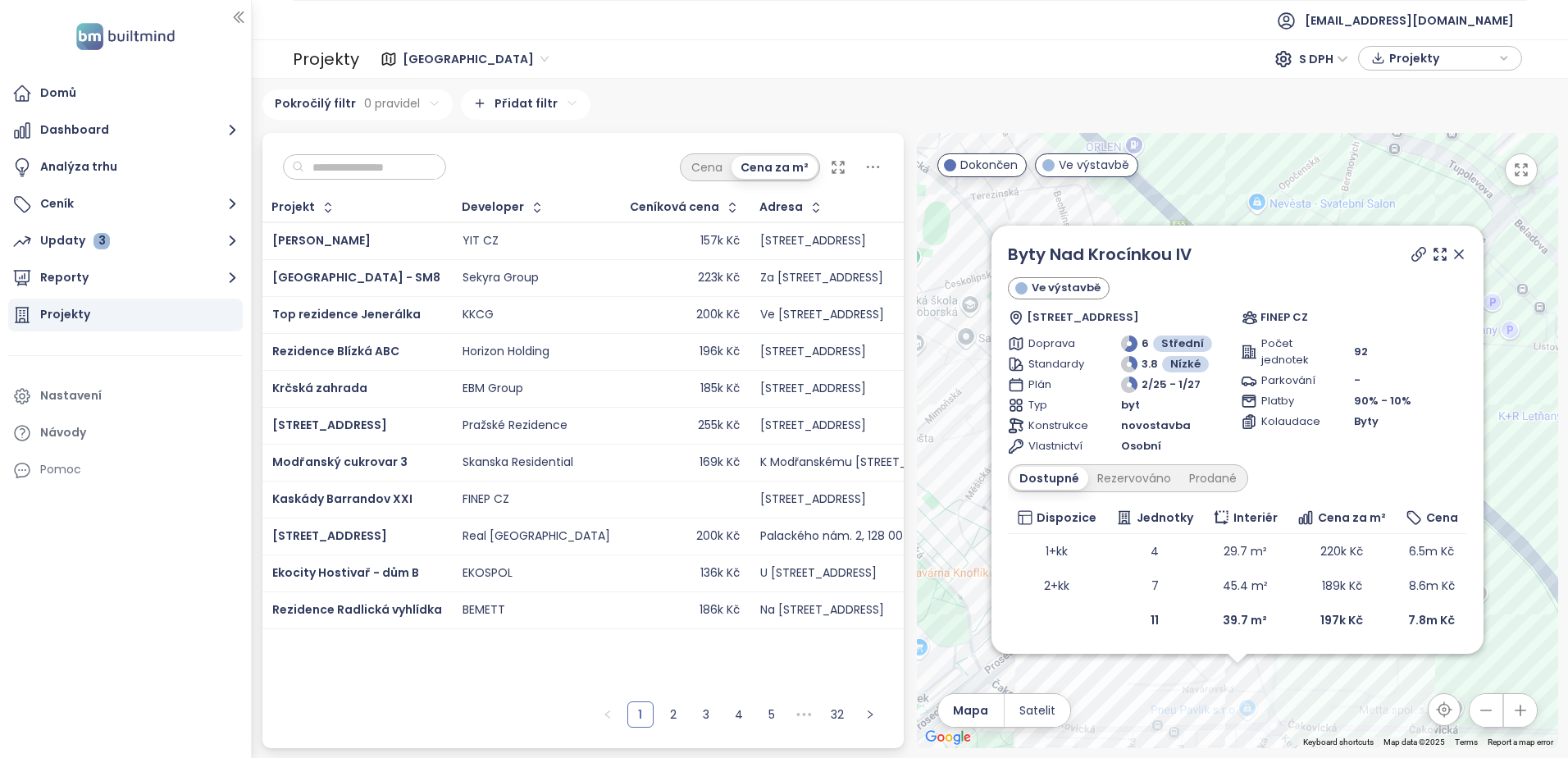
click at [1460, 253] on icon at bounding box center [1458, 254] width 9 height 9
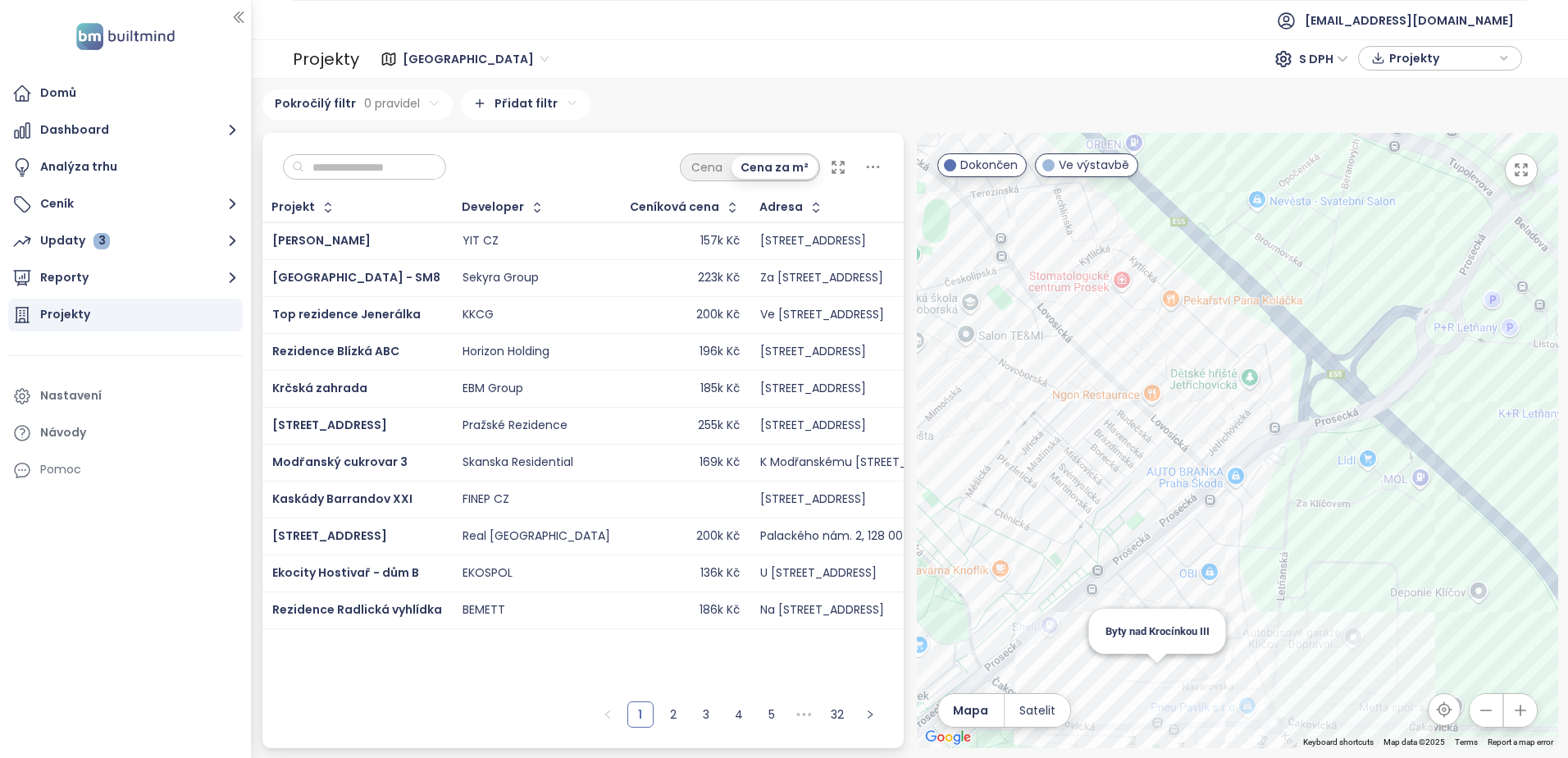
click at [1159, 679] on div "Byty nad Krocínkou III" at bounding box center [1236, 441] width 641 height 616
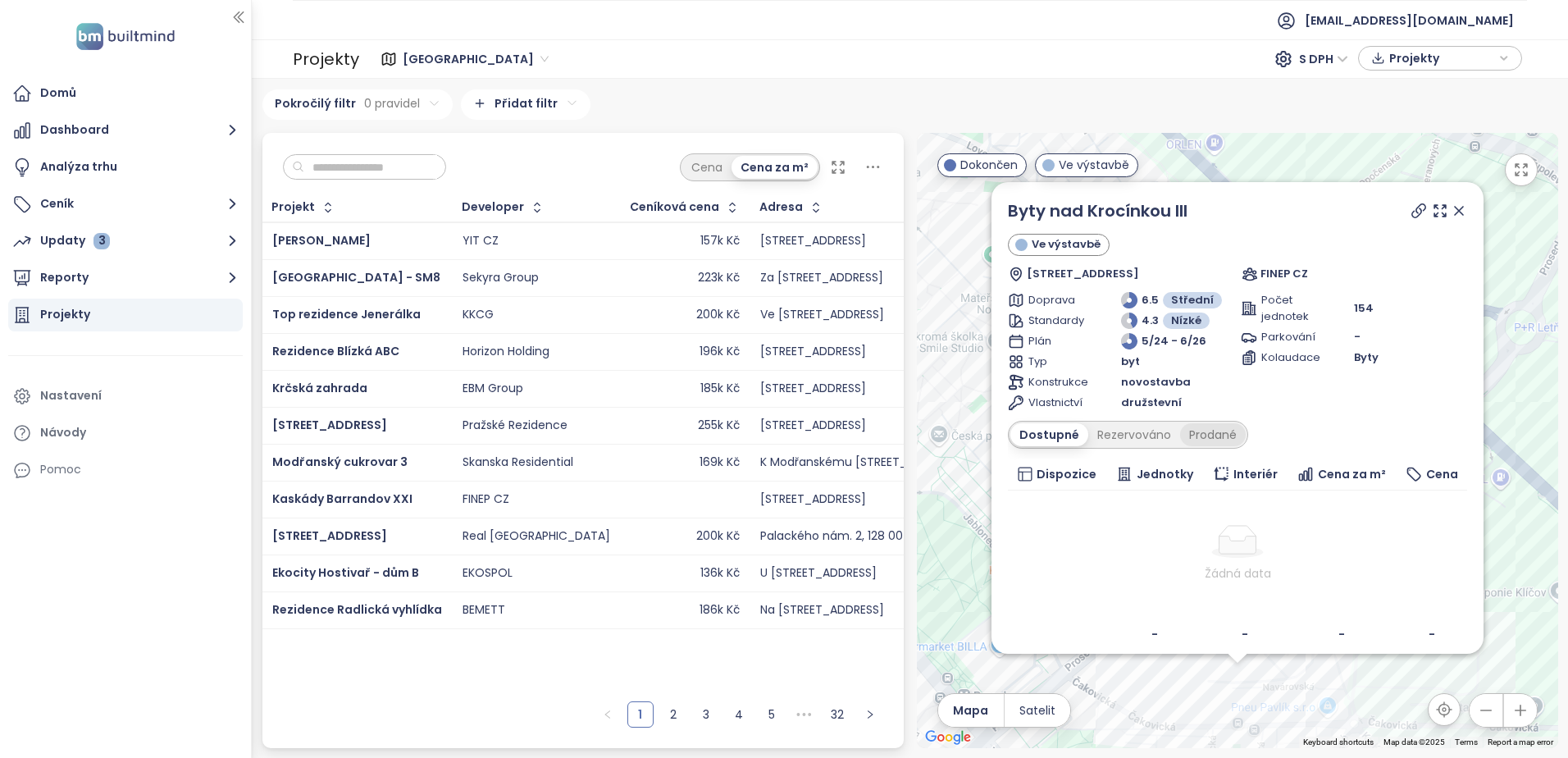
click at [1200, 431] on div "Prodané" at bounding box center [1213, 435] width 66 height 23
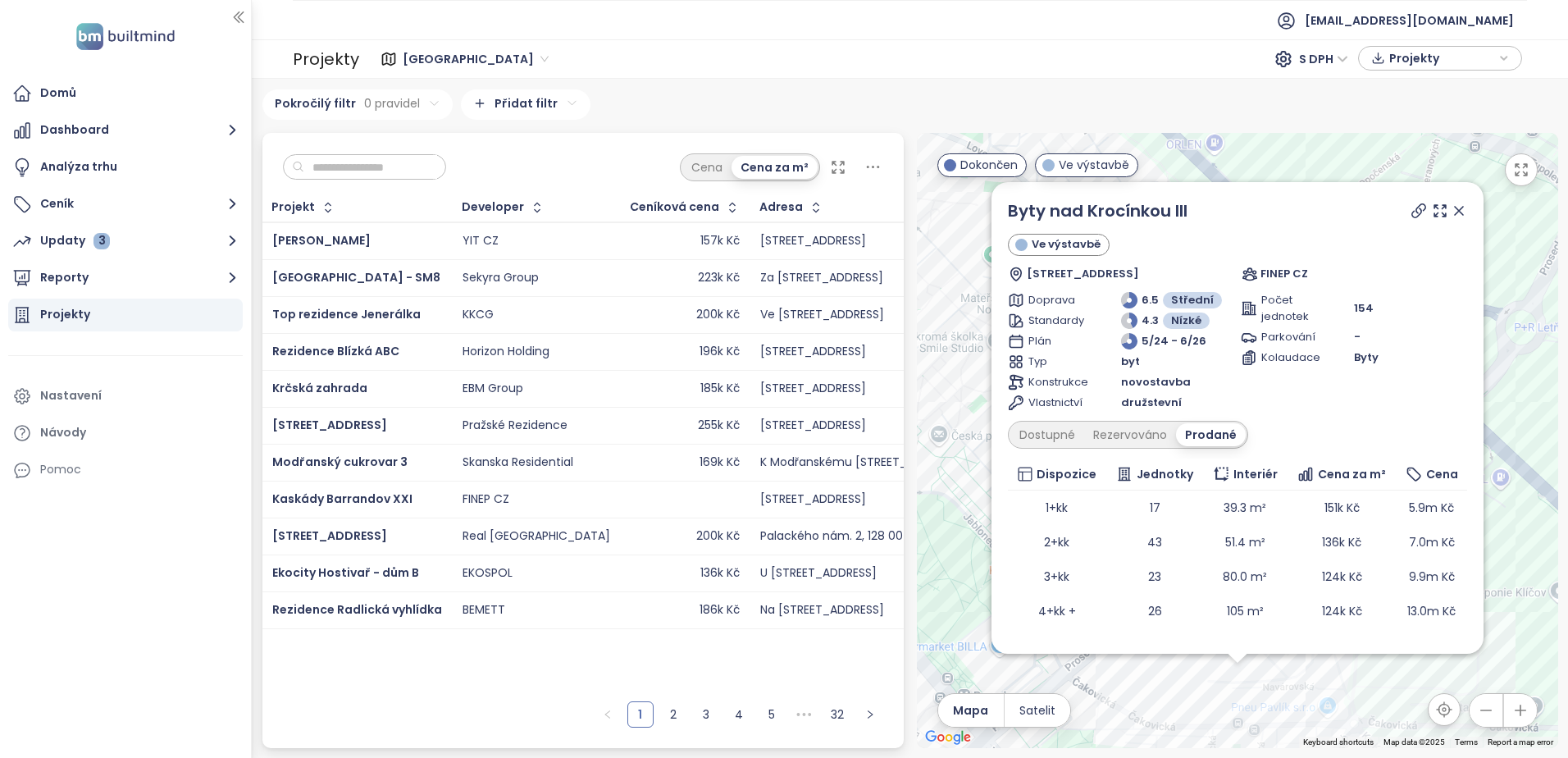
click at [1450, 211] on icon at bounding box center [1458, 210] width 16 height 16
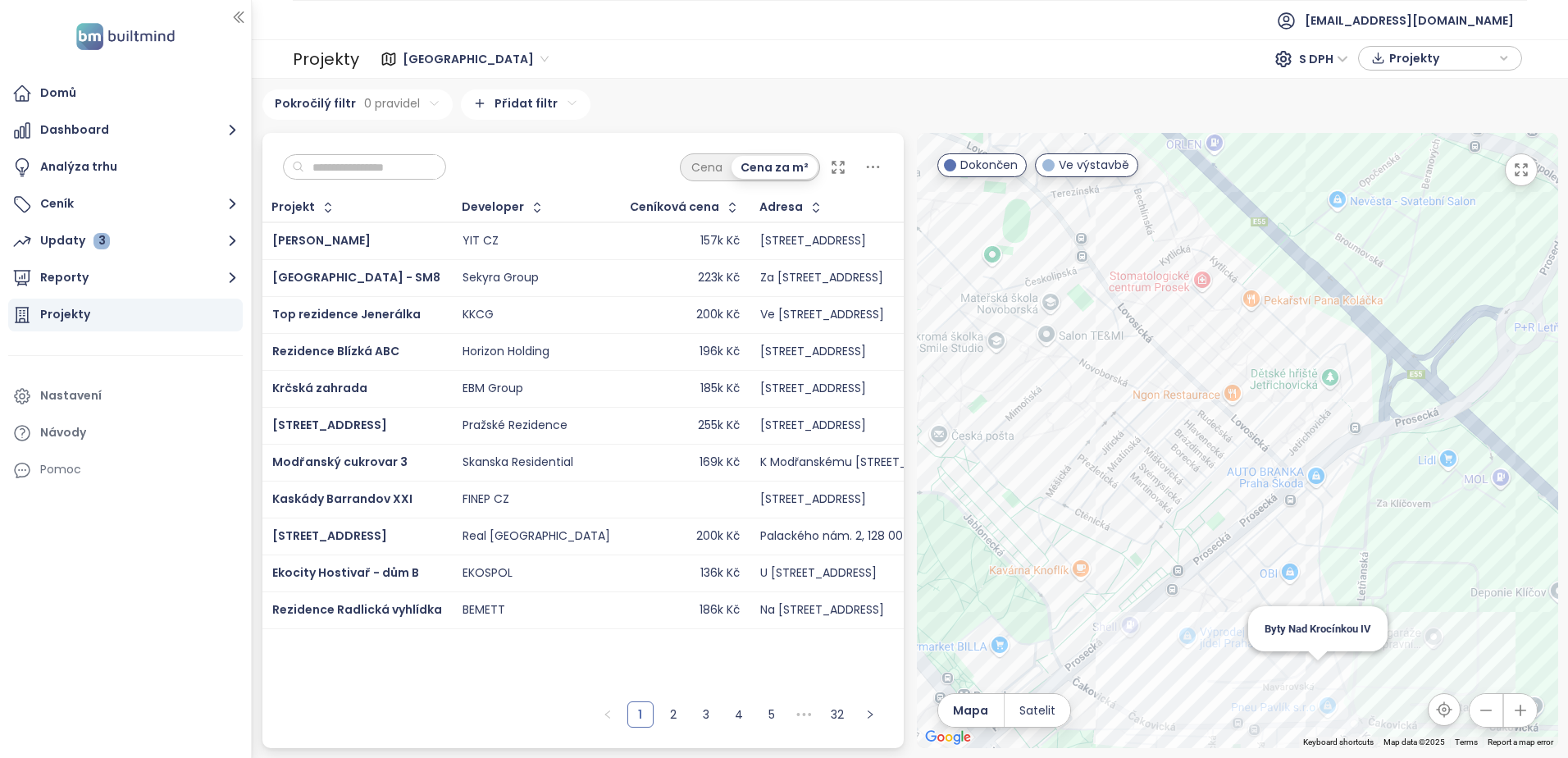
click at [1317, 677] on div "Byty Nad Krocínkou IV" at bounding box center [1236, 441] width 641 height 616
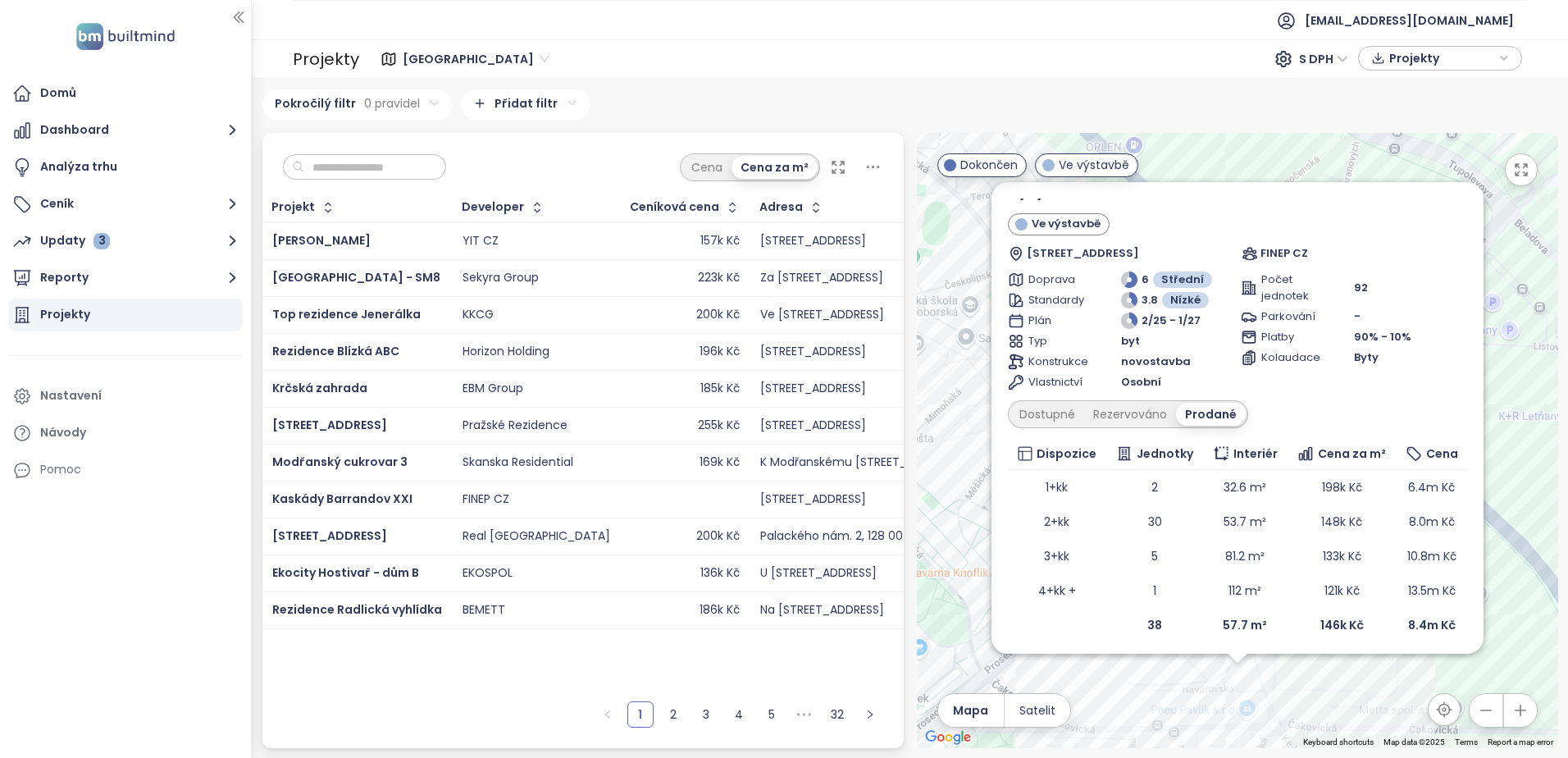
scroll to position [26, 0]
click at [1062, 412] on div "Dostupné" at bounding box center [1046, 409] width 74 height 23
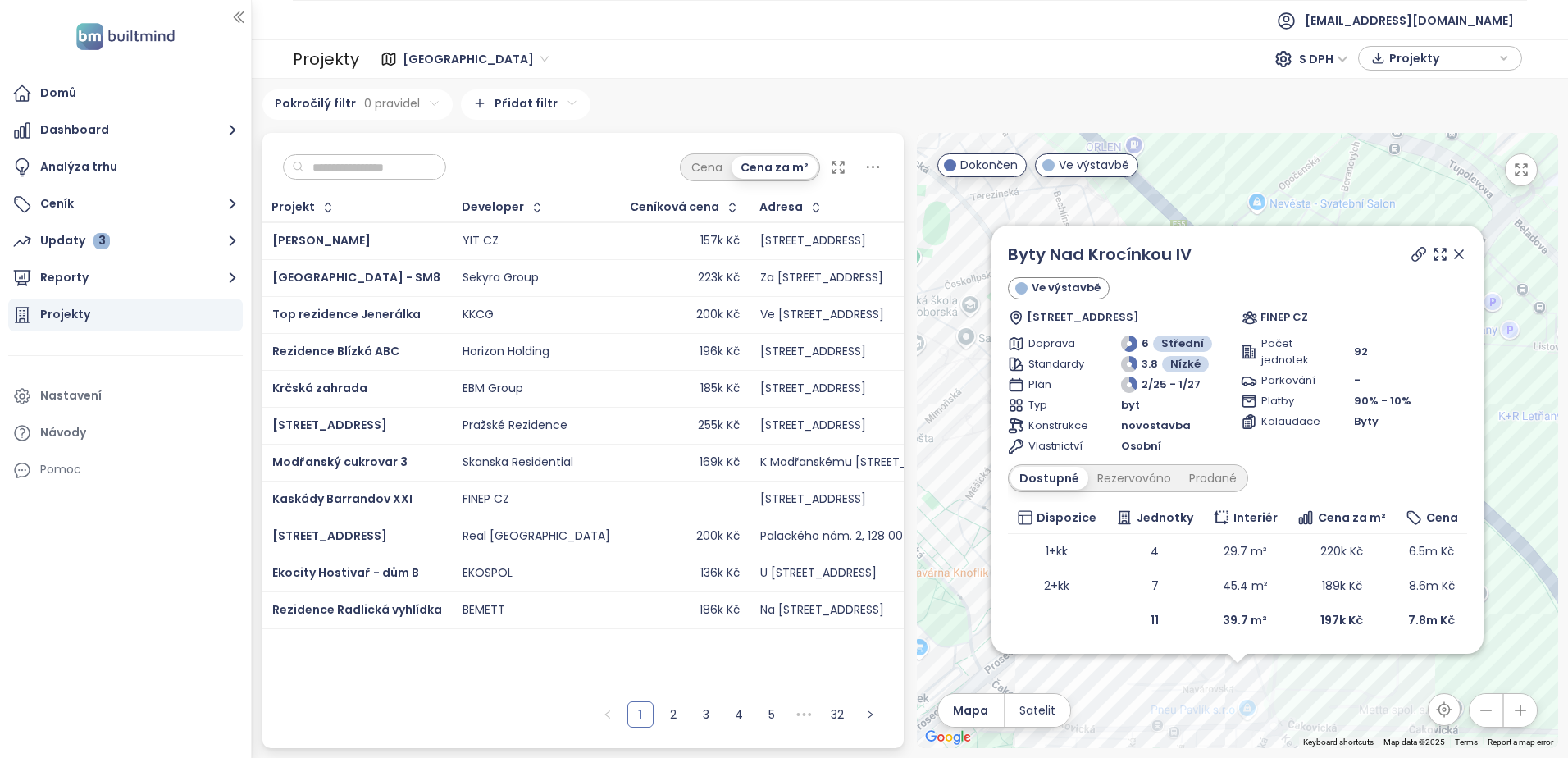
click at [1459, 256] on icon at bounding box center [1458, 253] width 16 height 16
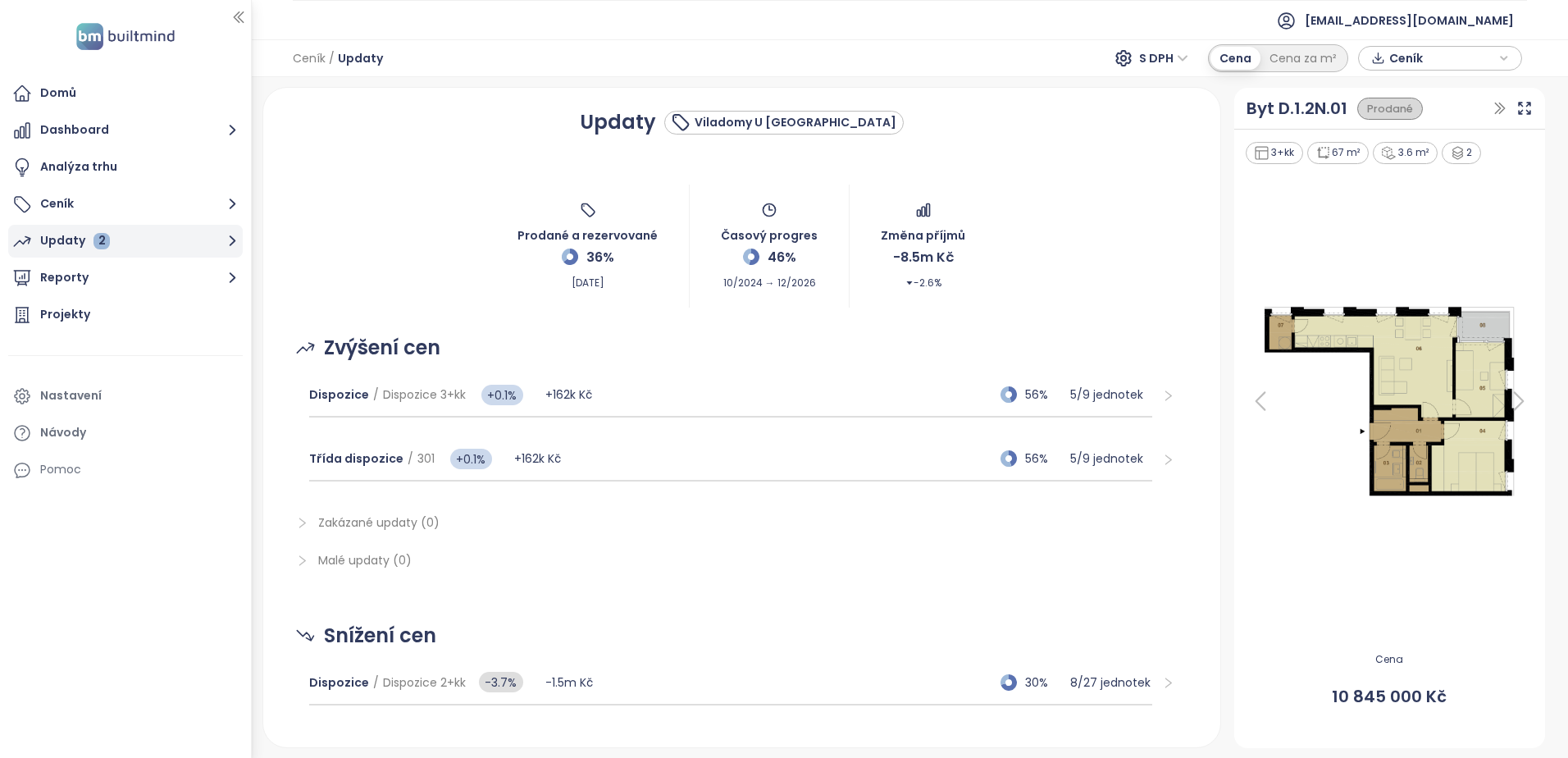
click at [67, 238] on div "Updaty 2" at bounding box center [75, 240] width 70 height 20
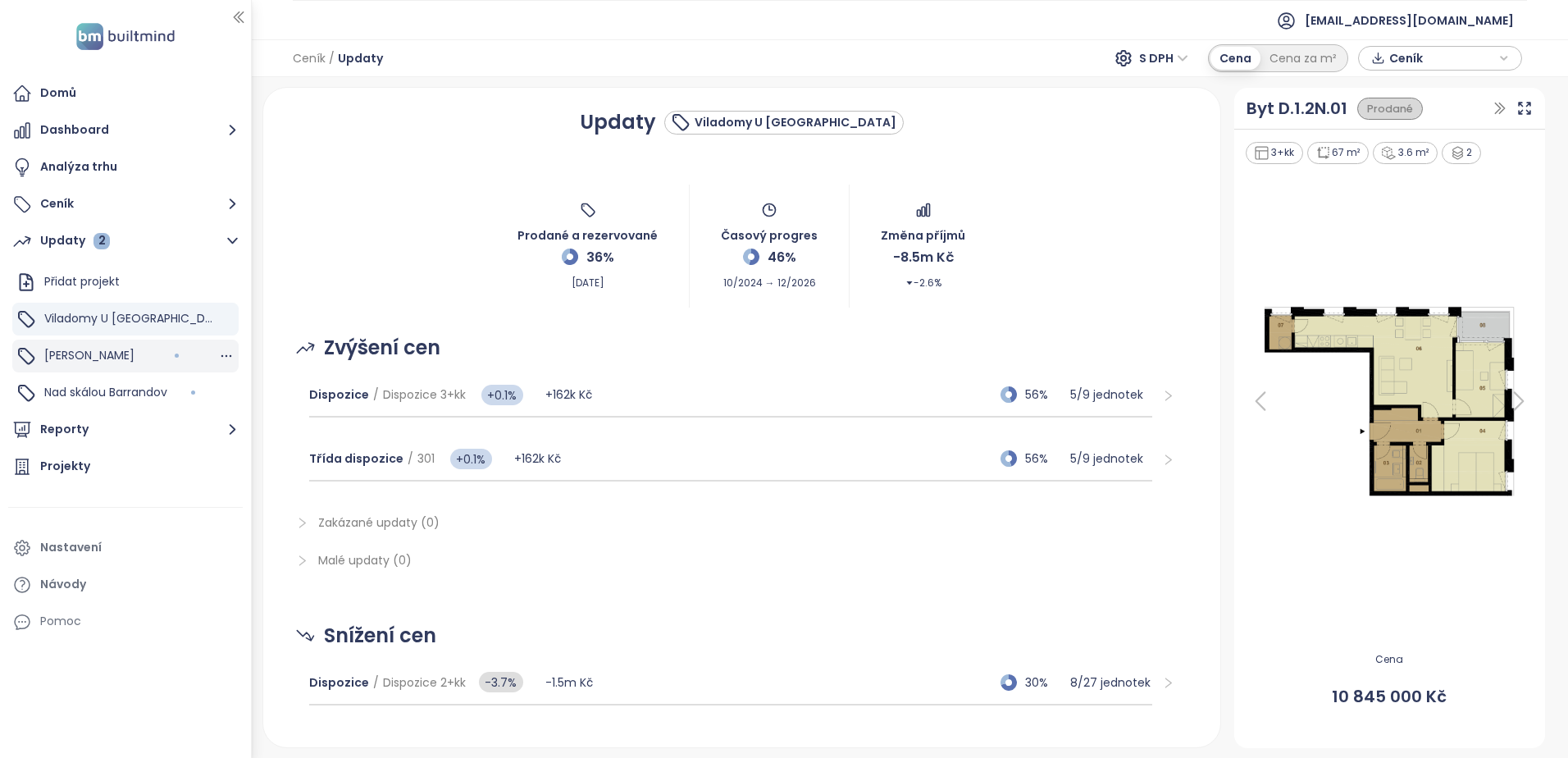
click at [65, 356] on span "Mido Harfa" at bounding box center [89, 355] width 90 height 16
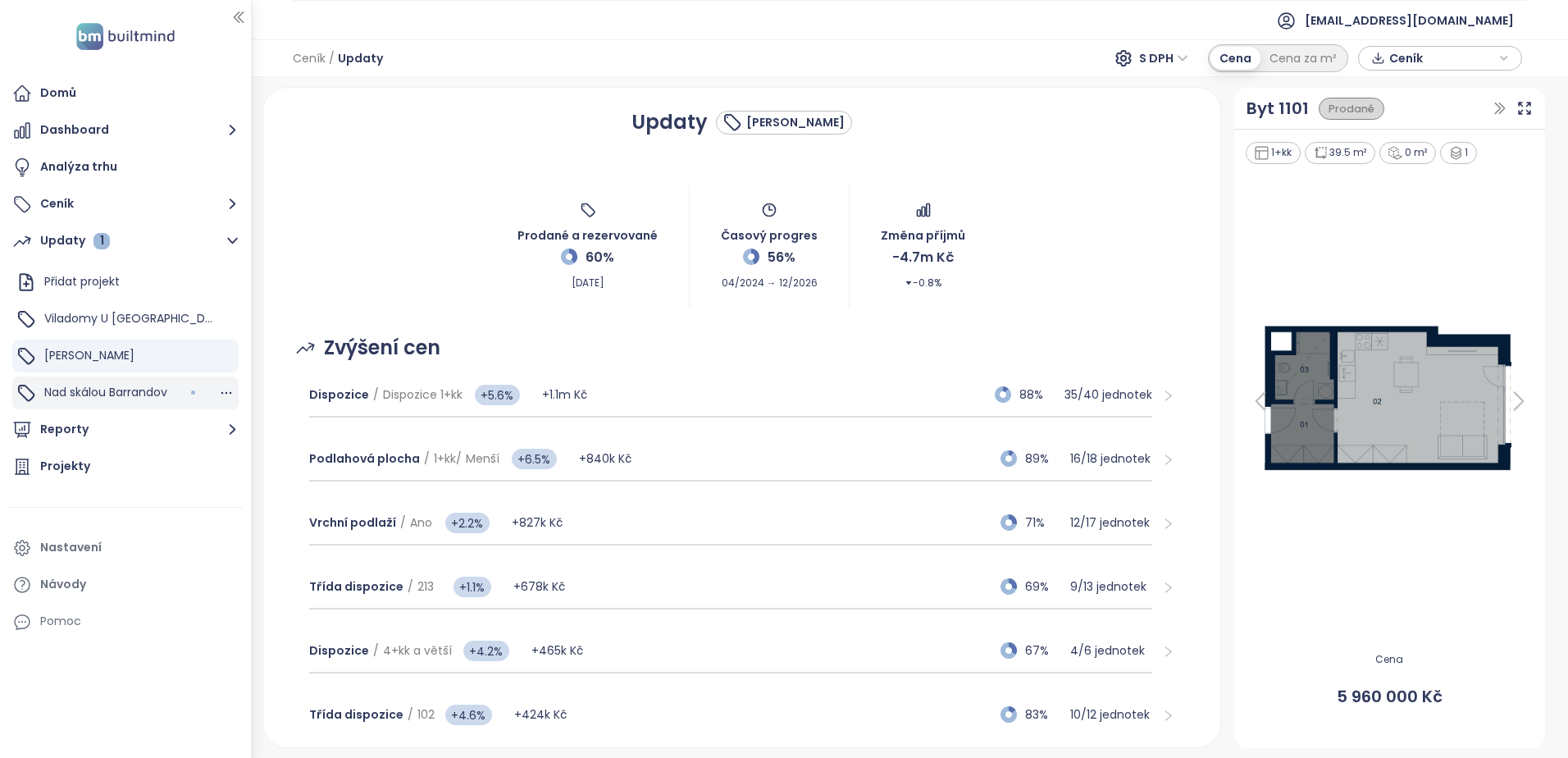
click at [72, 395] on span "Nad skálou Barrandov" at bounding box center [105, 392] width 123 height 16
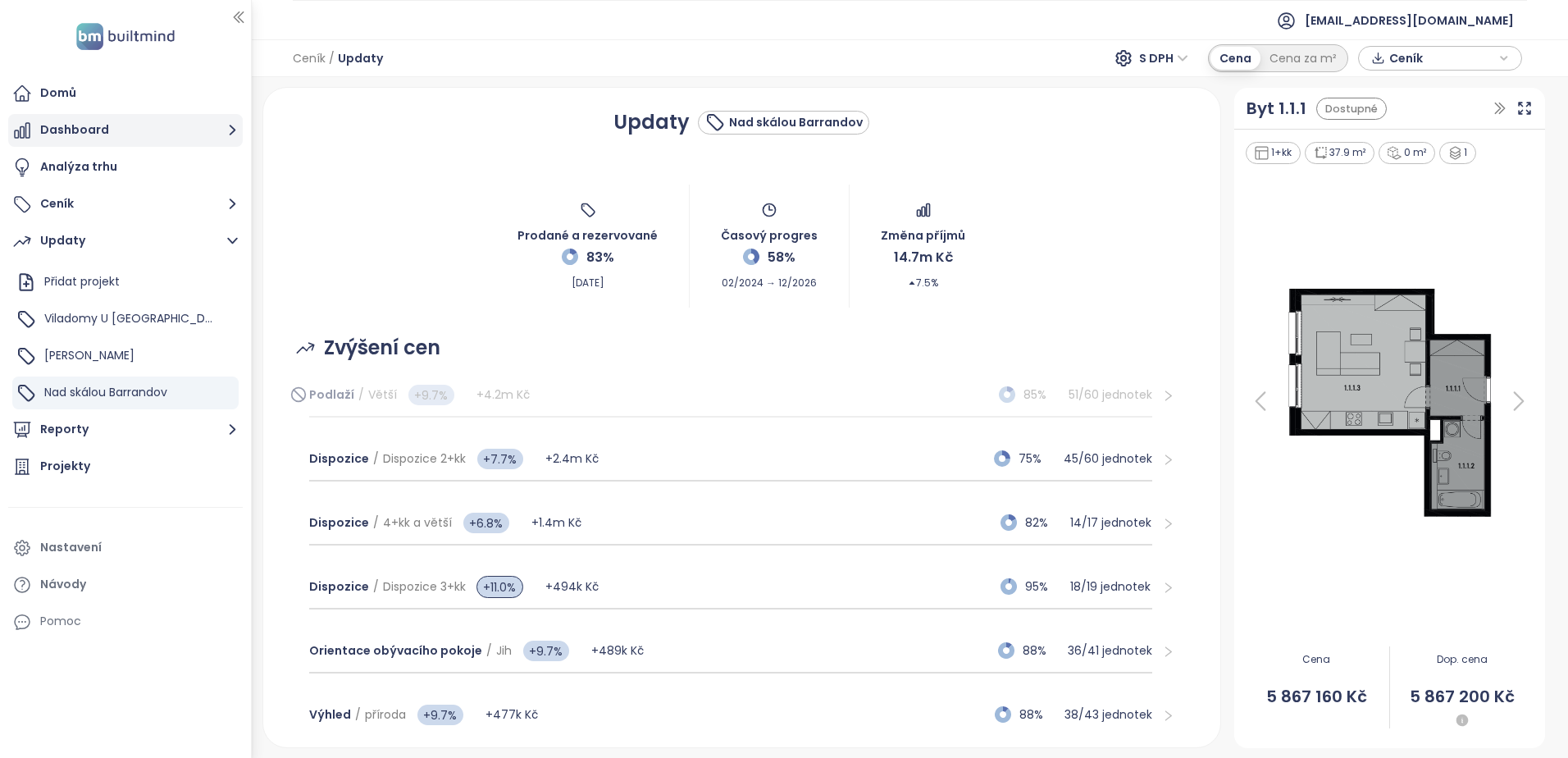
click at [66, 133] on button "Dashboard" at bounding box center [125, 130] width 234 height 32
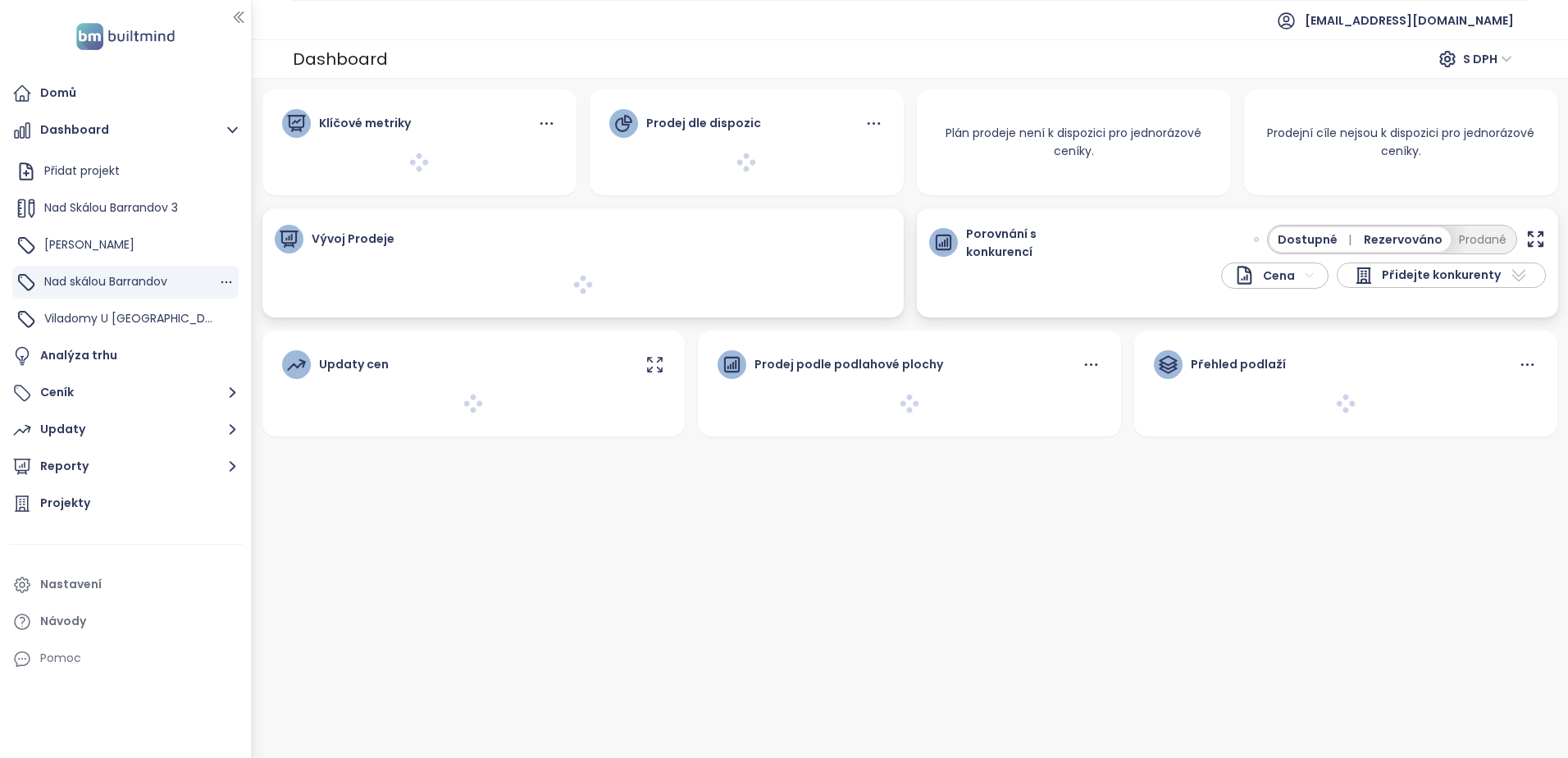
click at [88, 279] on span "Nad skálou Barrandov" at bounding box center [105, 281] width 123 height 16
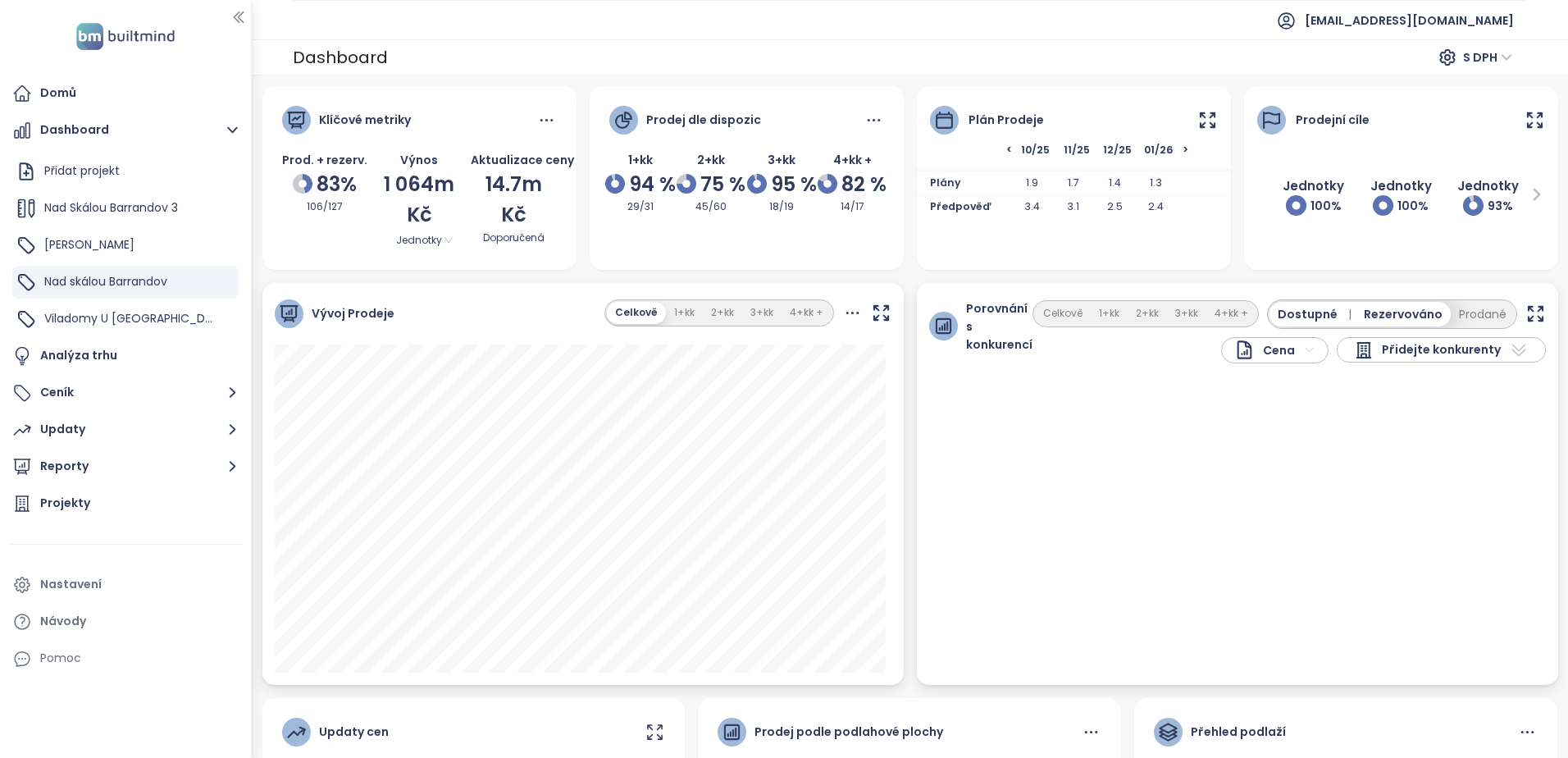
click at [1526, 114] on icon at bounding box center [1534, 119] width 20 height 20
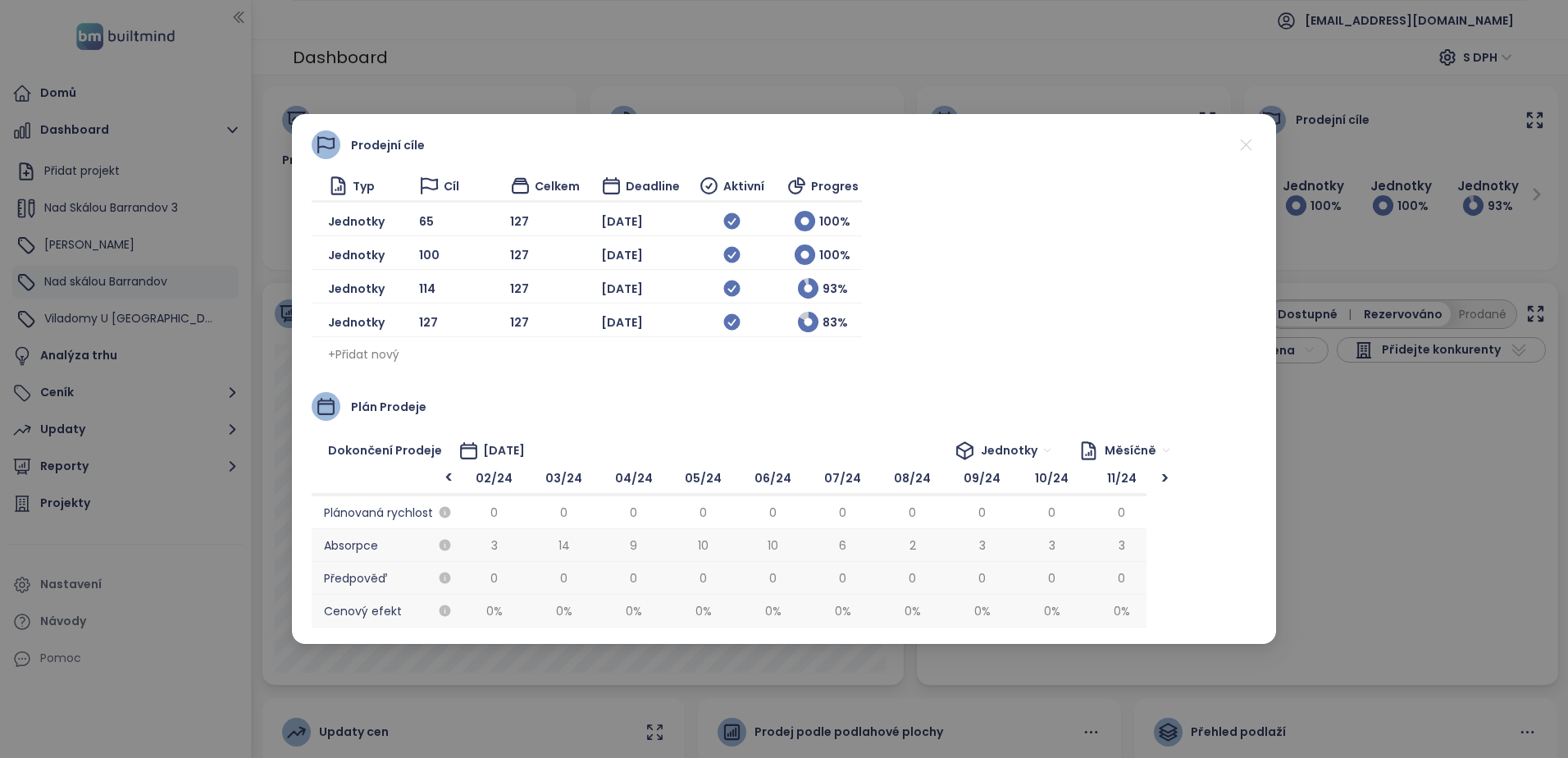
scroll to position [0, 1185]
click at [450, 478] on div "<" at bounding box center [448, 479] width 20 height 19
click at [1166, 476] on div ">" at bounding box center [1164, 478] width 20 height 16
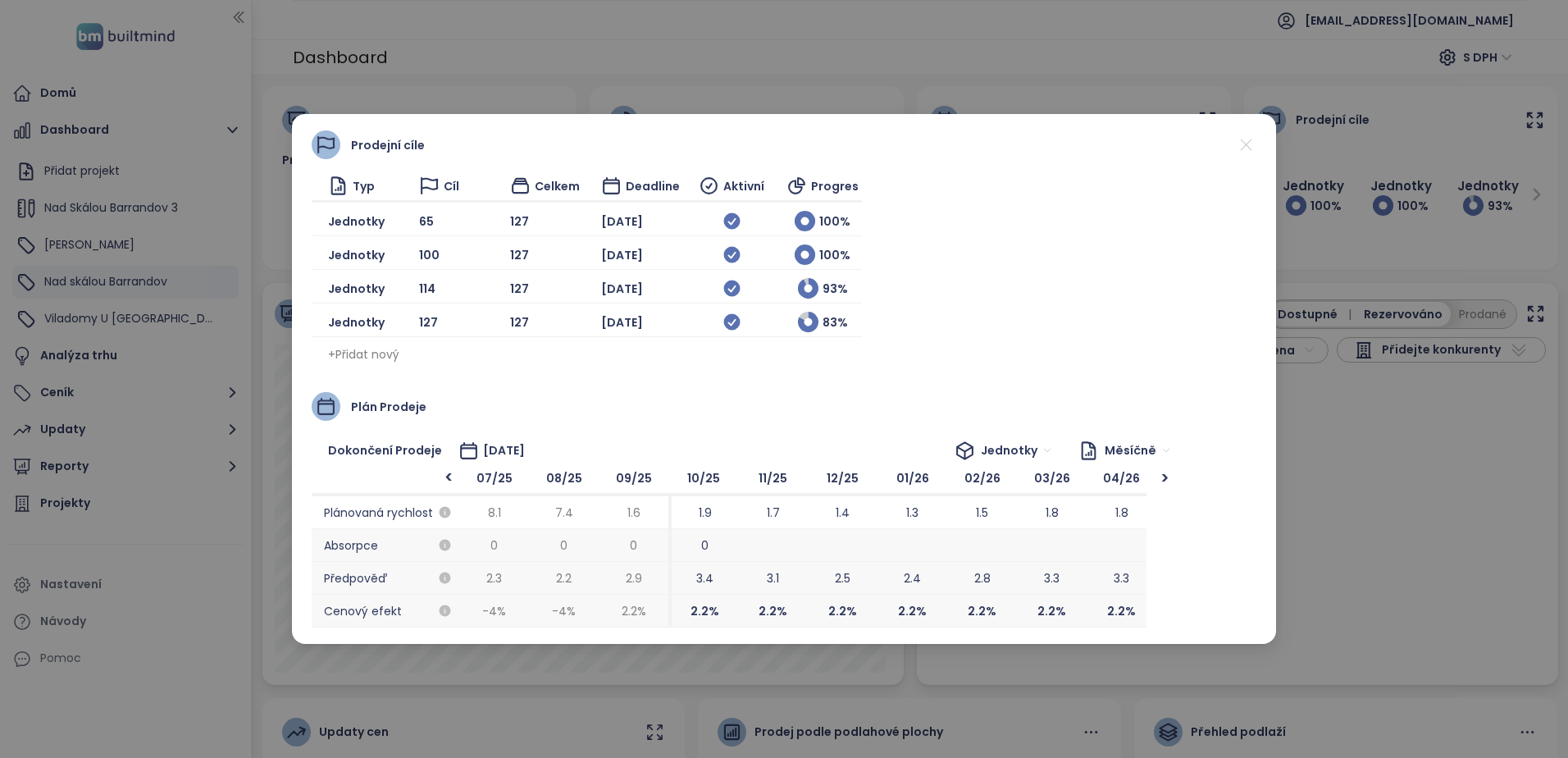
click at [1247, 144] on icon at bounding box center [1245, 144] width 20 height 20
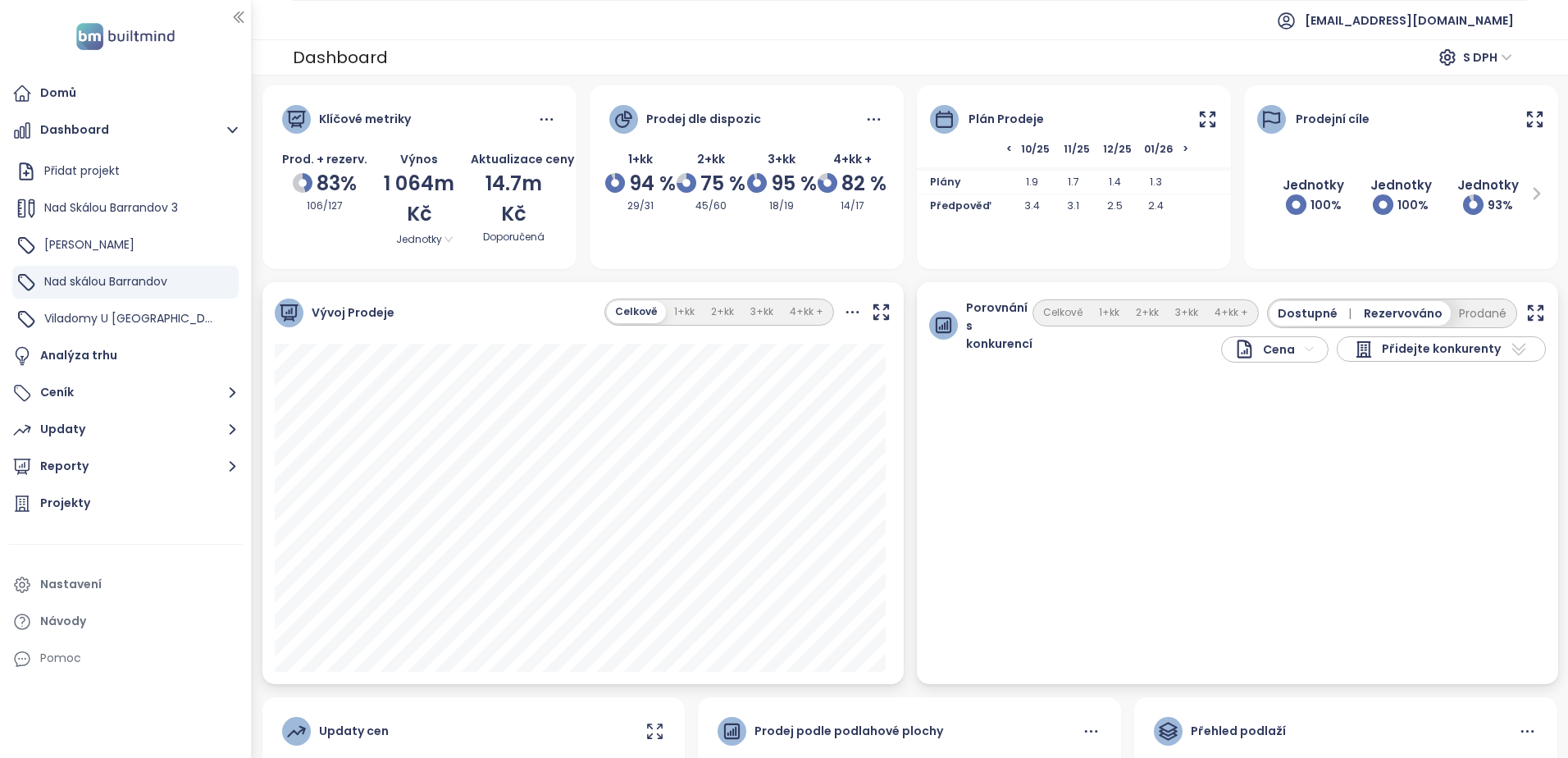
scroll to position [0, 0]
click at [546, 119] on icon at bounding box center [546, 119] width 20 height 20
click at [66, 502] on div "Projekty" at bounding box center [65, 503] width 50 height 20
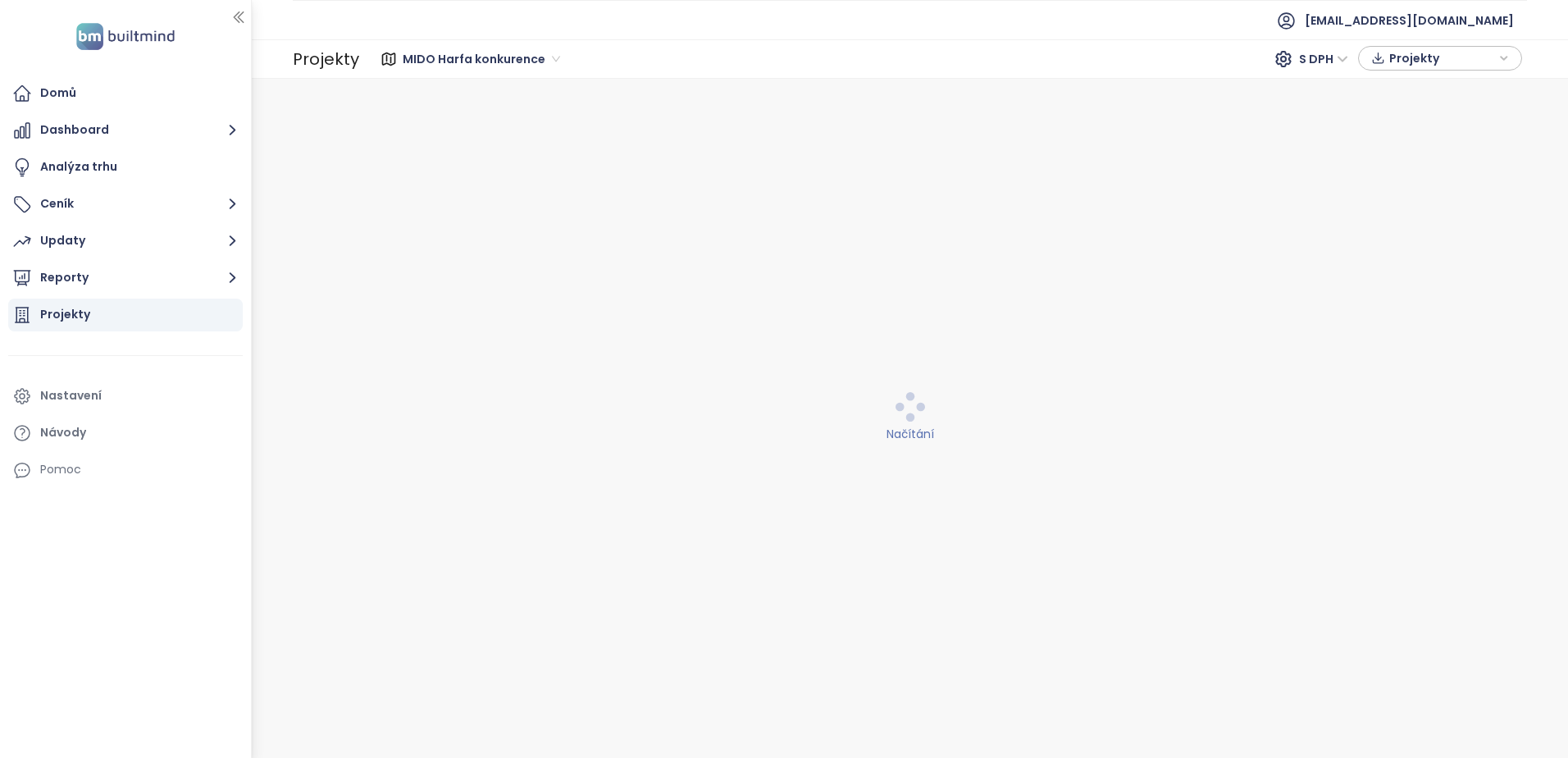
click at [550, 58] on span "MIDO Harfa konkurence" at bounding box center [481, 59] width 158 height 25
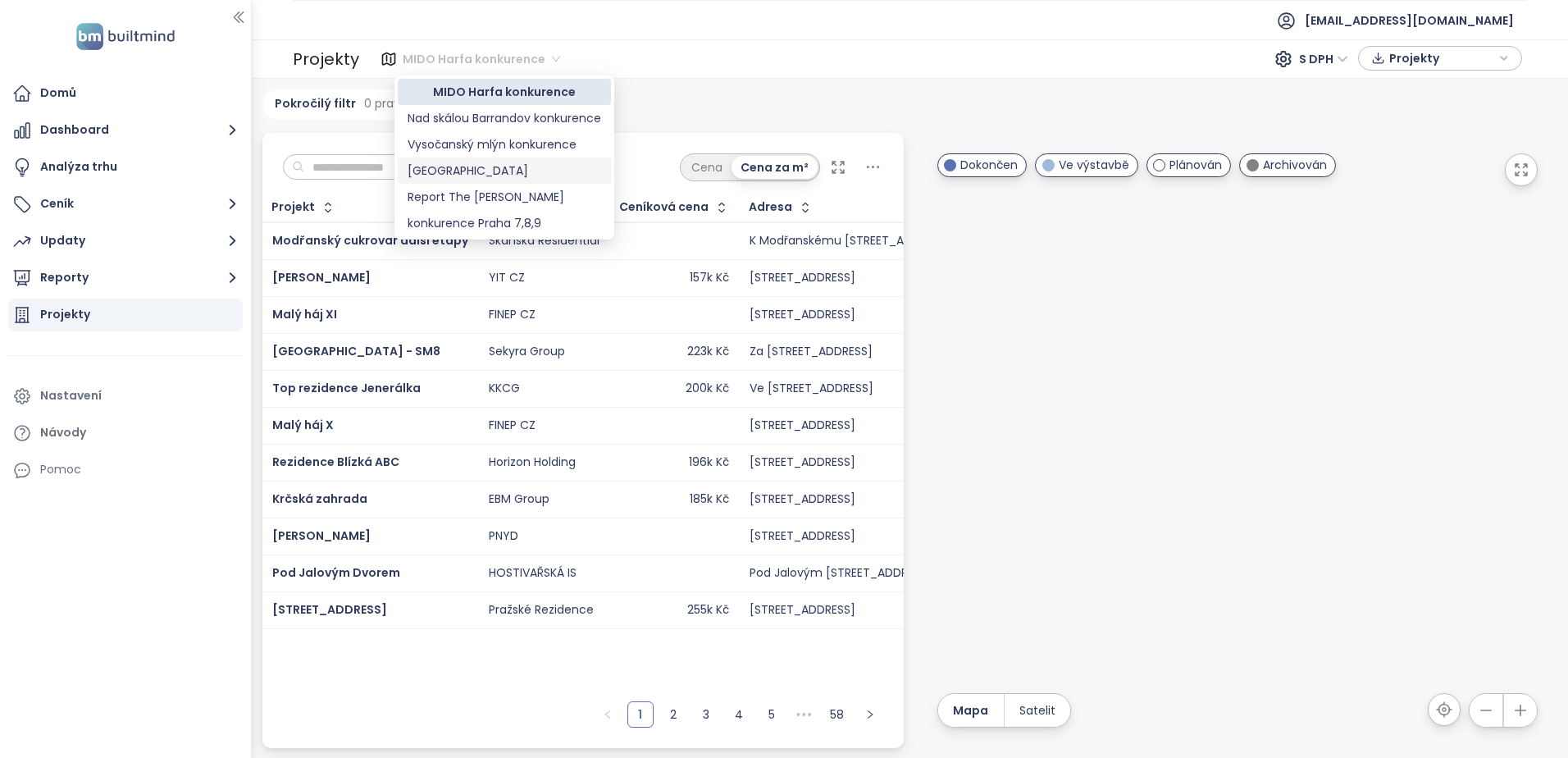
click at [448, 176] on div "[GEOGRAPHIC_DATA]" at bounding box center [505, 170] width 194 height 18
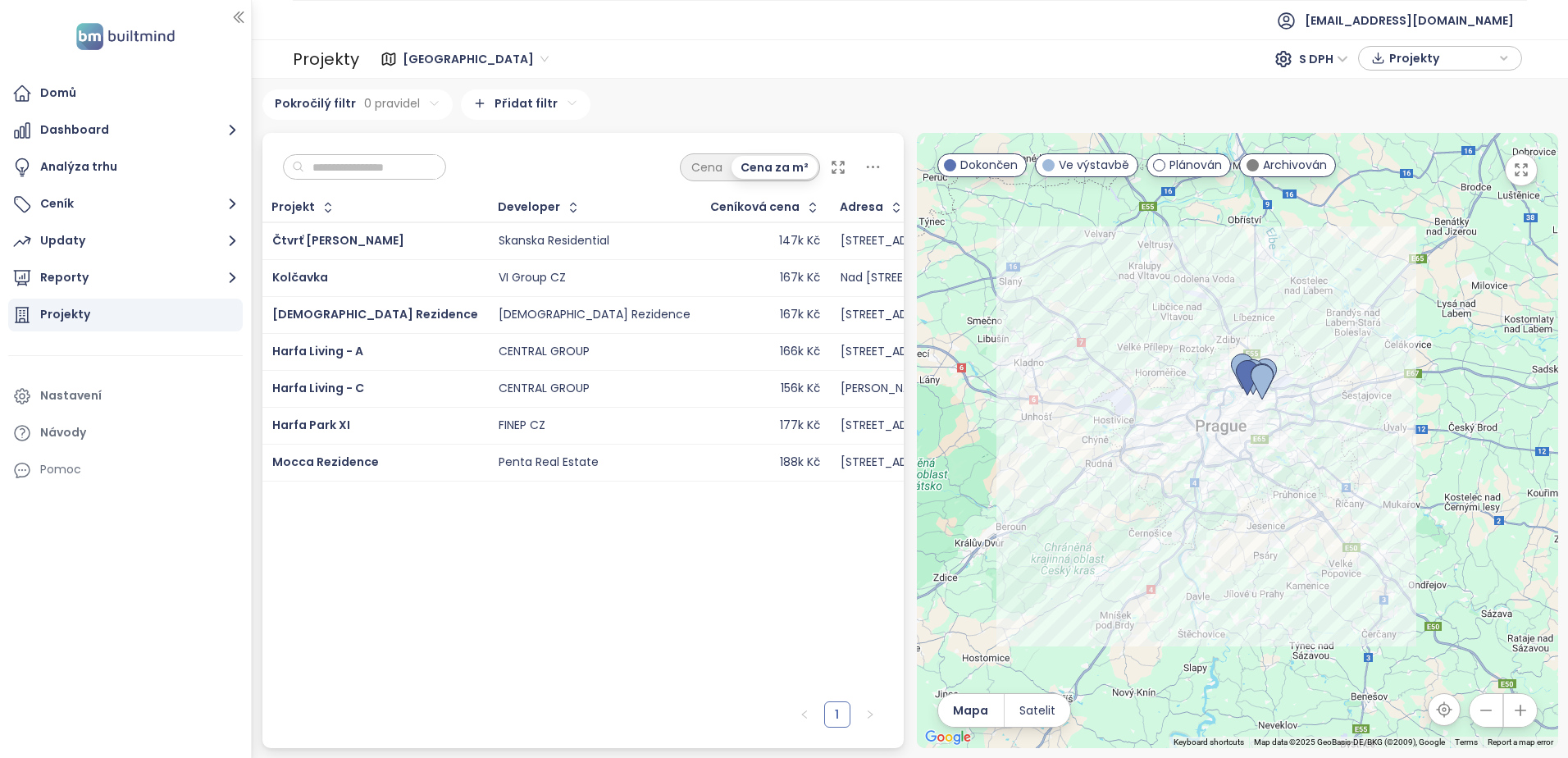
click at [333, 164] on input "text" at bounding box center [370, 167] width 133 height 25
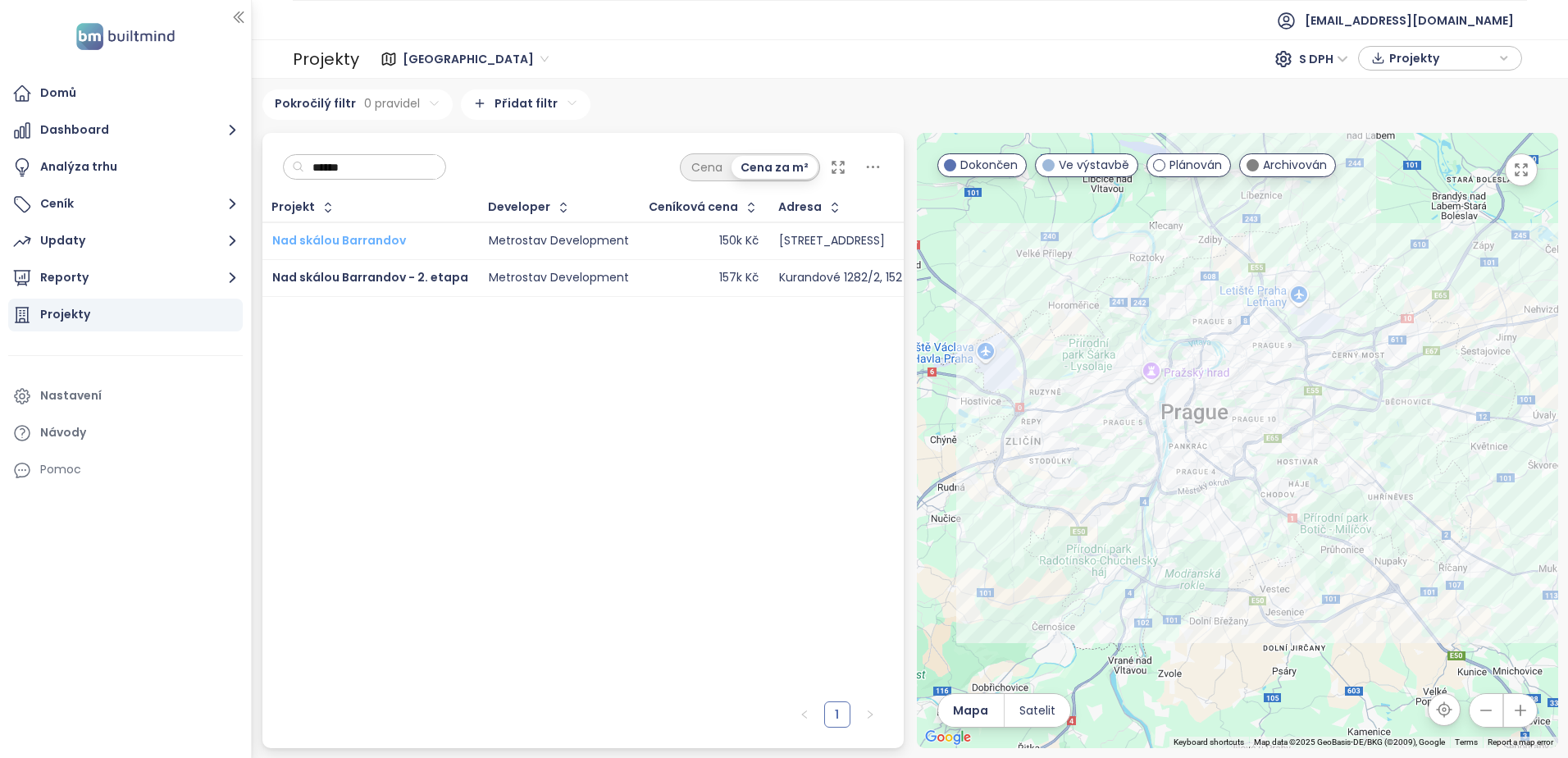
type input "******"
click at [367, 238] on span "Nad skálou Barrandov" at bounding box center [339, 240] width 134 height 16
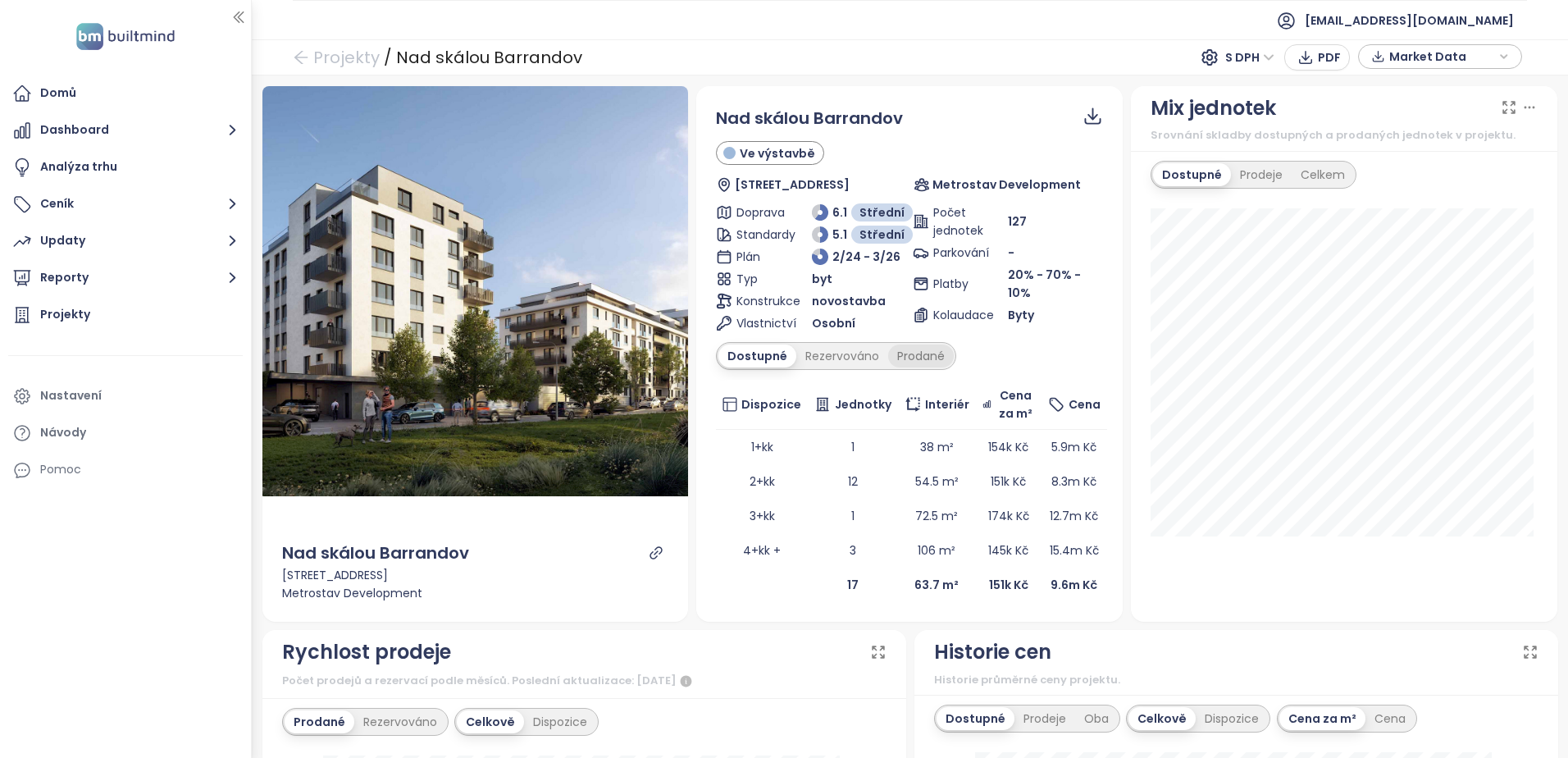
click at [904, 356] on div "Prodané" at bounding box center [920, 356] width 66 height 23
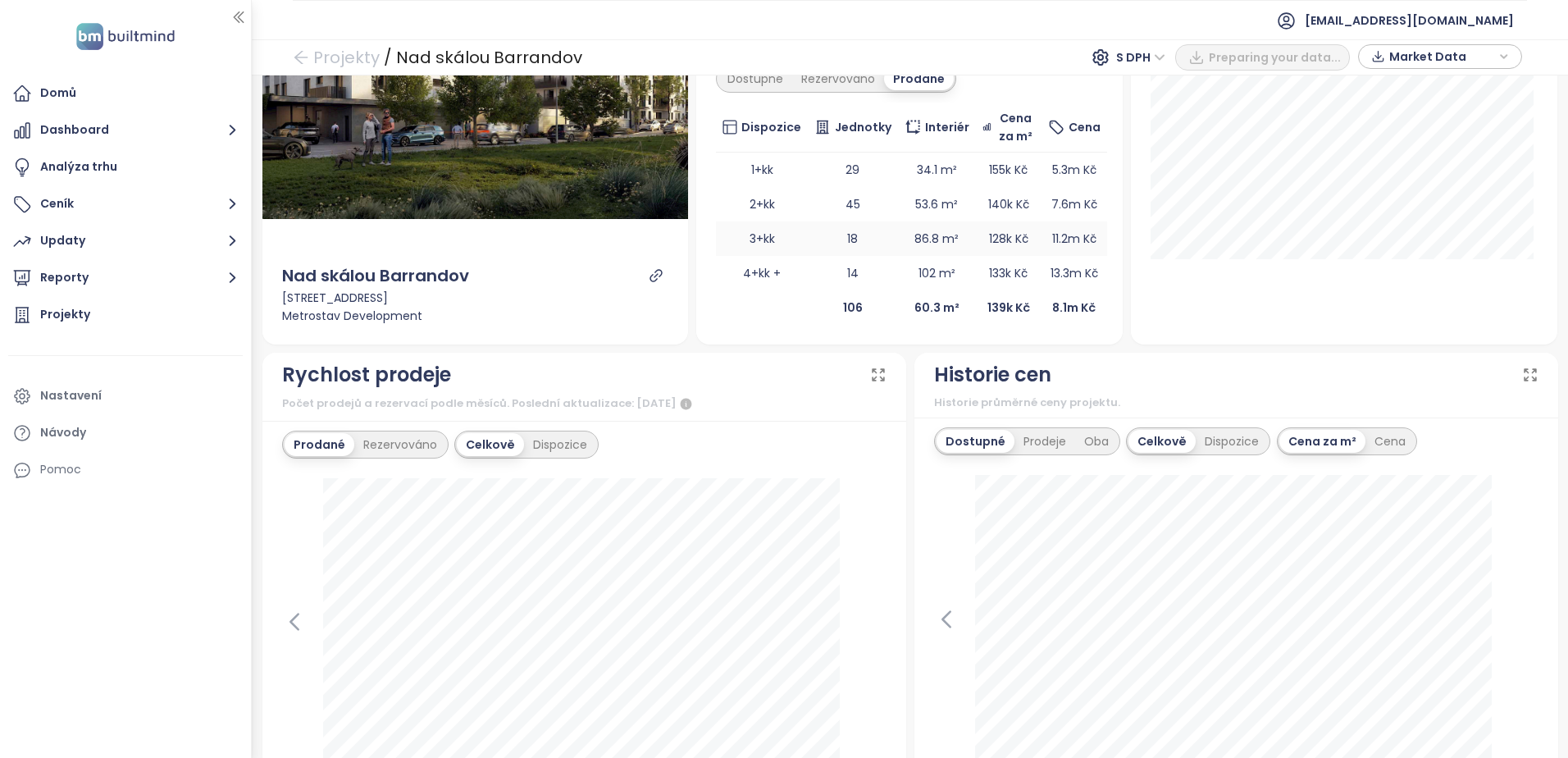
scroll to position [410, 0]
